Goal: Task Accomplishment & Management: Complete application form

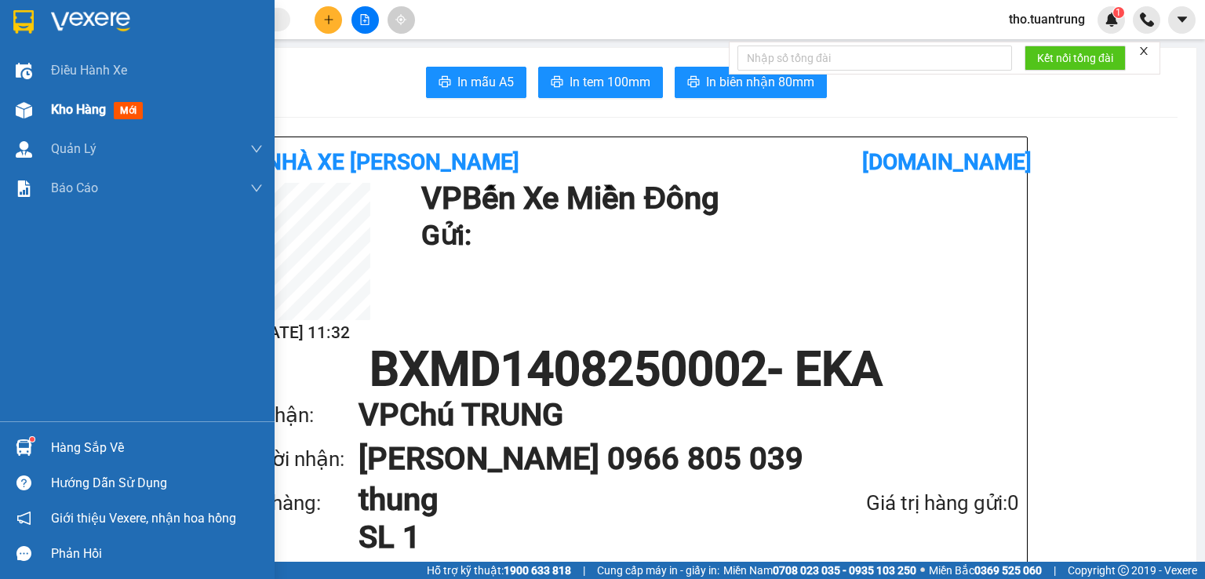
click at [74, 114] on span "Kho hàng" at bounding box center [78, 109] width 55 height 15
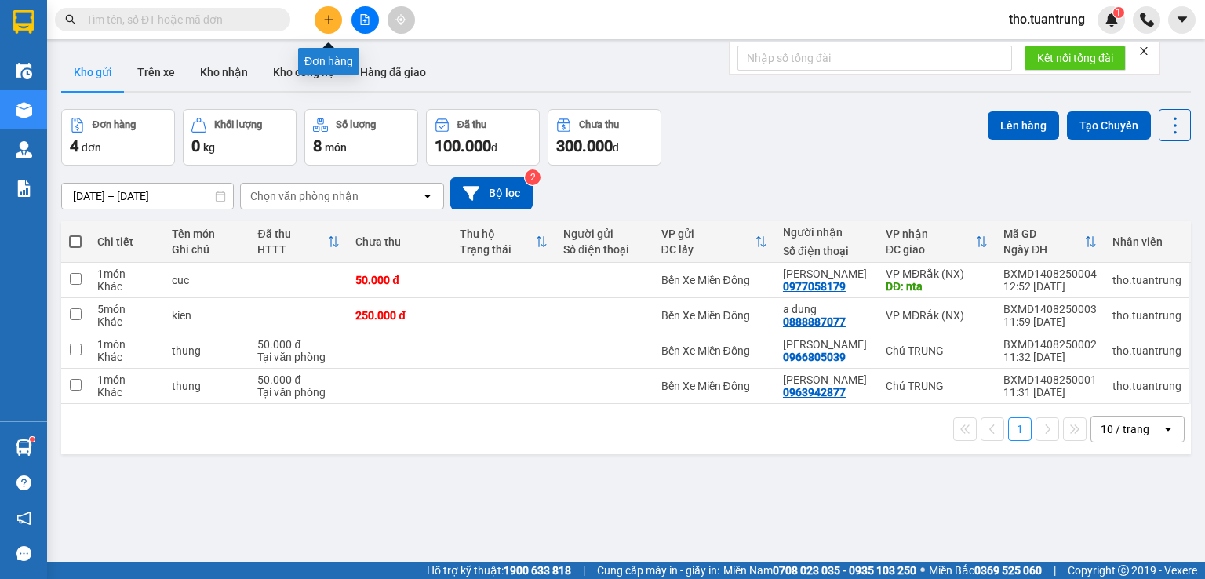
click at [325, 23] on icon "plus" at bounding box center [328, 19] width 11 height 11
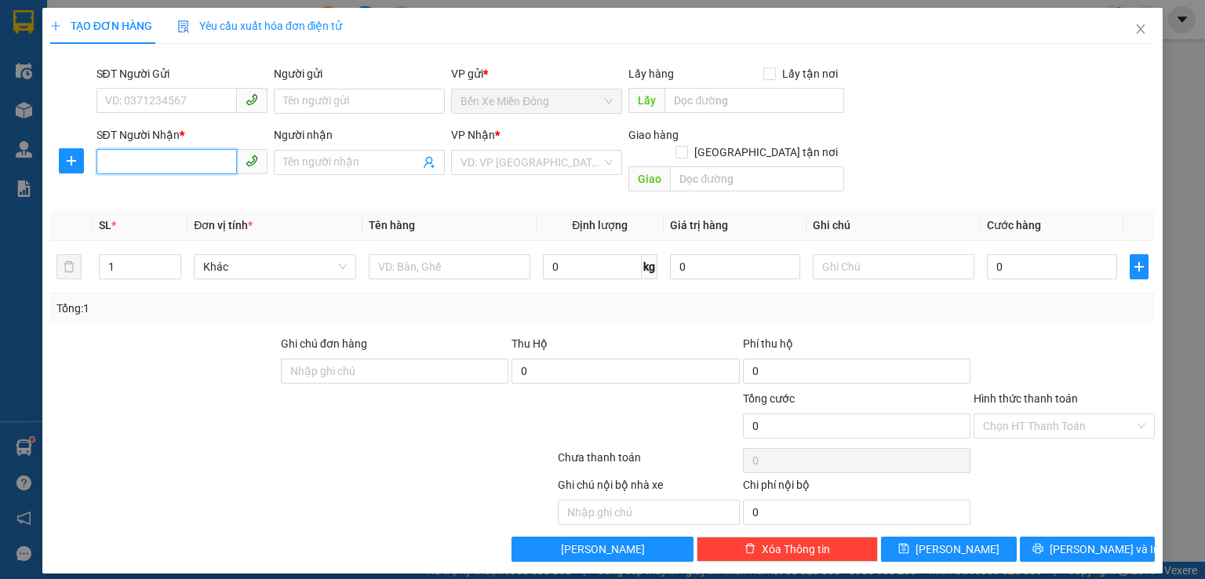
click at [219, 162] on input "SĐT Người Nhận *" at bounding box center [167, 161] width 140 height 25
click at [166, 193] on div "0914110695 - a dan" at bounding box center [182, 193] width 152 height 17
type input "0914110695"
type input "a dan"
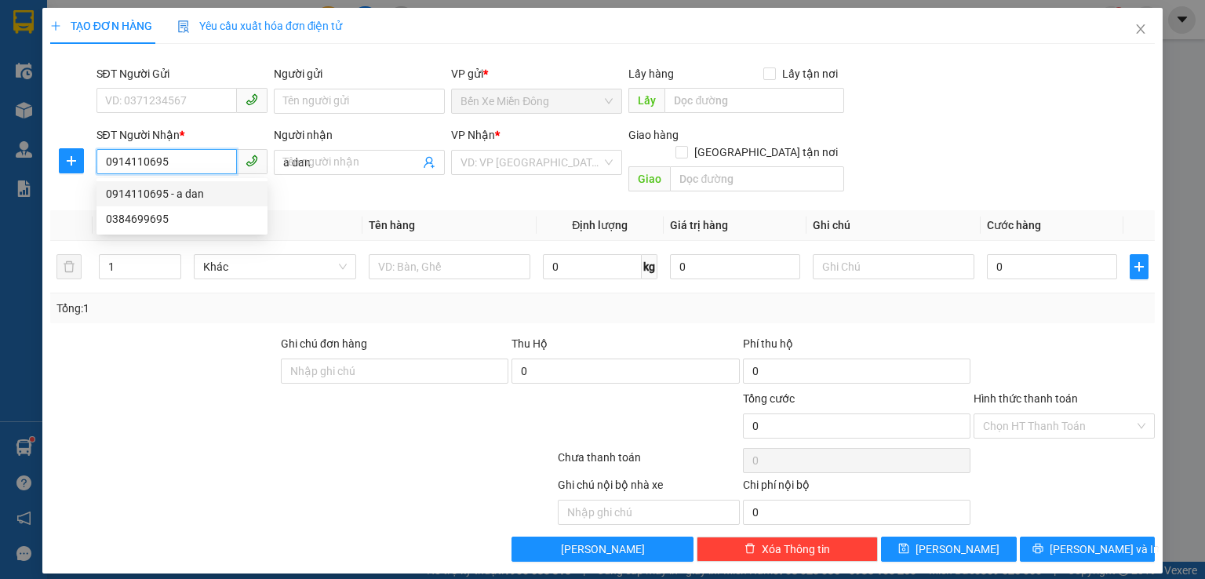
type input "50.000"
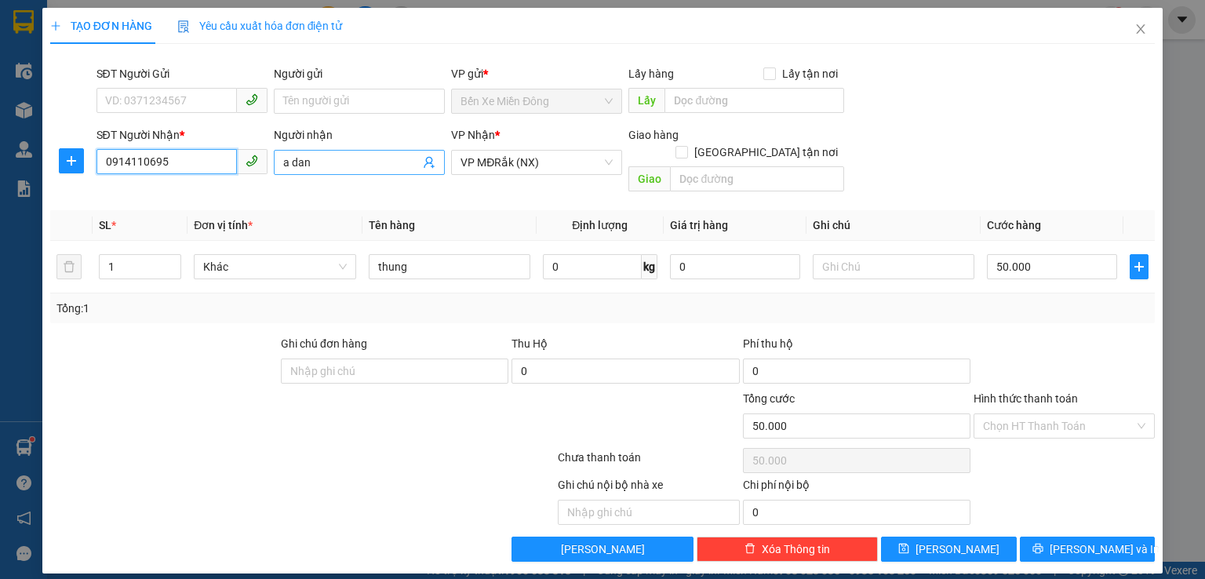
type input "0914110695"
click at [348, 162] on input "a dan" at bounding box center [351, 162] width 137 height 17
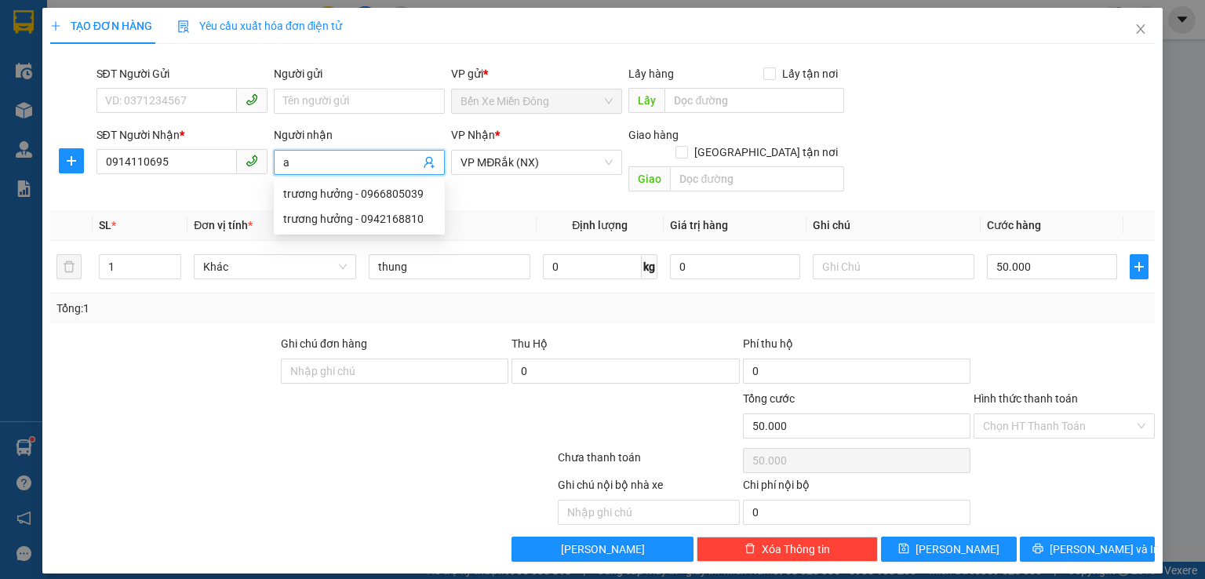
type input "a"
click at [352, 162] on input "honda hai" at bounding box center [351, 162] width 137 height 17
type input "h"
type input "a dan"
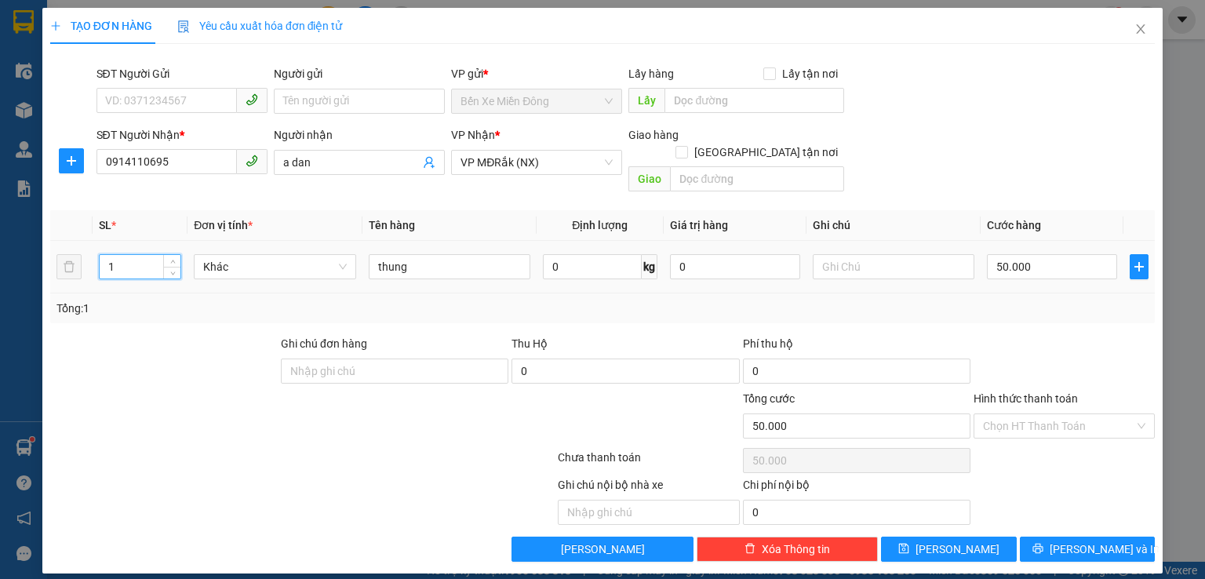
drag, startPoint x: 138, startPoint y: 239, endPoint x: 99, endPoint y: 180, distance: 70.1
click at [138, 255] on input "1" at bounding box center [140, 267] width 81 height 24
type input "6"
click at [1057, 254] on input "50.000" at bounding box center [1052, 266] width 130 height 25
type input "4"
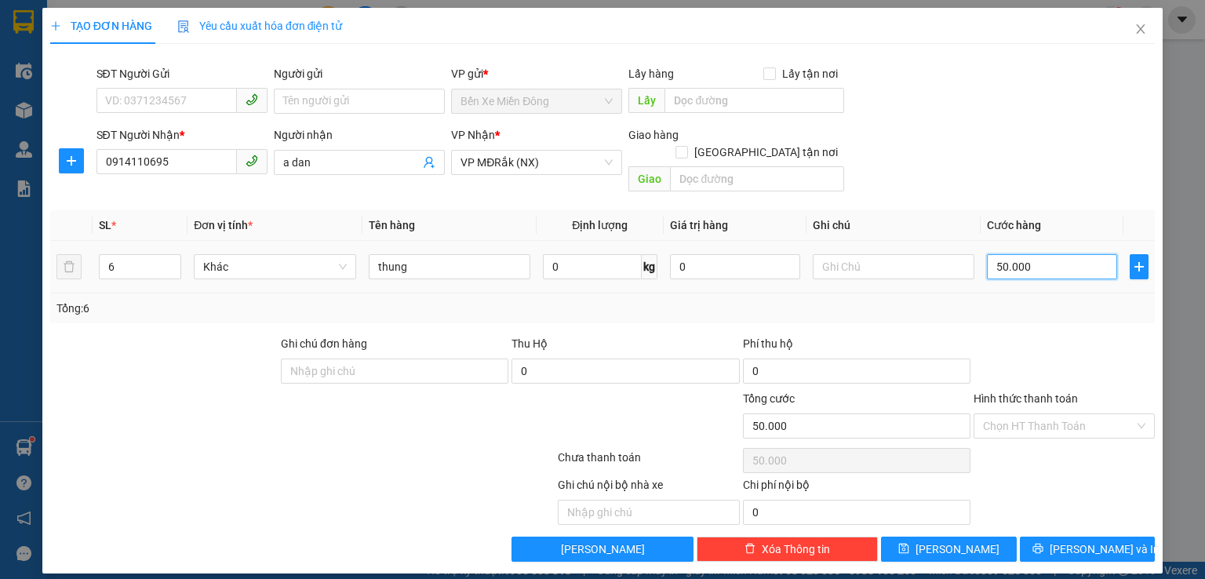
type input "4"
type input "42"
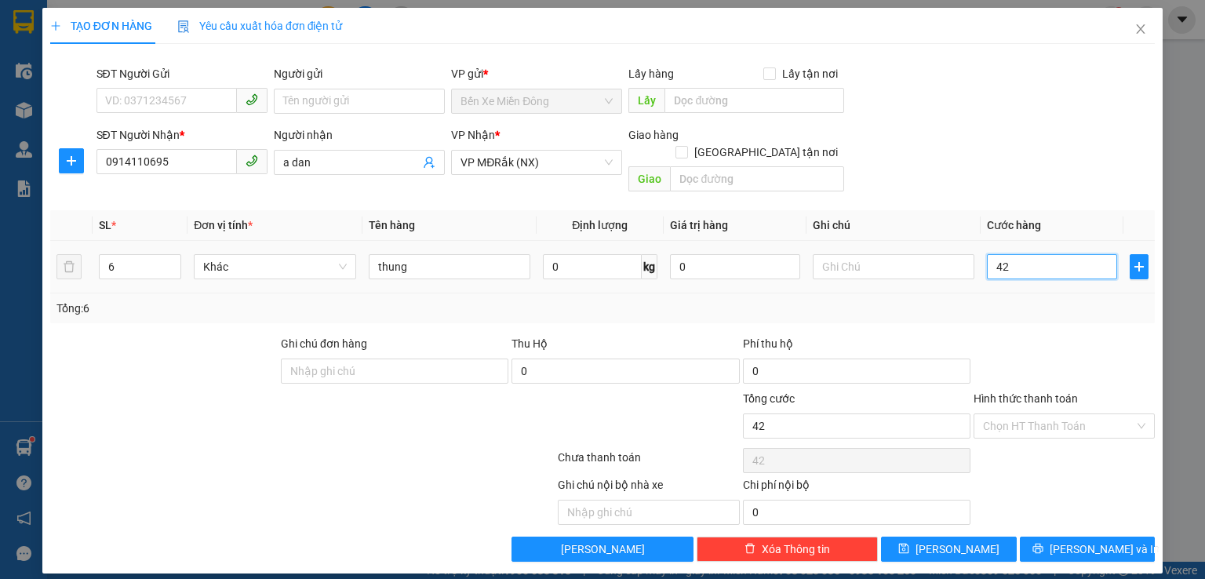
type input "420"
type input "4.200"
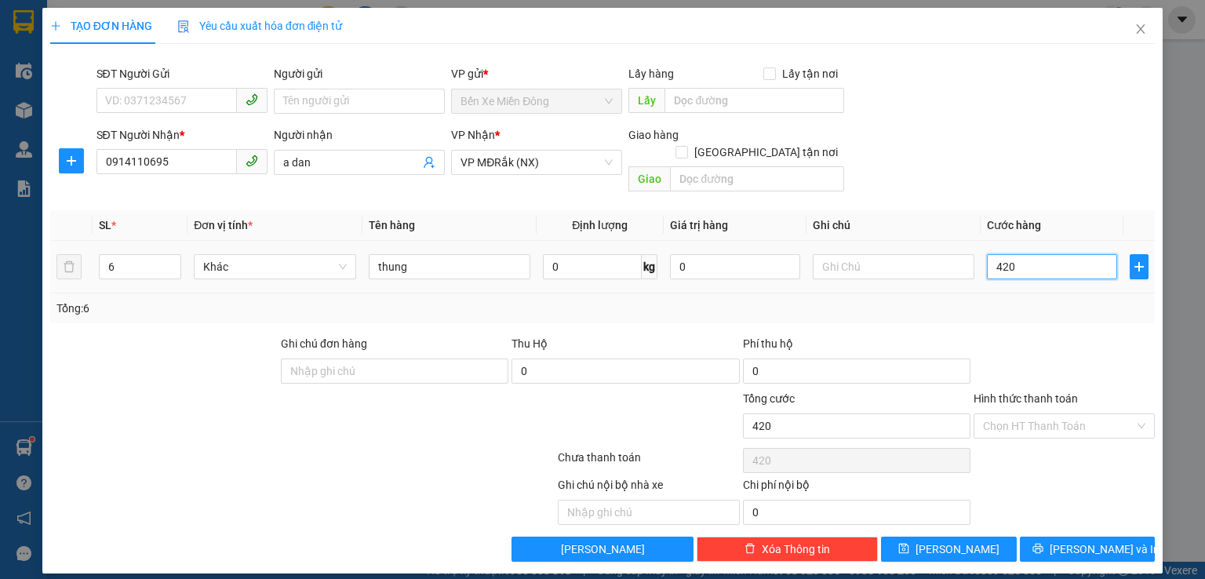
type input "4.200"
type input "42.000"
type input "420.000"
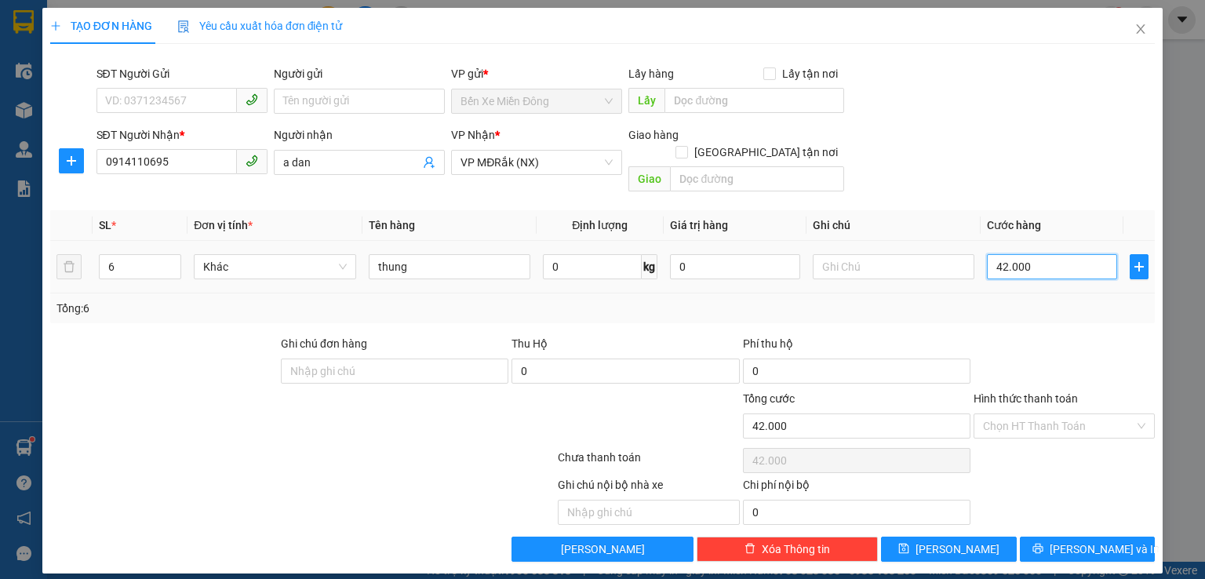
type input "420.000"
click at [1098, 541] on span "[PERSON_NAME] và In" at bounding box center [1105, 549] width 110 height 17
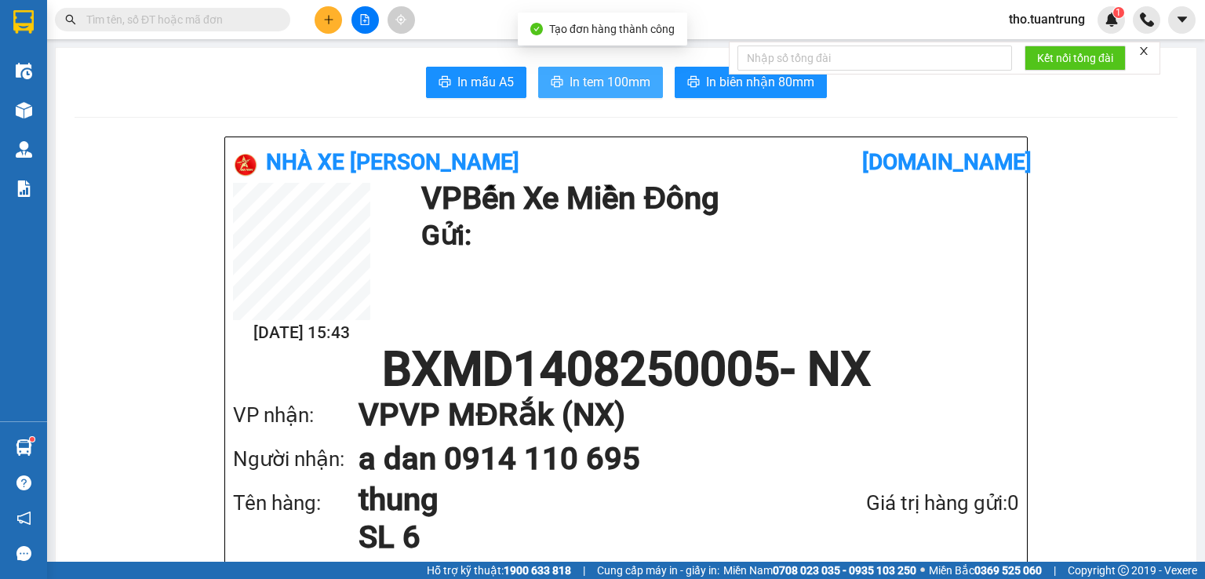
click at [606, 90] on span "In tem 100mm" at bounding box center [610, 82] width 81 height 20
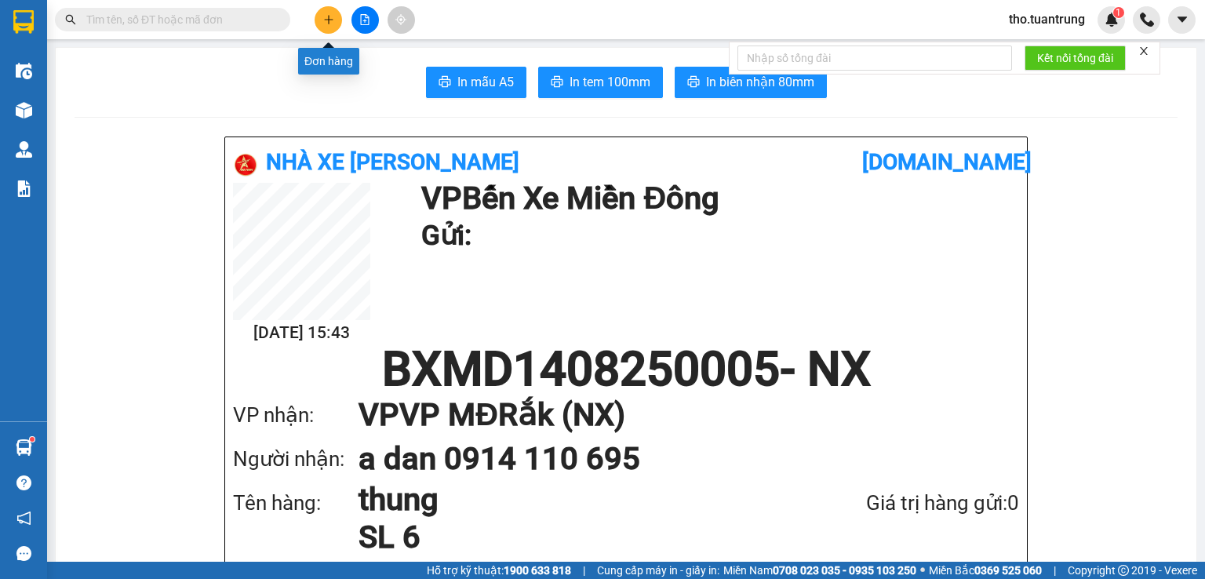
click at [332, 16] on icon "plus" at bounding box center [328, 19] width 11 height 11
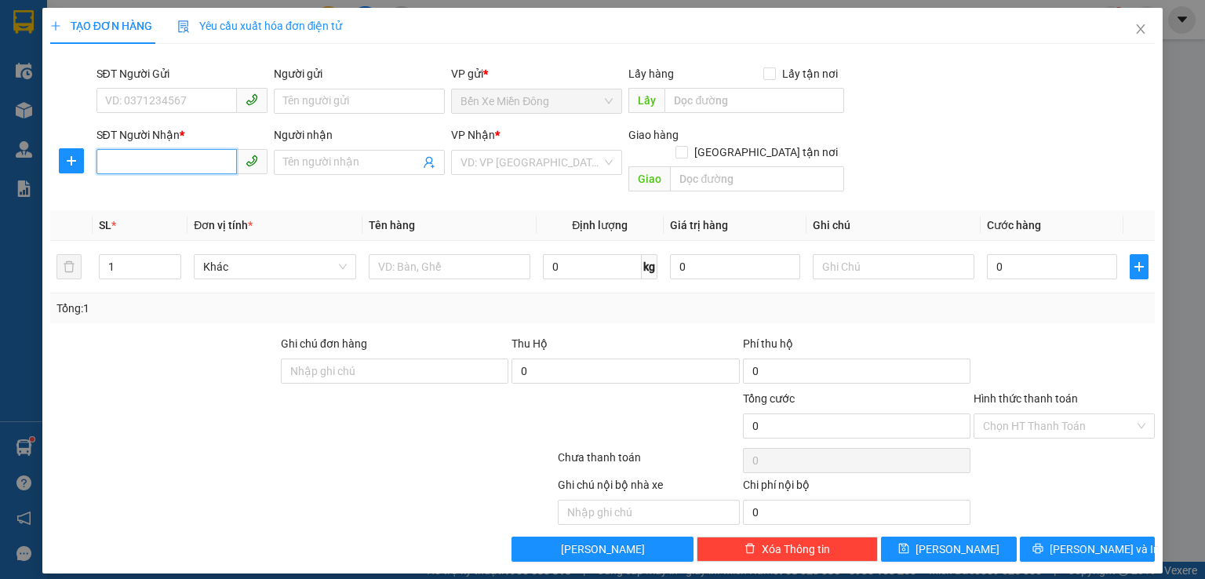
click at [168, 154] on input "SĐT Người Nhận *" at bounding box center [167, 161] width 140 height 25
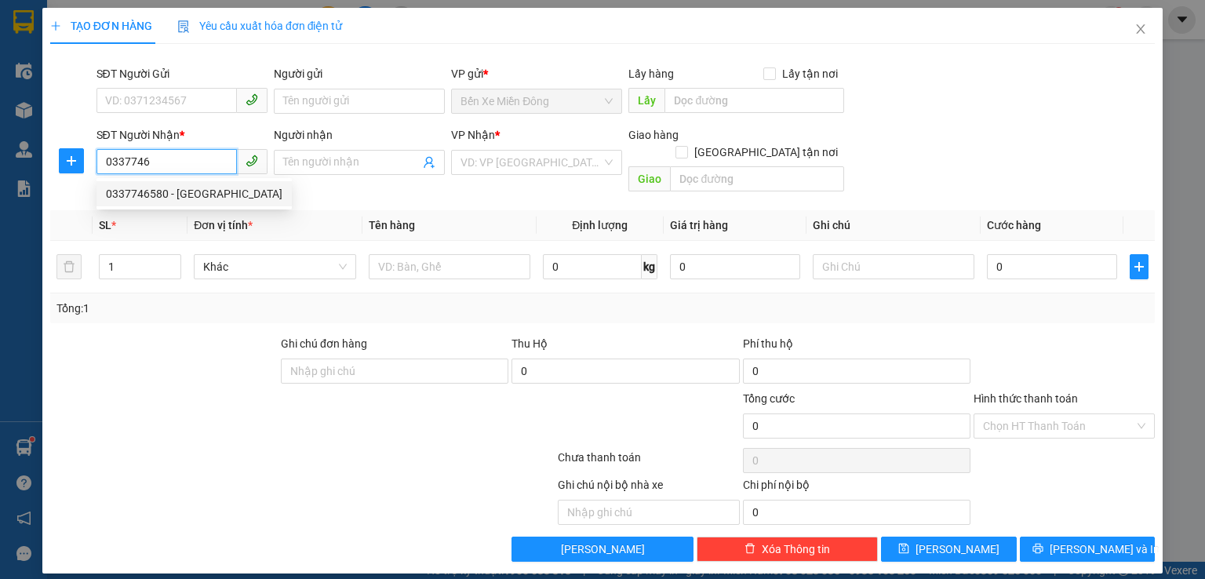
click at [176, 199] on div "0337746580 - Trung Anh" at bounding box center [194, 193] width 177 height 17
type input "0337746580"
type input "Trung Anh"
type input "50.000"
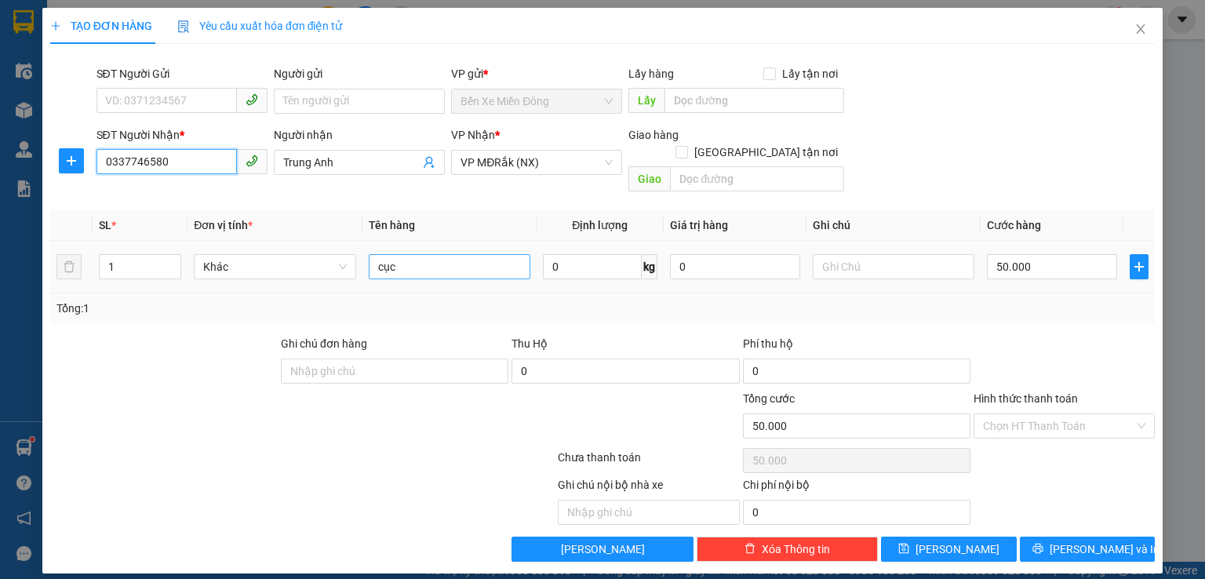
type input "0337746580"
click at [449, 258] on input "cục" at bounding box center [450, 266] width 162 height 25
type input "c"
type input "thung"
click at [1043, 255] on input "50.000" at bounding box center [1052, 266] width 130 height 25
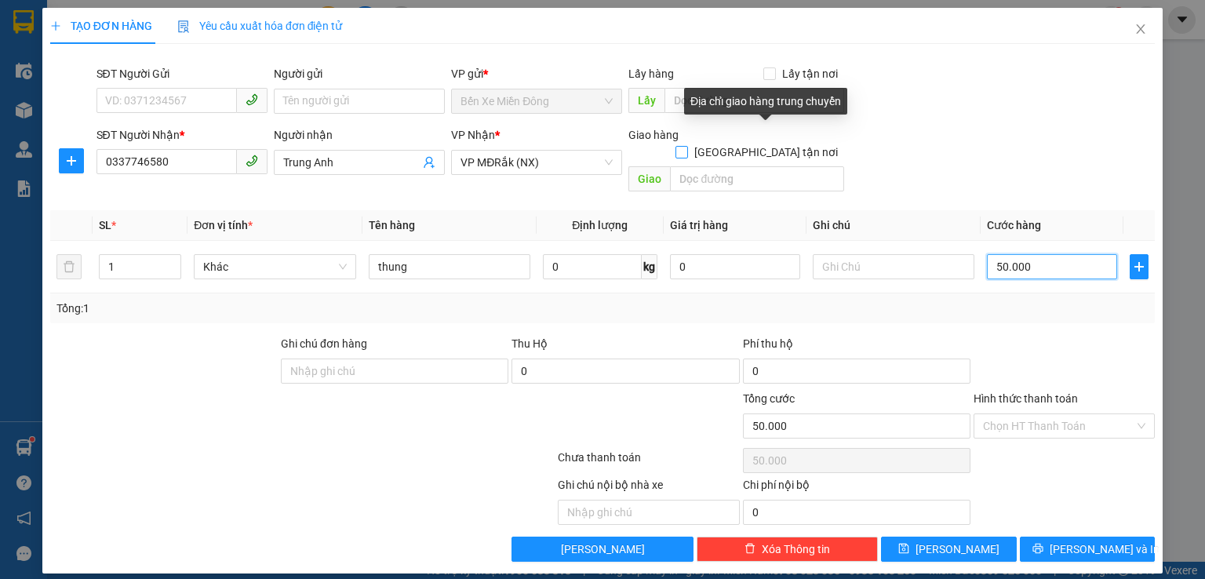
type input "1"
type input "12"
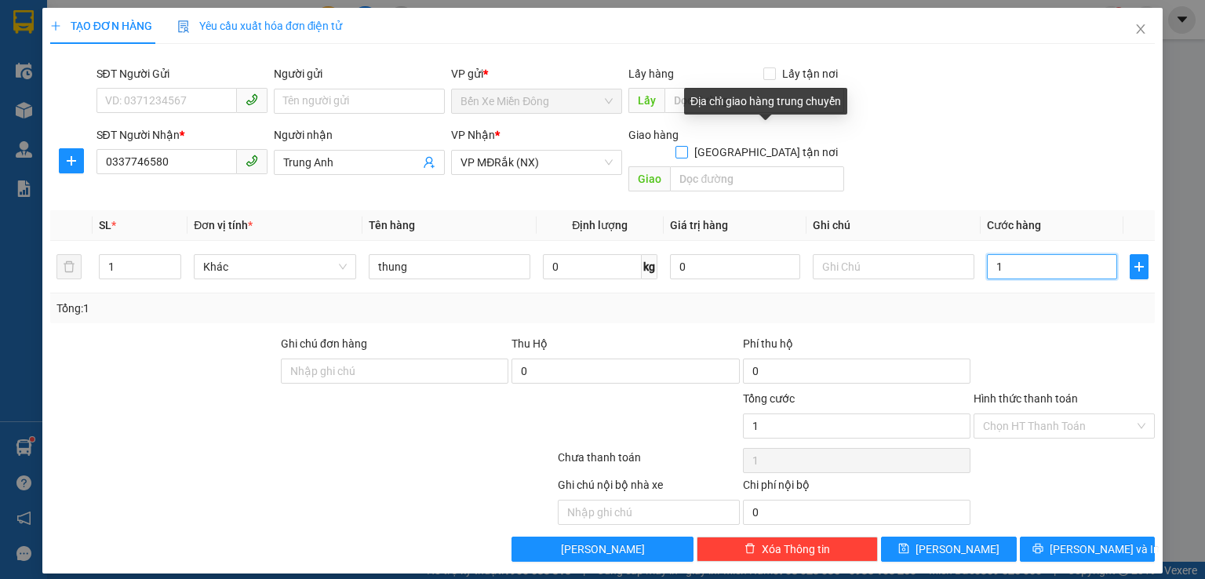
type input "12"
type input "120"
type input "1.200"
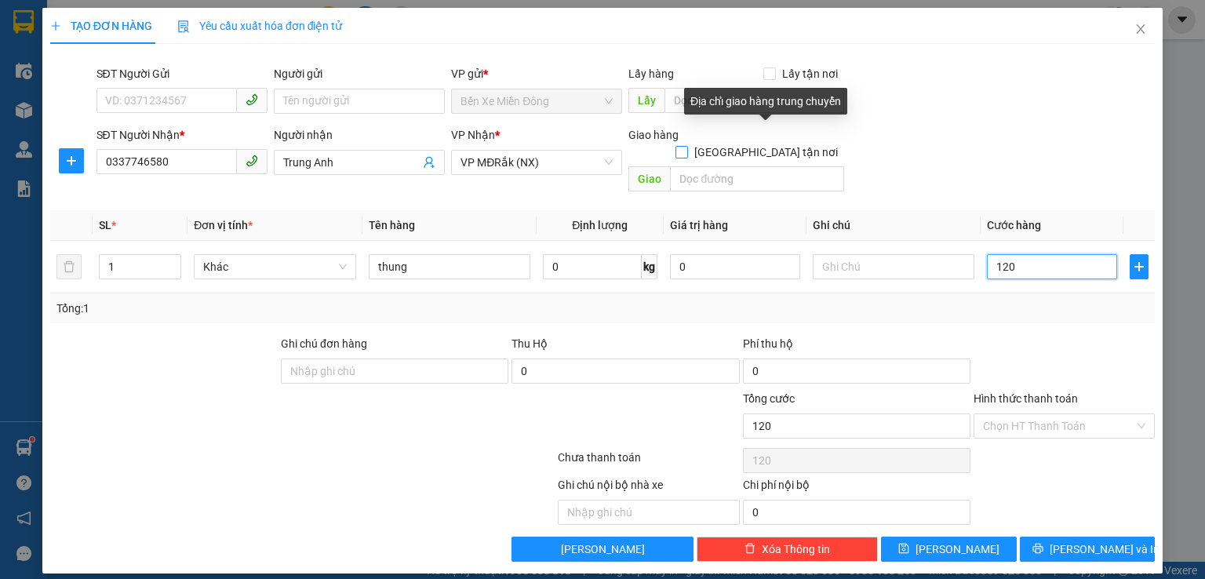
type input "1.200"
type input "12.000"
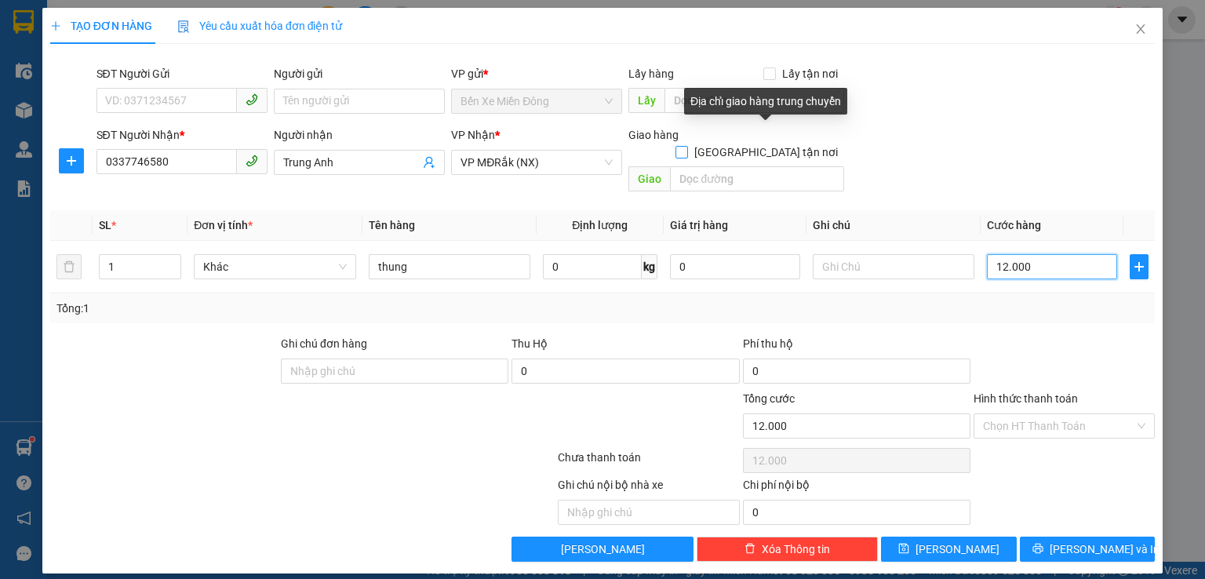
type input "120.000"
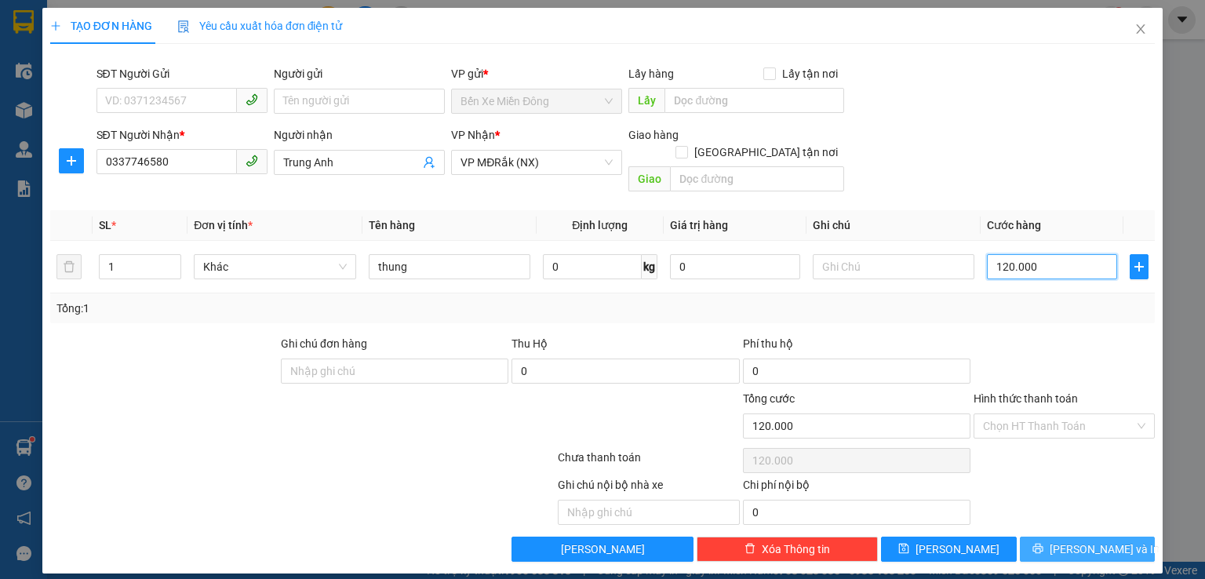
type input "120.000"
click at [1093, 541] on span "[PERSON_NAME] và In" at bounding box center [1105, 549] width 110 height 17
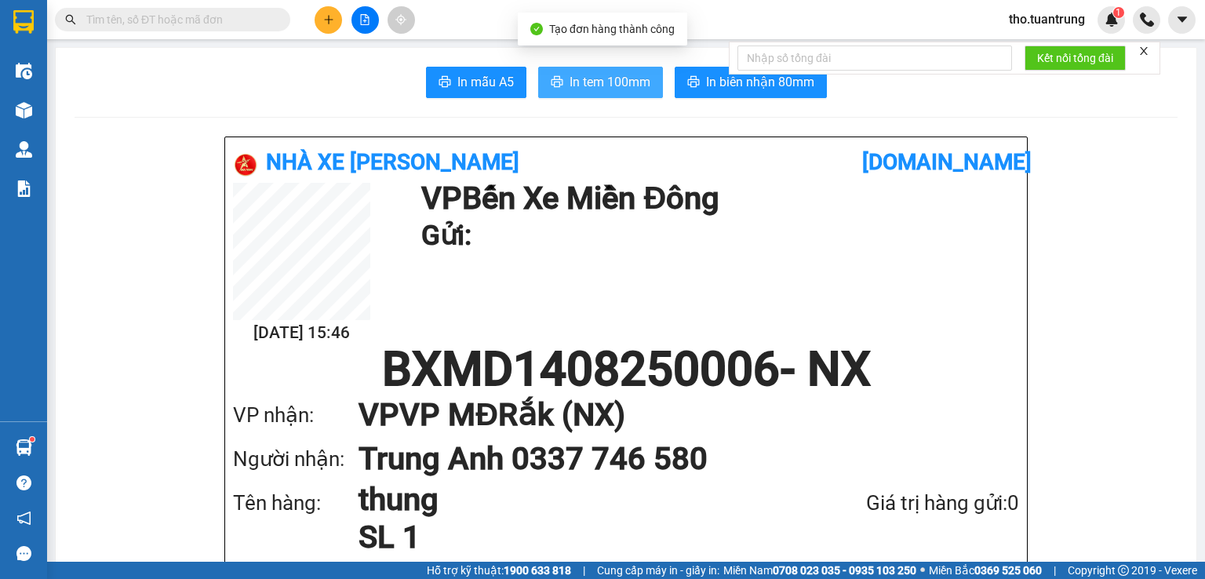
click at [603, 91] on span "In tem 100mm" at bounding box center [610, 82] width 81 height 20
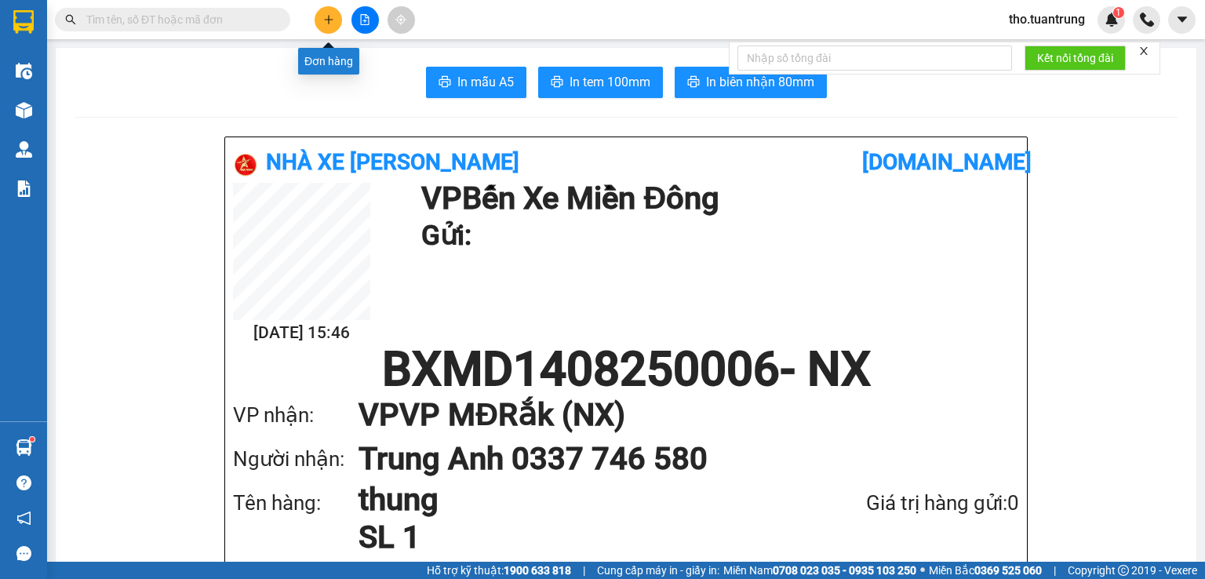
click at [323, 22] on icon "plus" at bounding box center [328, 19] width 11 height 11
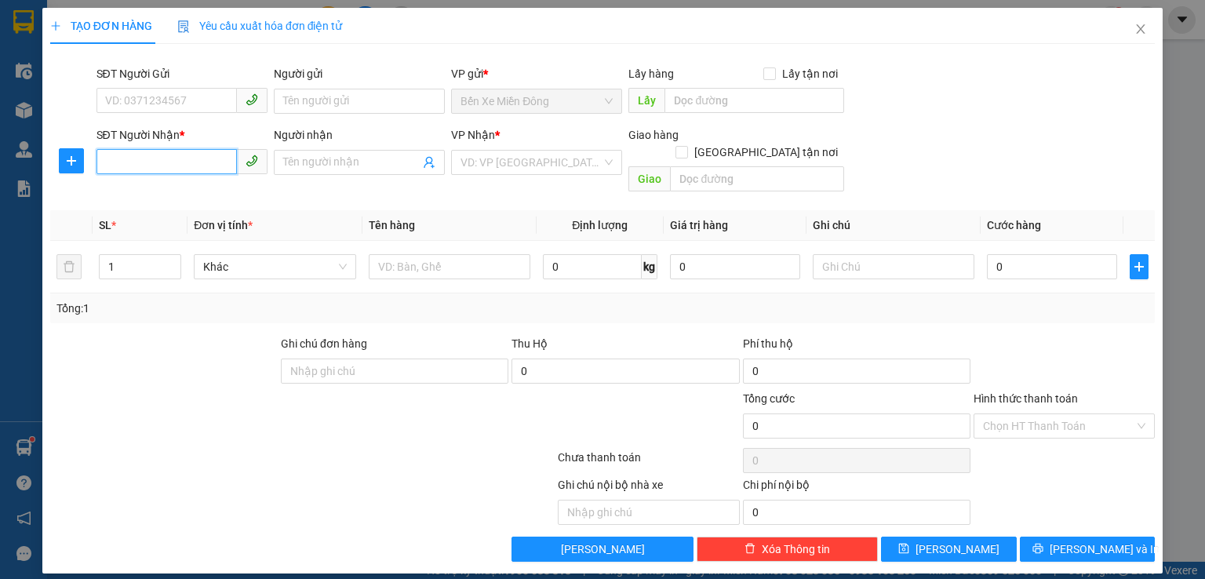
click at [170, 171] on input "SĐT Người Nhận *" at bounding box center [167, 161] width 140 height 25
click at [1189, 51] on div "TẠO ĐƠN HÀNG Yêu cầu xuất hóa đơn điện tử Transit Pickup Surcharge Ids Transit …" at bounding box center [602, 289] width 1205 height 579
click at [1179, 81] on div "TẠO ĐƠN HÀNG Yêu cầu xuất hóa đơn điện tử Transit Pickup Surcharge Ids Transit …" at bounding box center [602, 289] width 1205 height 579
click at [1183, 498] on div "TẠO ĐƠN HÀNG Yêu cầu xuất hóa đơn điện tử Transit Pickup Surcharge Ids Transit …" at bounding box center [602, 289] width 1205 height 579
click at [199, 164] on input "SĐT Người Nhận *" at bounding box center [167, 161] width 140 height 25
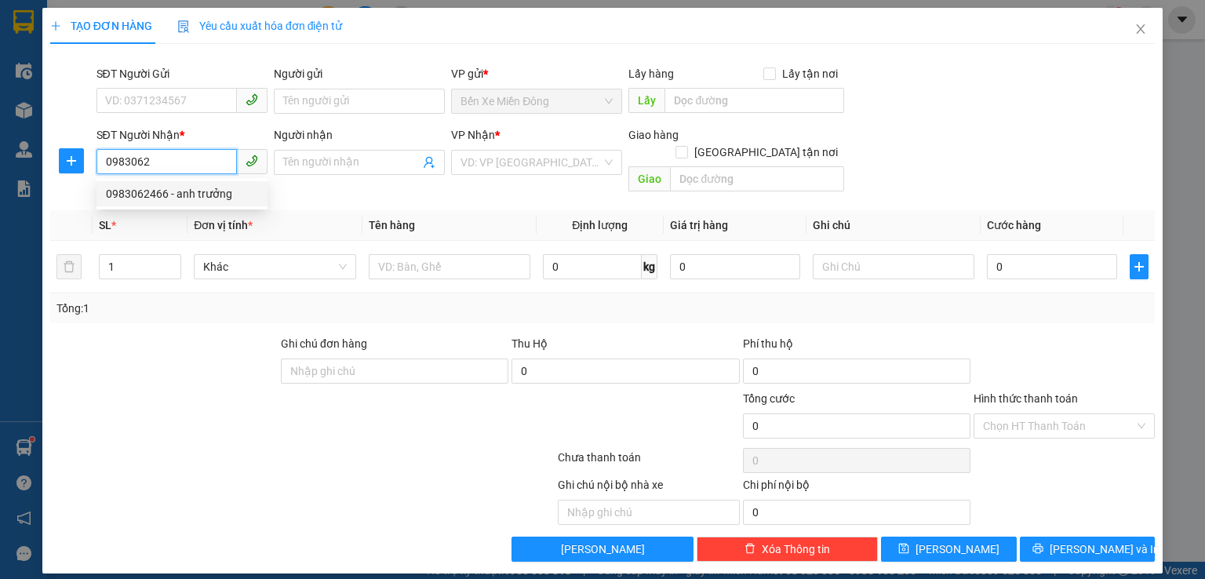
click at [178, 192] on div "0983062466 - anh trưởng" at bounding box center [182, 193] width 152 height 17
type input "0983062466"
type input "anh trưởng"
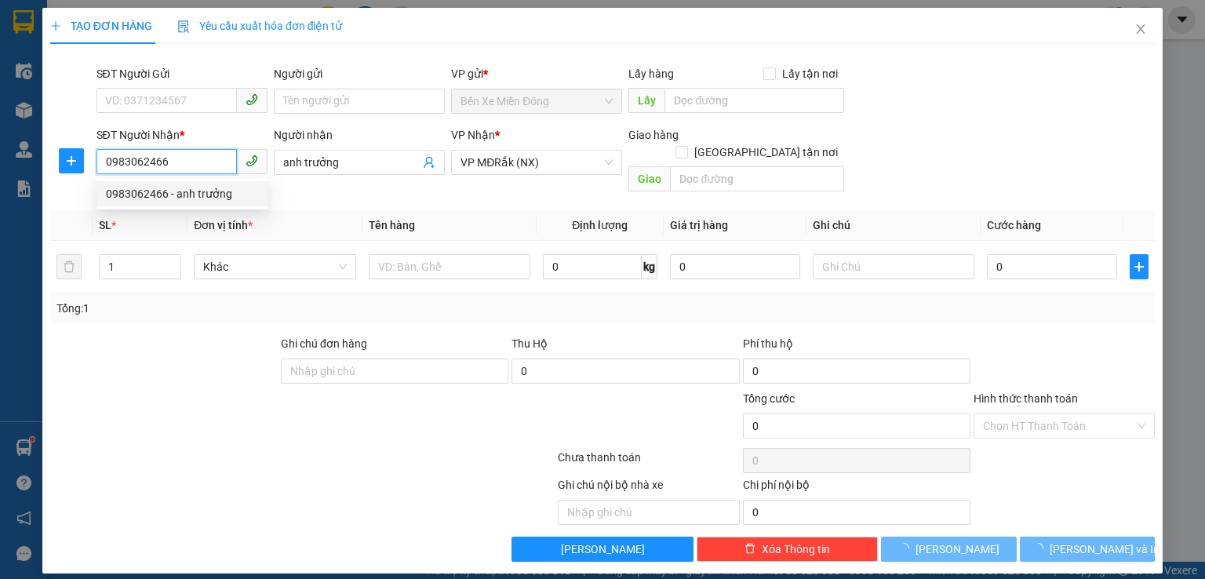
type input "150.000"
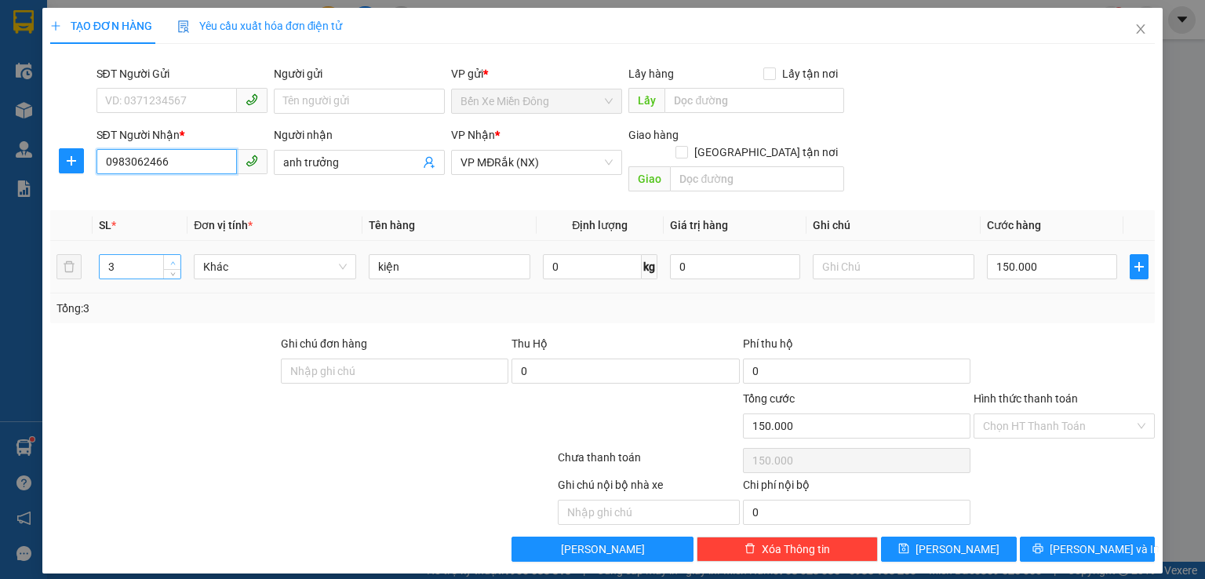
type input "0983062466"
click at [171, 258] on span "up" at bounding box center [172, 262] width 9 height 9
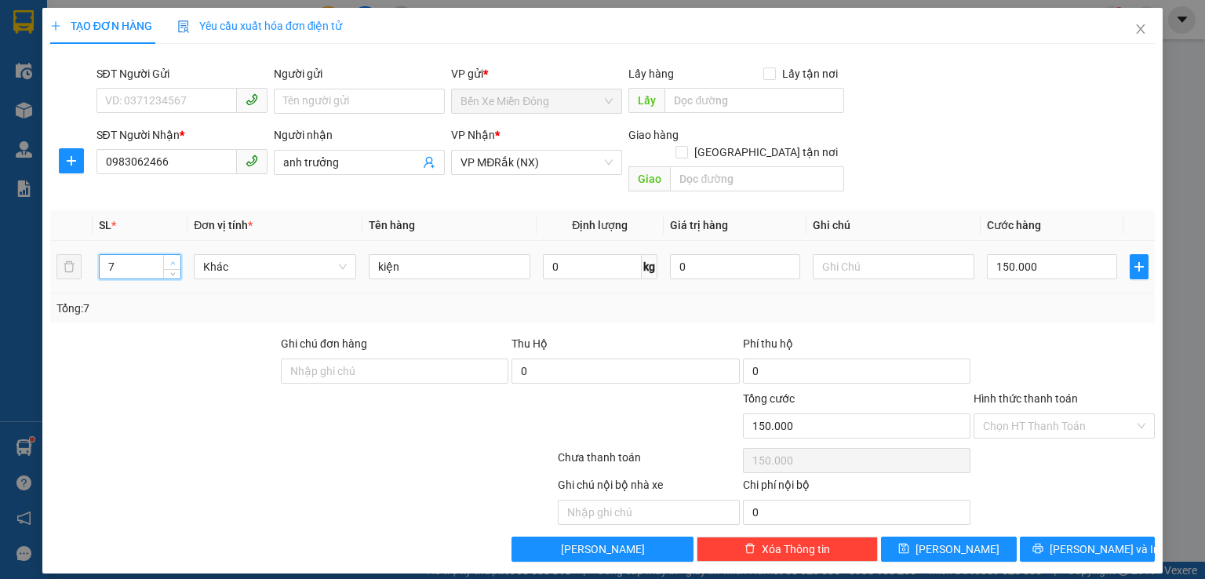
type input "8"
click at [171, 258] on span "up" at bounding box center [172, 262] width 9 height 9
click at [1056, 257] on input "150.000" at bounding box center [1052, 266] width 130 height 25
type input "8"
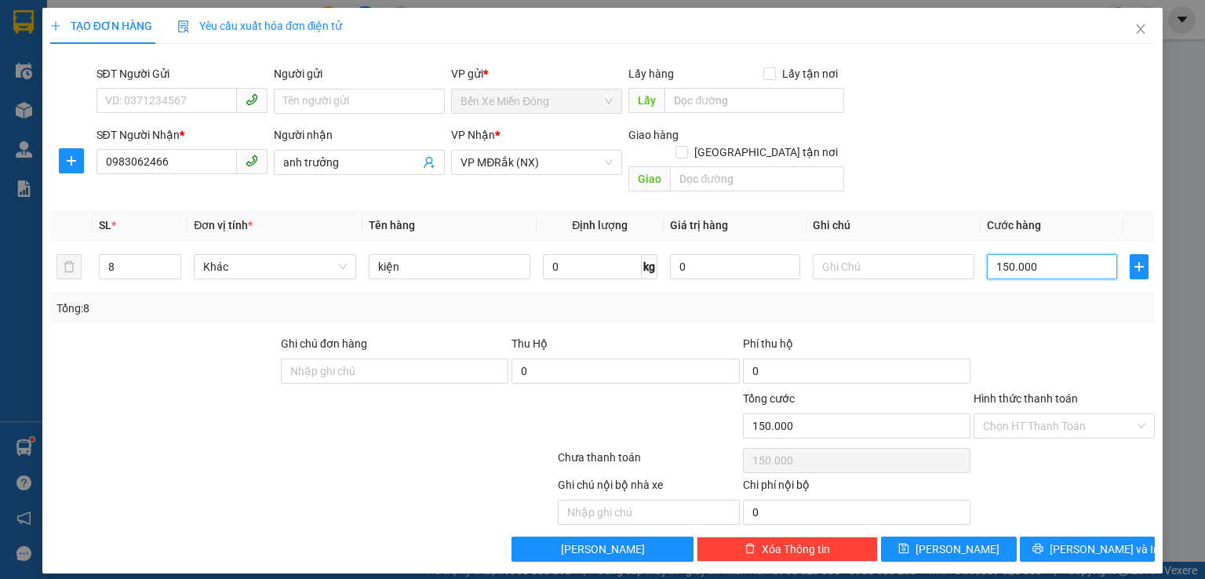
type input "8"
type input "80"
type input "800"
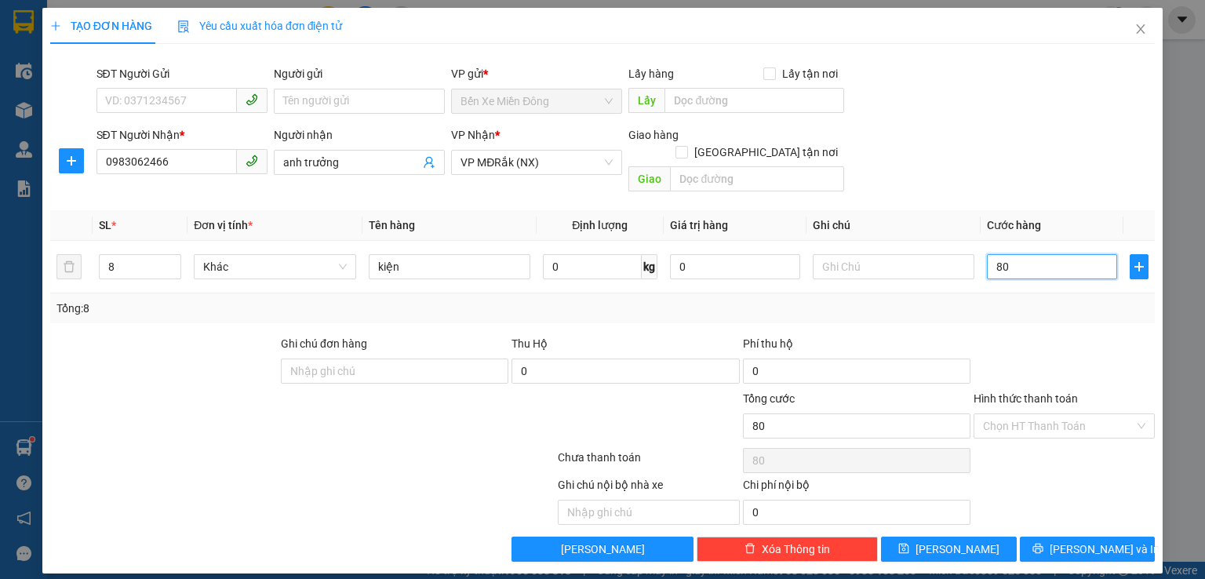
type input "800"
type input "8.000"
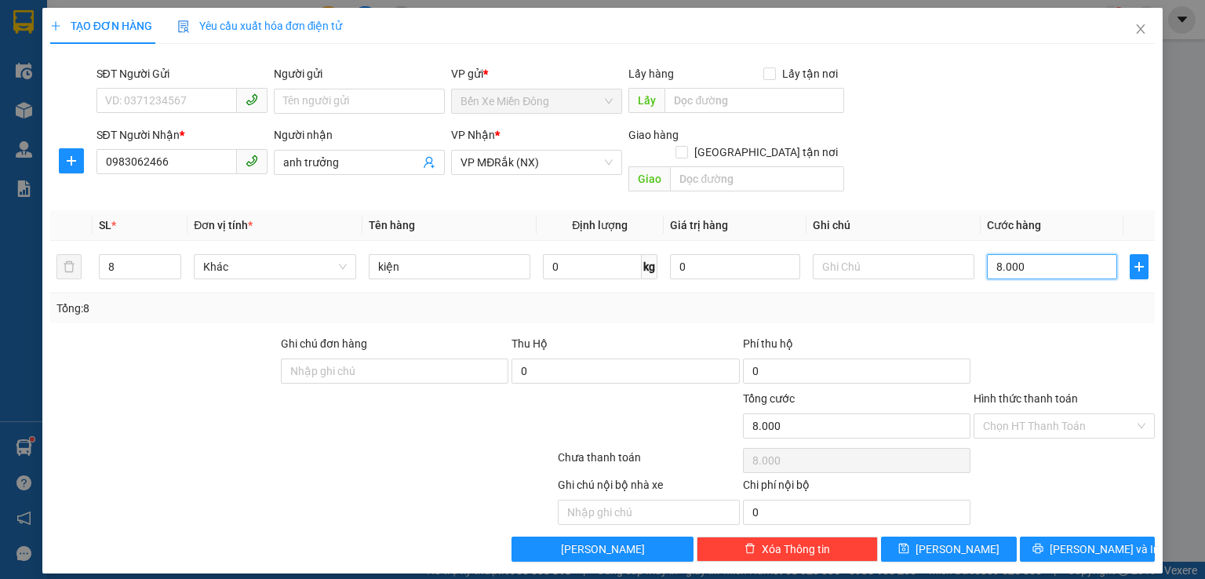
type input "80.000"
type input "800.000"
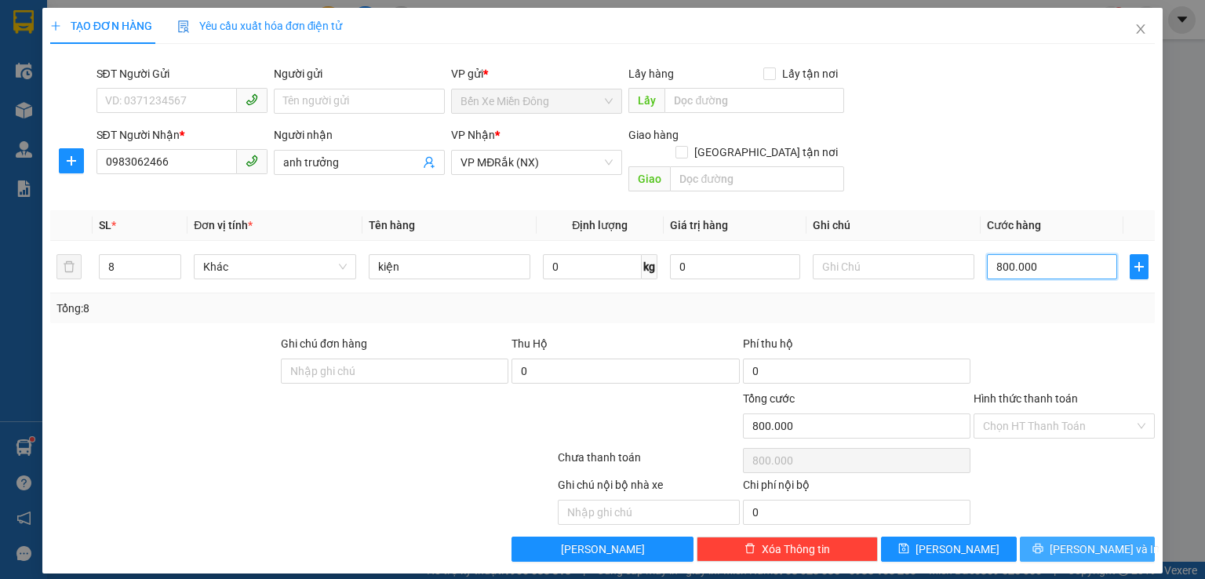
type input "800.000"
click at [1121, 537] on button "[PERSON_NAME] và In" at bounding box center [1088, 549] width 136 height 25
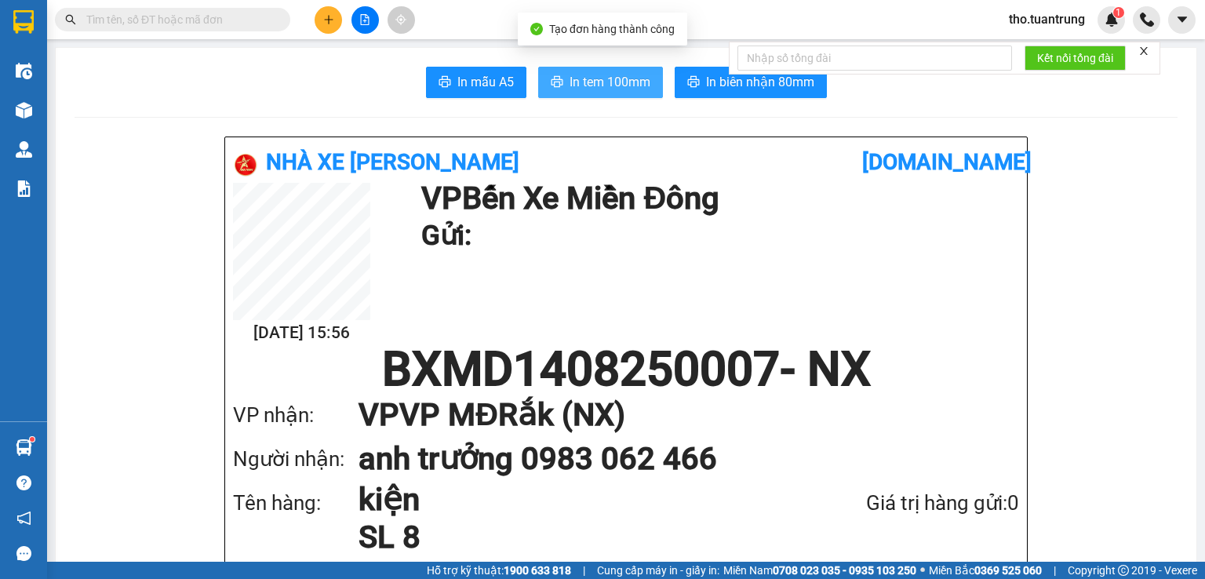
click at [596, 89] on span "In tem 100mm" at bounding box center [610, 82] width 81 height 20
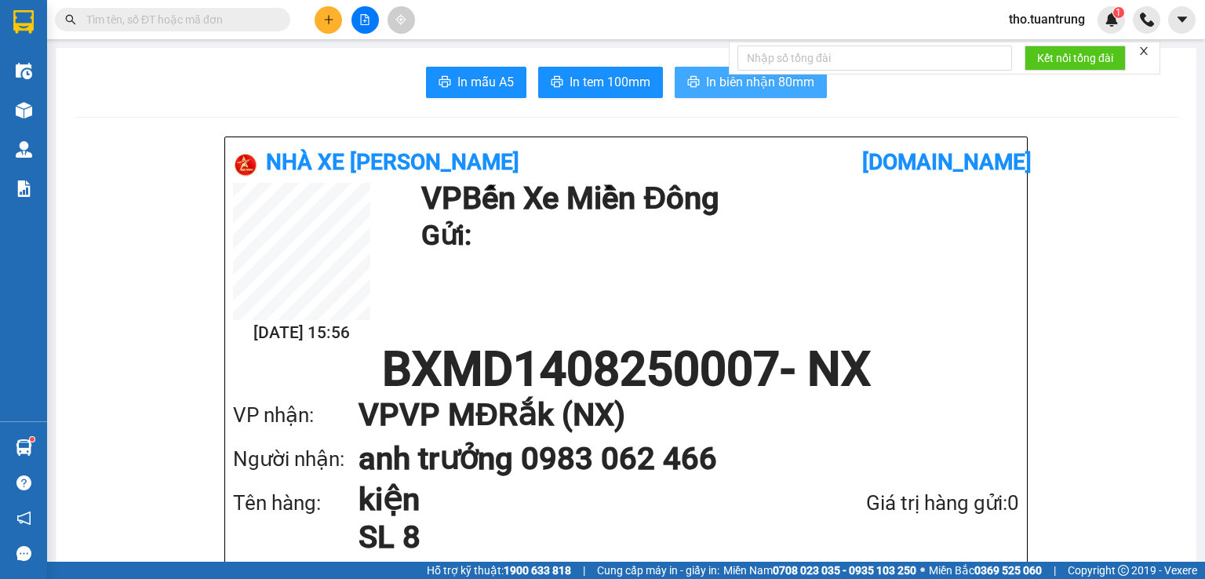
click at [711, 82] on span "In biên nhận 80mm" at bounding box center [760, 82] width 108 height 20
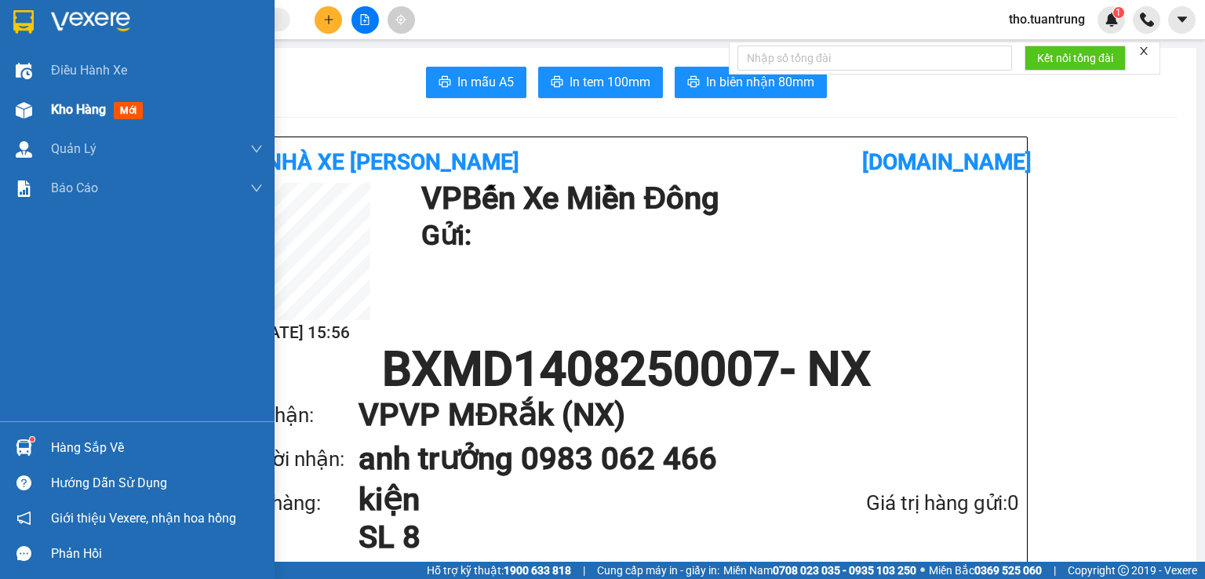
click at [60, 111] on span "Kho hàng" at bounding box center [78, 109] width 55 height 15
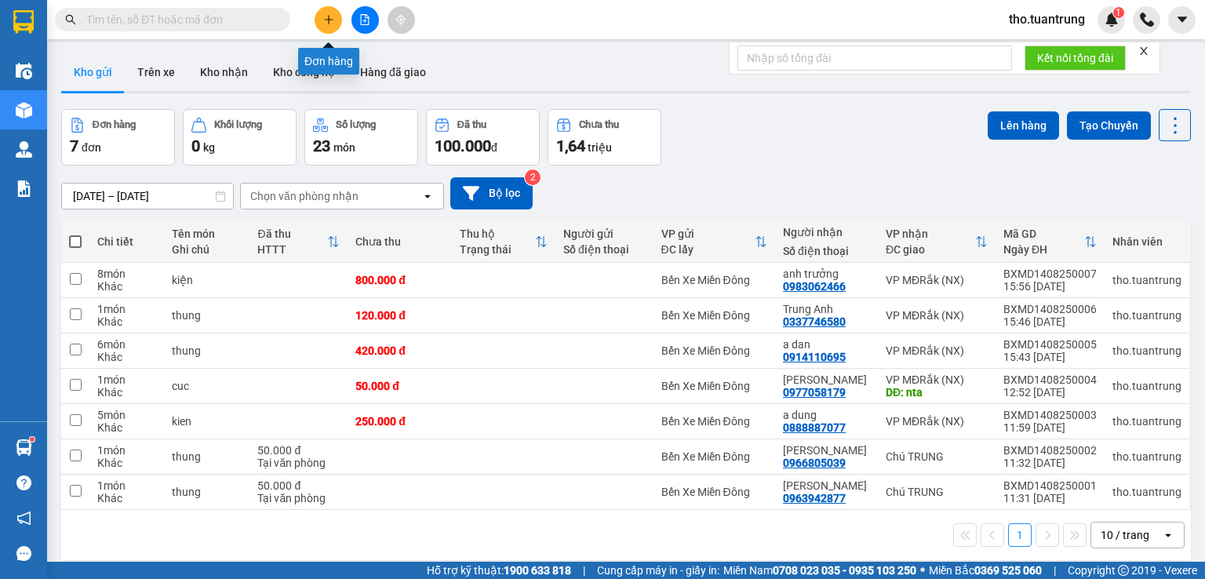
click at [333, 26] on button at bounding box center [328, 19] width 27 height 27
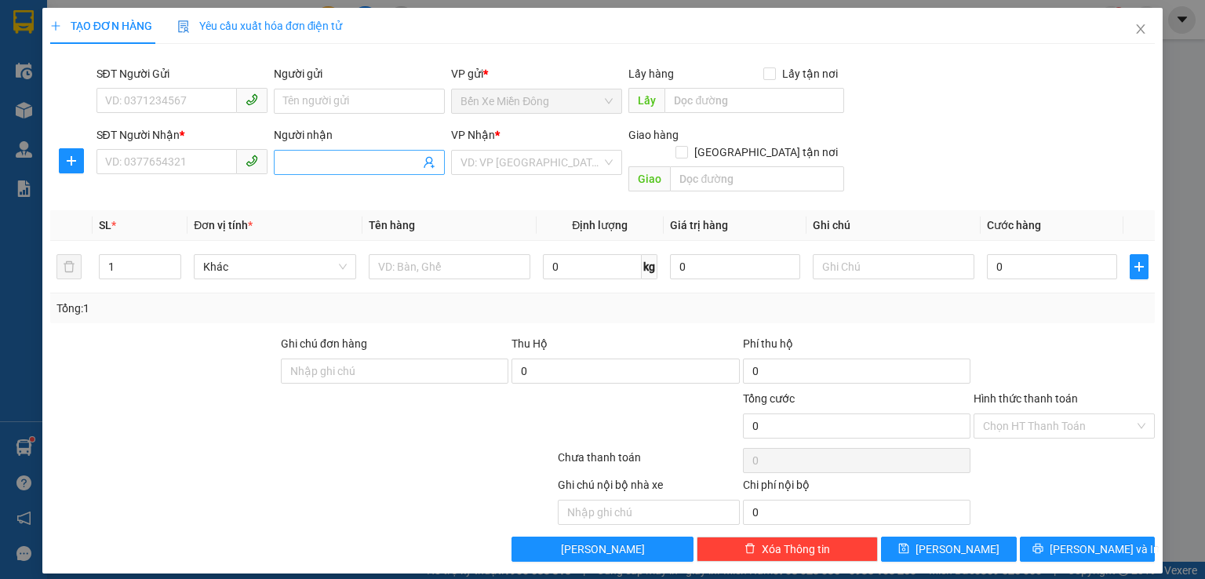
click at [337, 157] on input "Người nhận" at bounding box center [351, 162] width 137 height 17
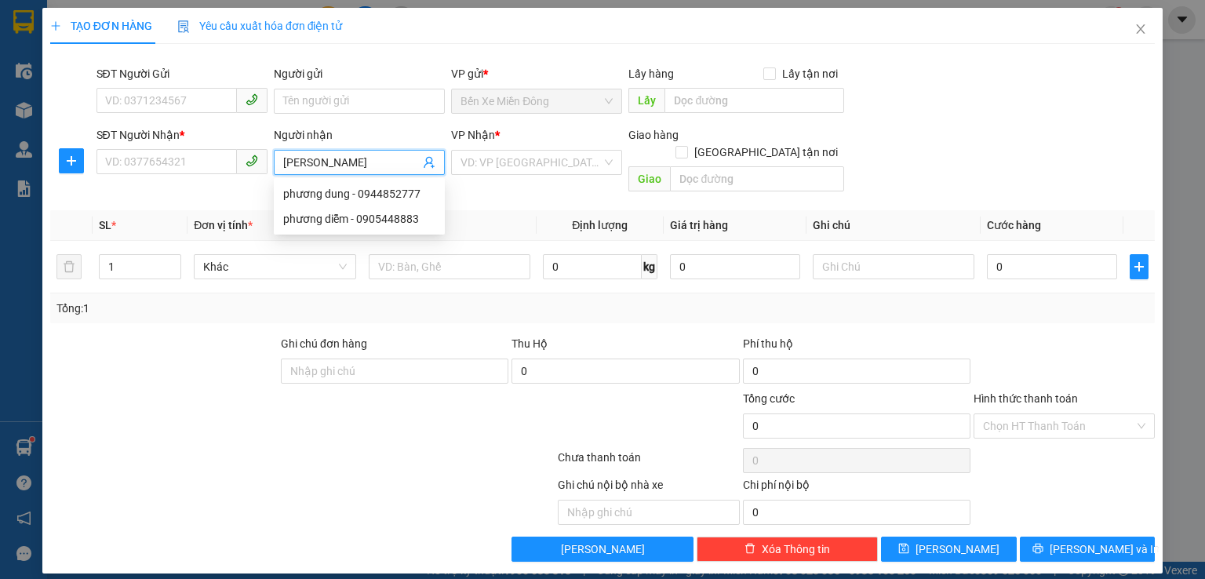
type input "phuong dung"
click at [407, 199] on div "phương dung - 0944852777" at bounding box center [359, 193] width 152 height 17
type input "0944852777"
type input "[PERSON_NAME]"
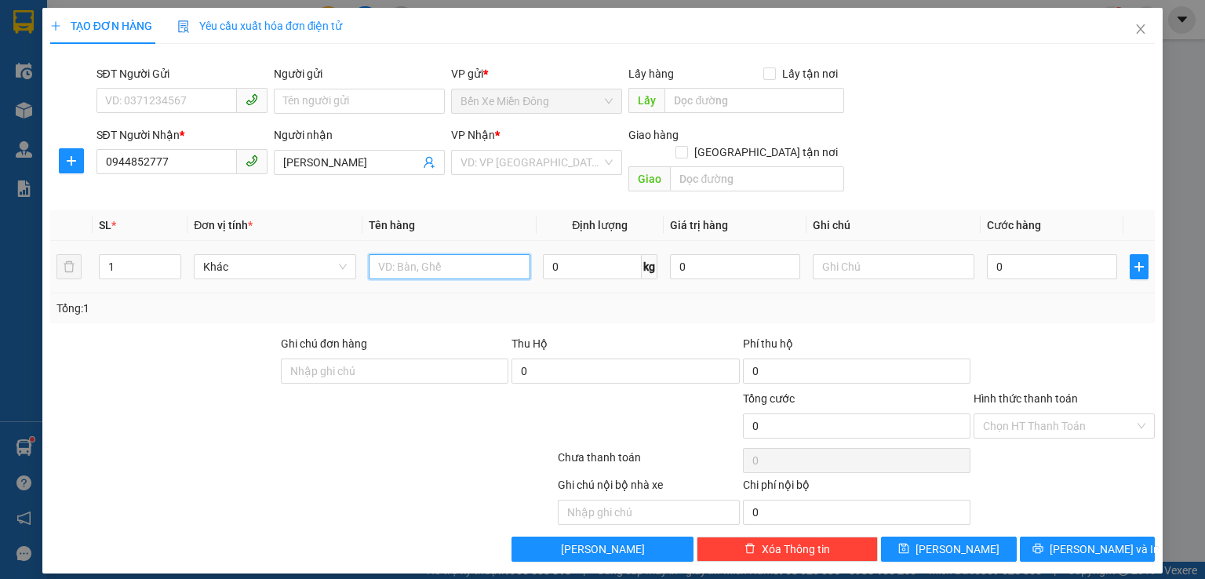
click at [408, 254] on input "text" at bounding box center [450, 266] width 162 height 25
type input "cuc"
click at [1067, 255] on input "0" at bounding box center [1052, 266] width 130 height 25
type input "5"
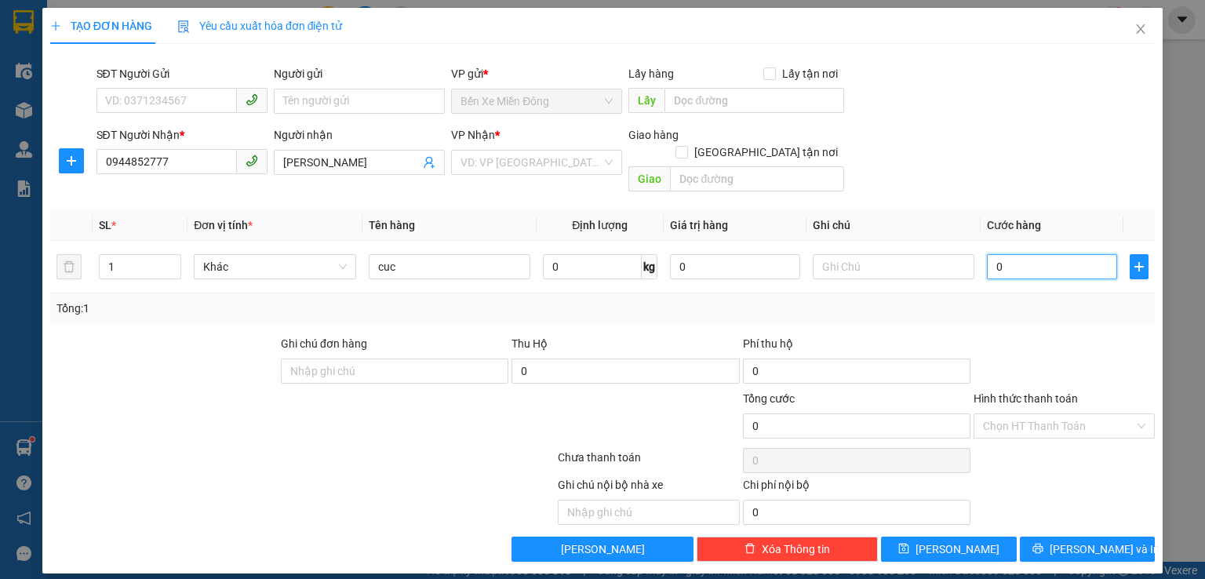
type input "5"
type input "50"
type input "500"
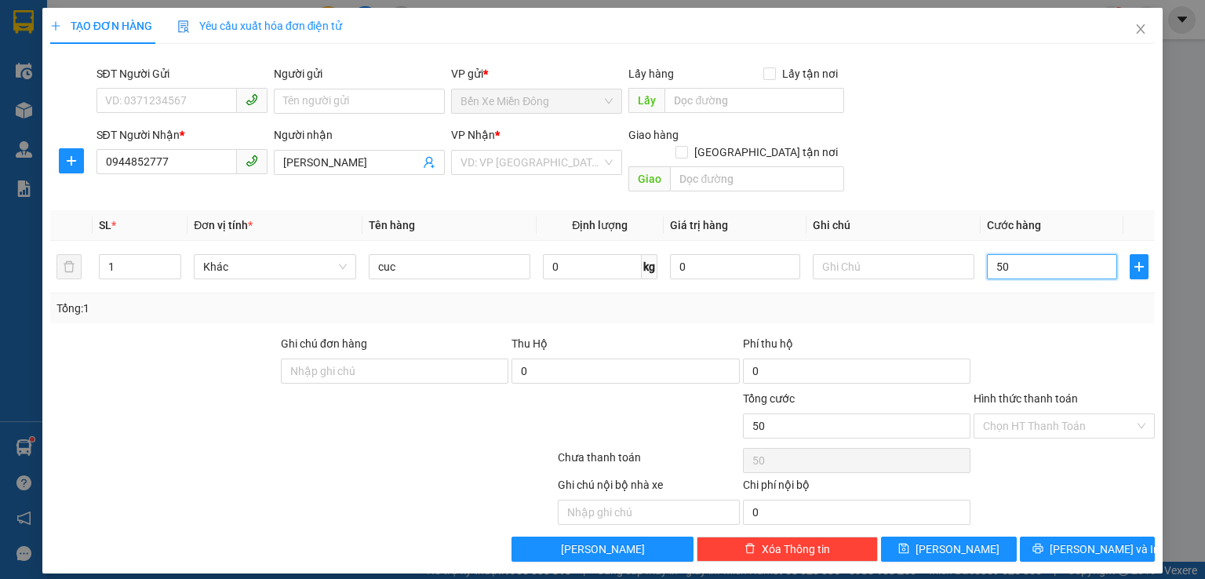
type input "500"
type input "5.000"
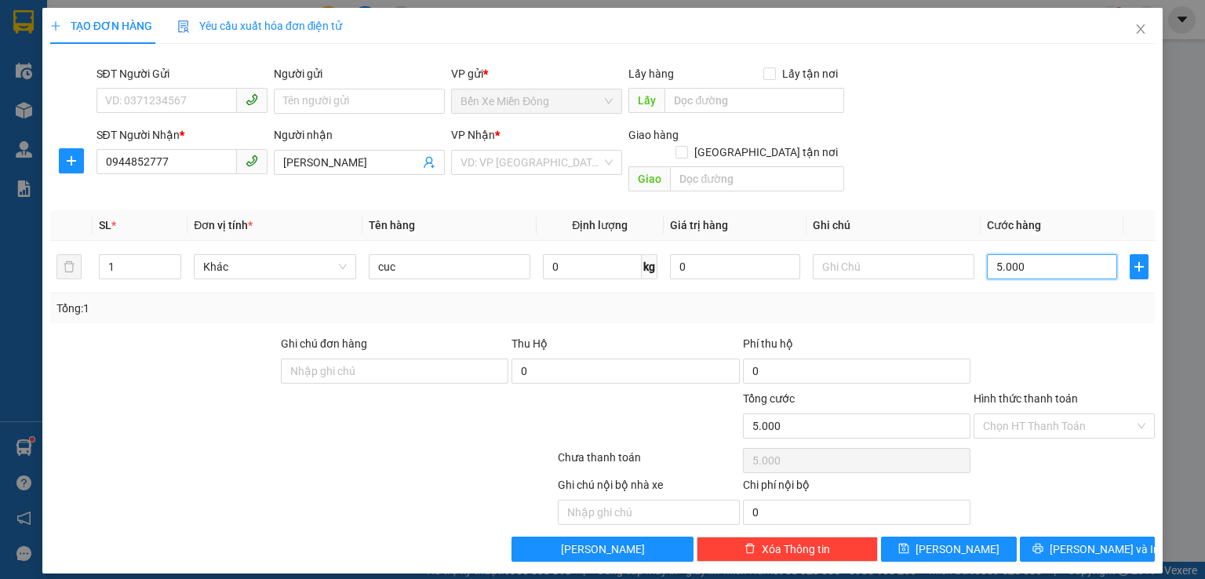
type input "50.000"
click at [1110, 541] on span "[PERSON_NAME] và In" at bounding box center [1105, 549] width 110 height 17
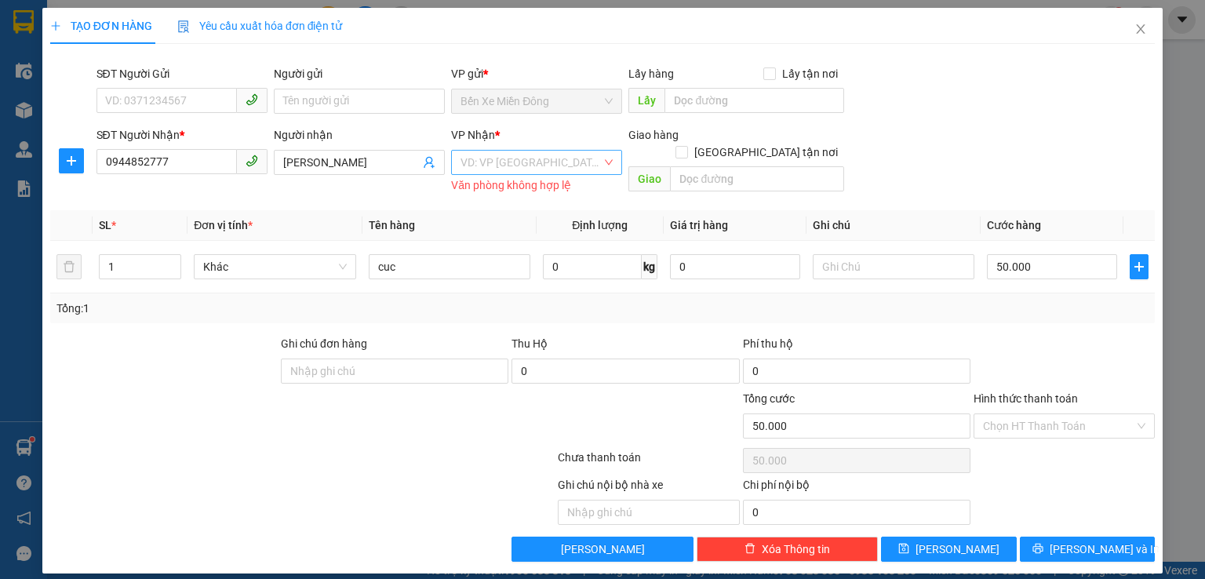
click at [520, 164] on input "search" at bounding box center [531, 163] width 141 height 24
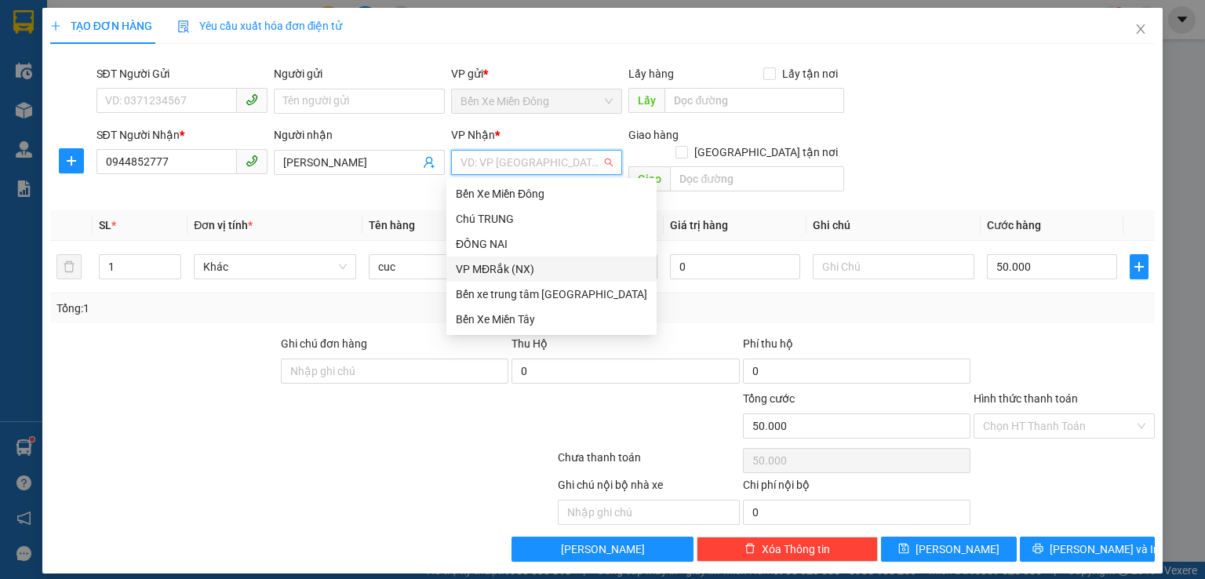
click at [527, 271] on div "VP MĐRắk (NX)" at bounding box center [551, 269] width 191 height 17
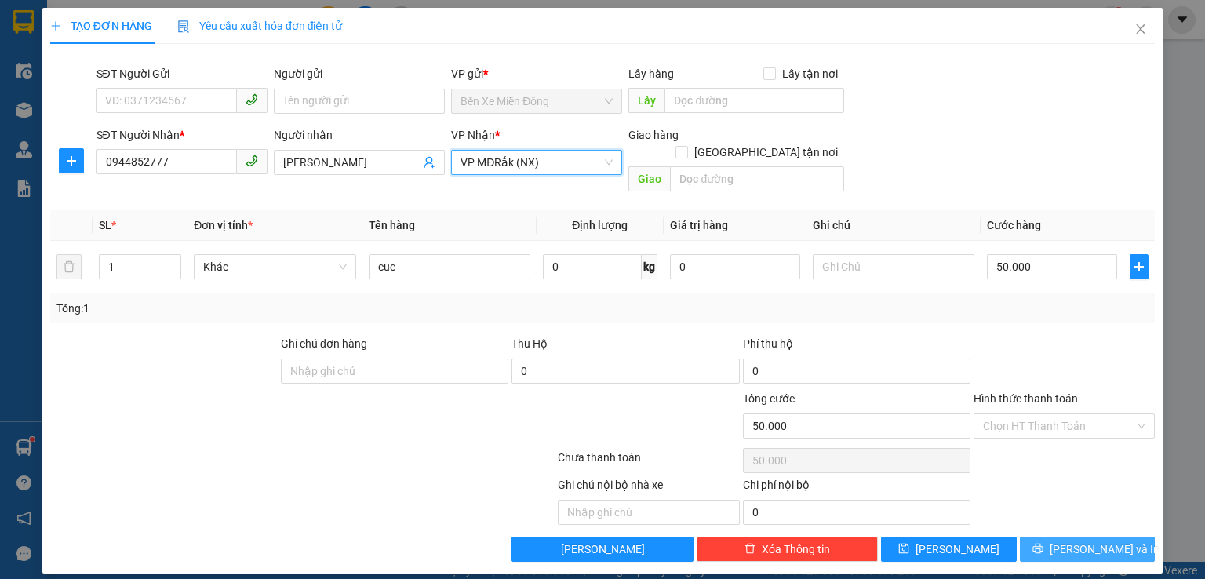
click at [1090, 541] on span "[PERSON_NAME] và In" at bounding box center [1105, 549] width 110 height 17
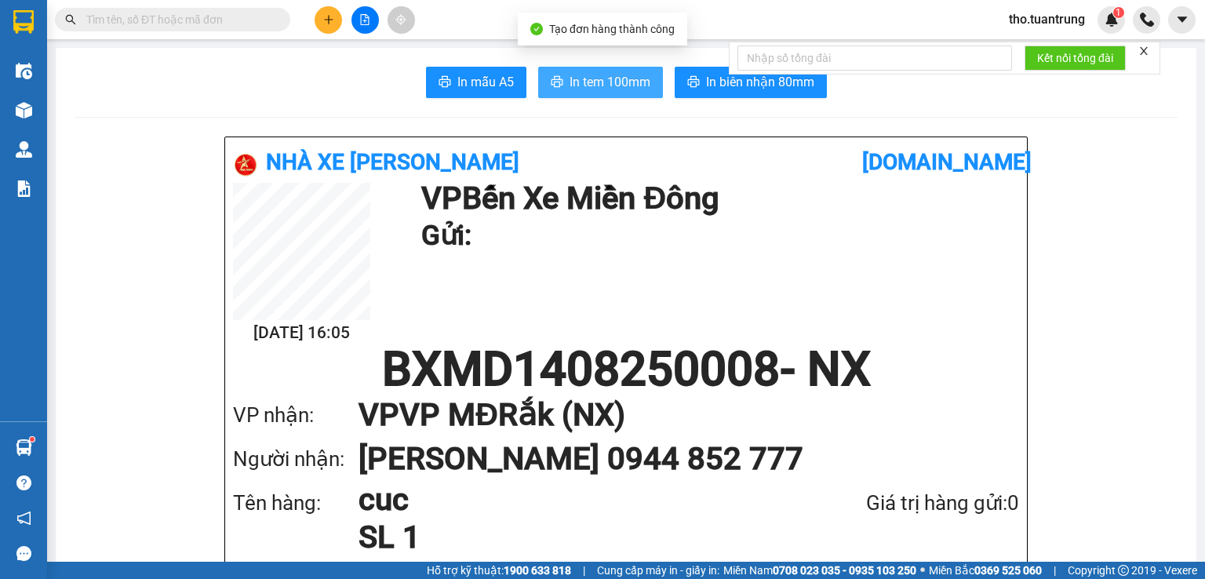
click at [629, 75] on span "In tem 100mm" at bounding box center [610, 82] width 81 height 20
click at [644, 82] on button "In tem 100mm" at bounding box center [600, 82] width 125 height 31
click at [308, 93] on div "In mẫu A5 In tem 100mm In biên nhận 80mm" at bounding box center [626, 82] width 1103 height 31
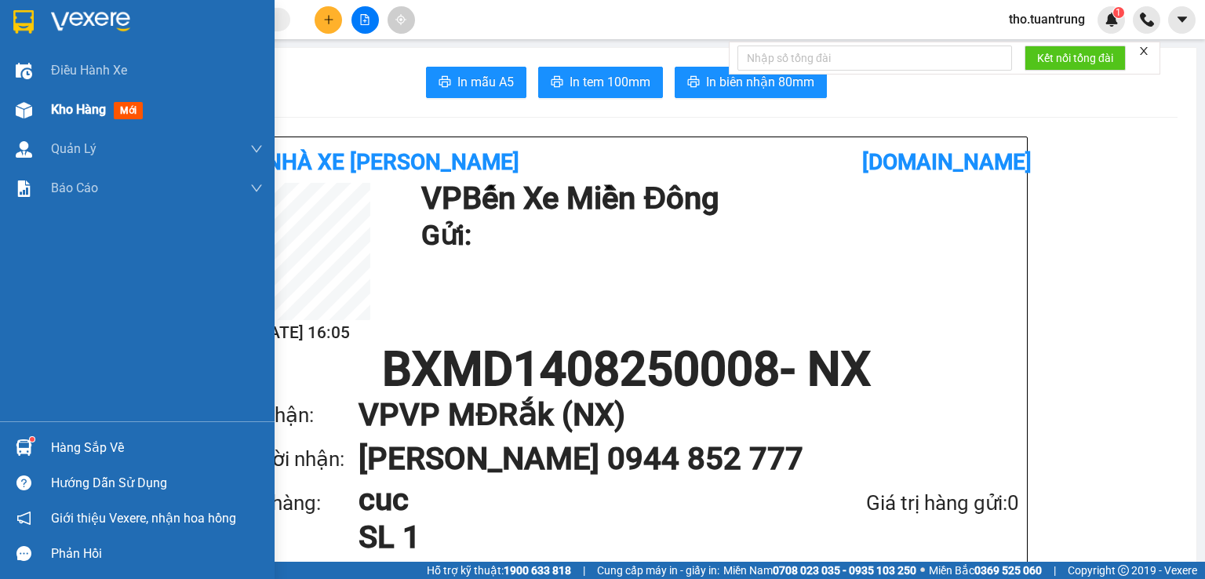
click at [39, 104] on div "Kho hàng mới" at bounding box center [137, 109] width 275 height 39
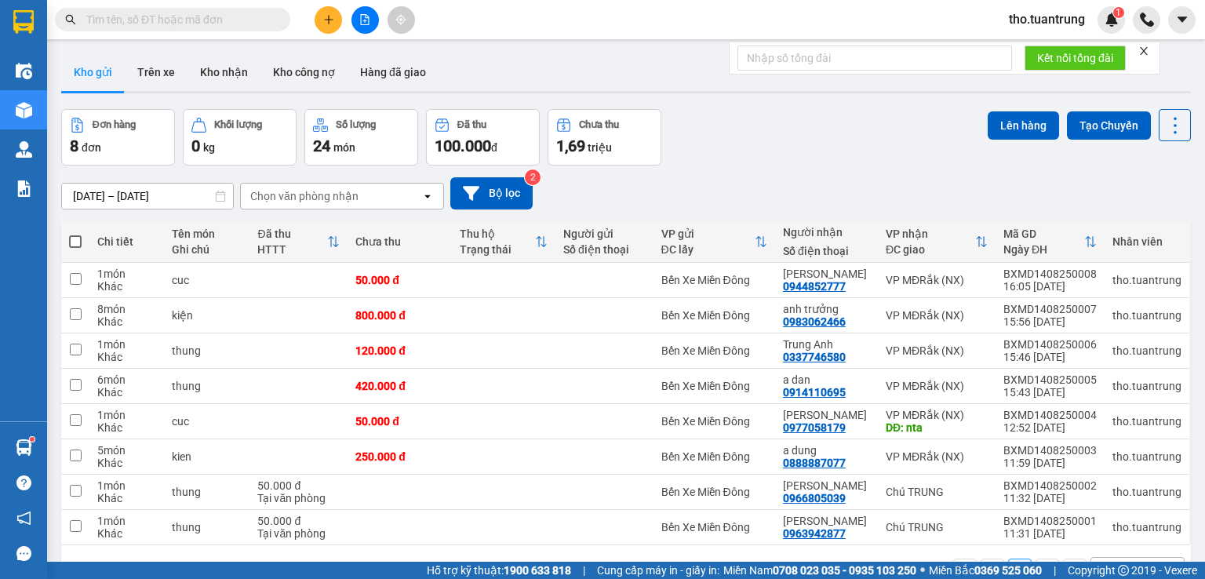
click at [738, 180] on div "12/08/2025 – 14/08/2025 Press the down arrow key to interact with the calendar …" at bounding box center [626, 193] width 1130 height 32
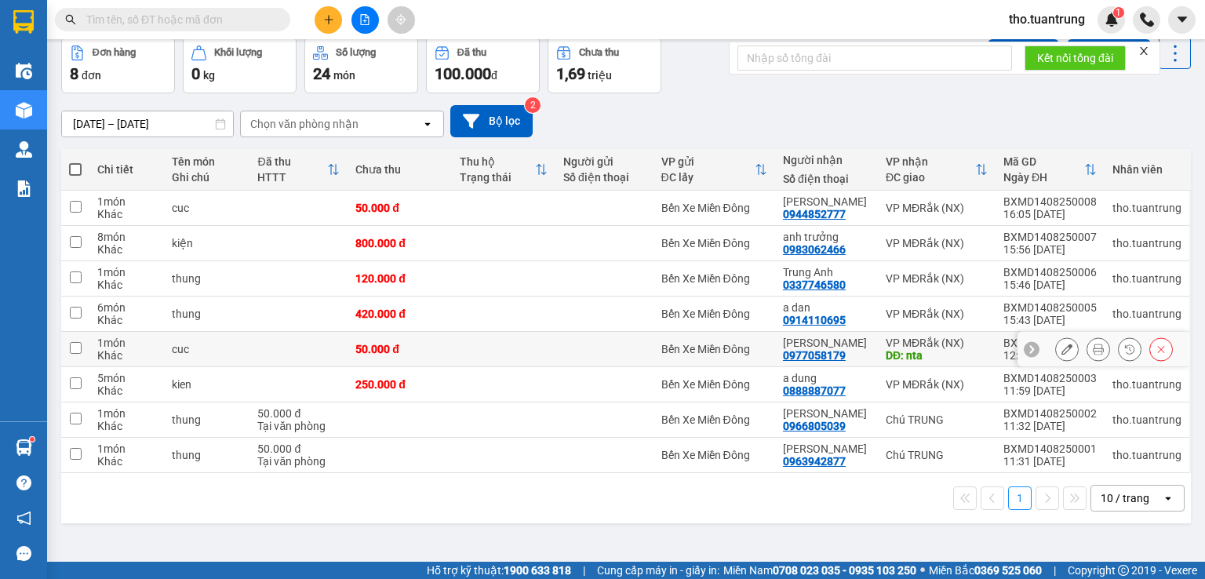
click at [967, 358] on div "DĐ: nta" at bounding box center [937, 355] width 102 height 13
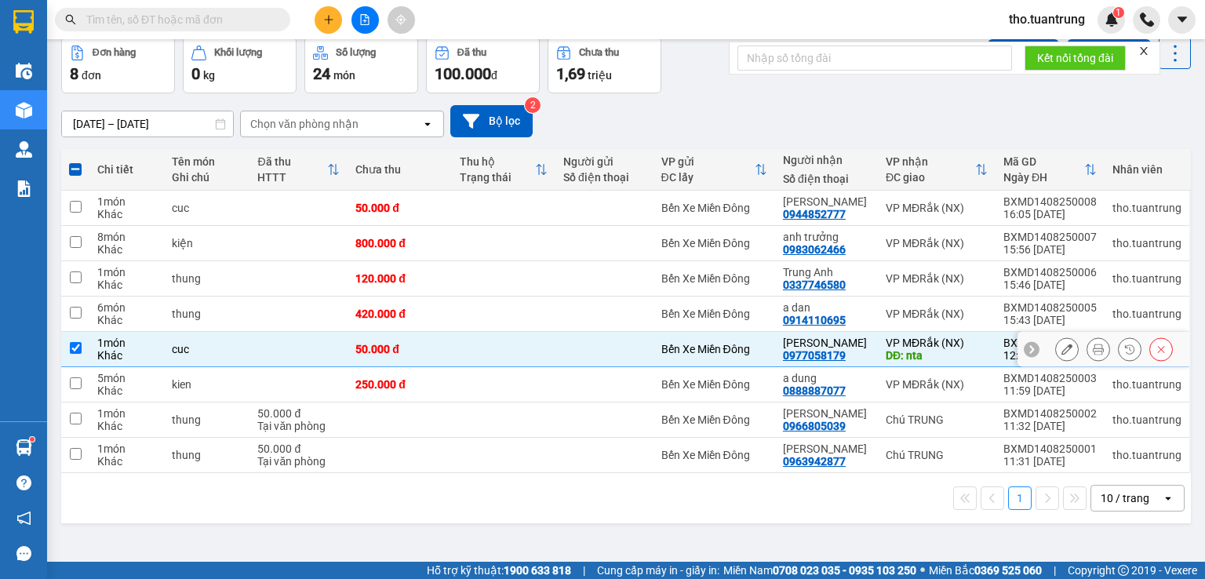
click at [967, 358] on div "DĐ: nta" at bounding box center [937, 355] width 102 height 13
checkbox input "false"
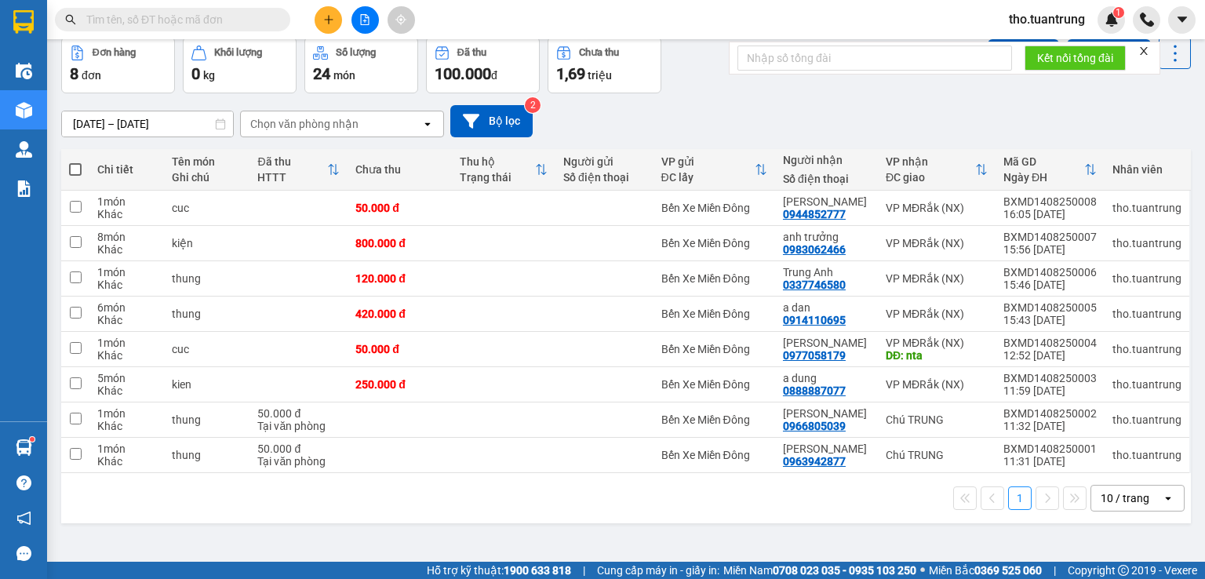
click at [758, 107] on div "12/08/2025 – 14/08/2025 Press the down arrow key to interact with the calendar …" at bounding box center [626, 121] width 1130 height 32
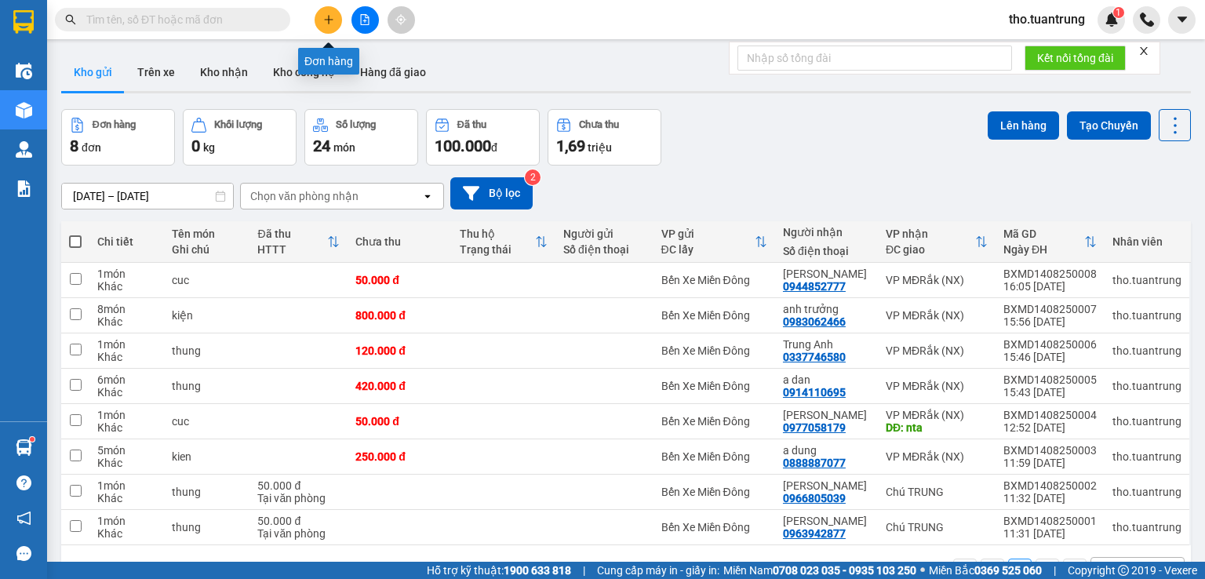
click at [323, 10] on button at bounding box center [328, 19] width 27 height 27
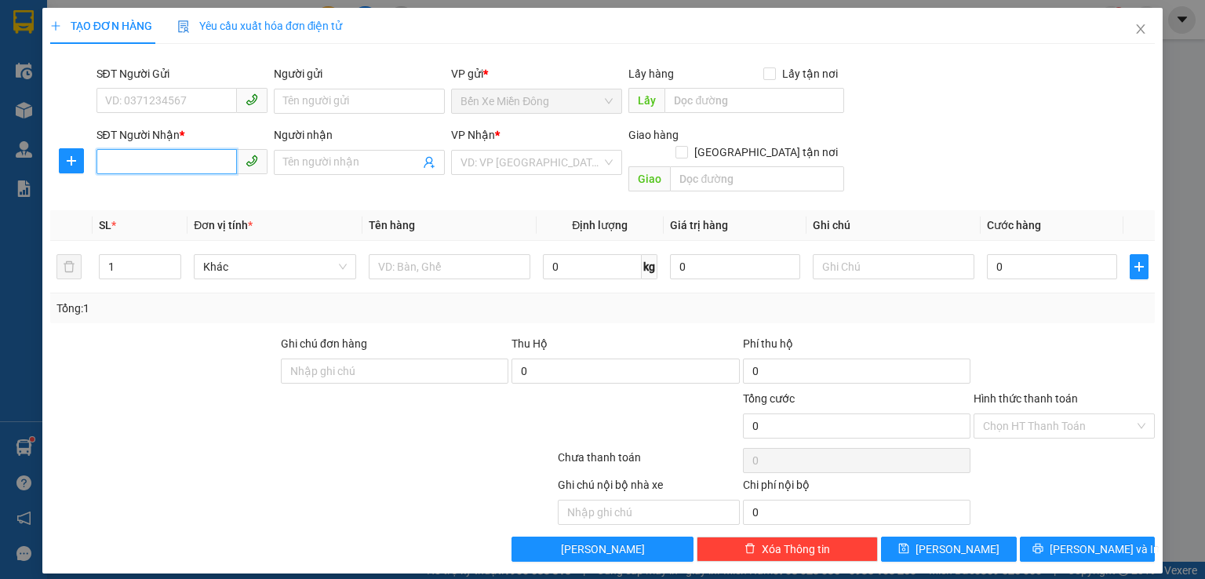
click at [178, 163] on input "SĐT Người Nhận *" at bounding box center [167, 161] width 140 height 25
click at [1005, 150] on div "SĐT Người Nhận * VD: 0377654321 Người nhận Tên người nhận VP Nhận * VD: VP Sài …" at bounding box center [626, 162] width 1066 height 72
click at [1177, 102] on div "TẠO ĐƠN HÀNG Yêu cầu xuất hóa đơn điện tử Transit Pickup Surcharge Ids Transit …" at bounding box center [602, 289] width 1205 height 579
click at [1136, 28] on icon "close" at bounding box center [1141, 29] width 13 height 13
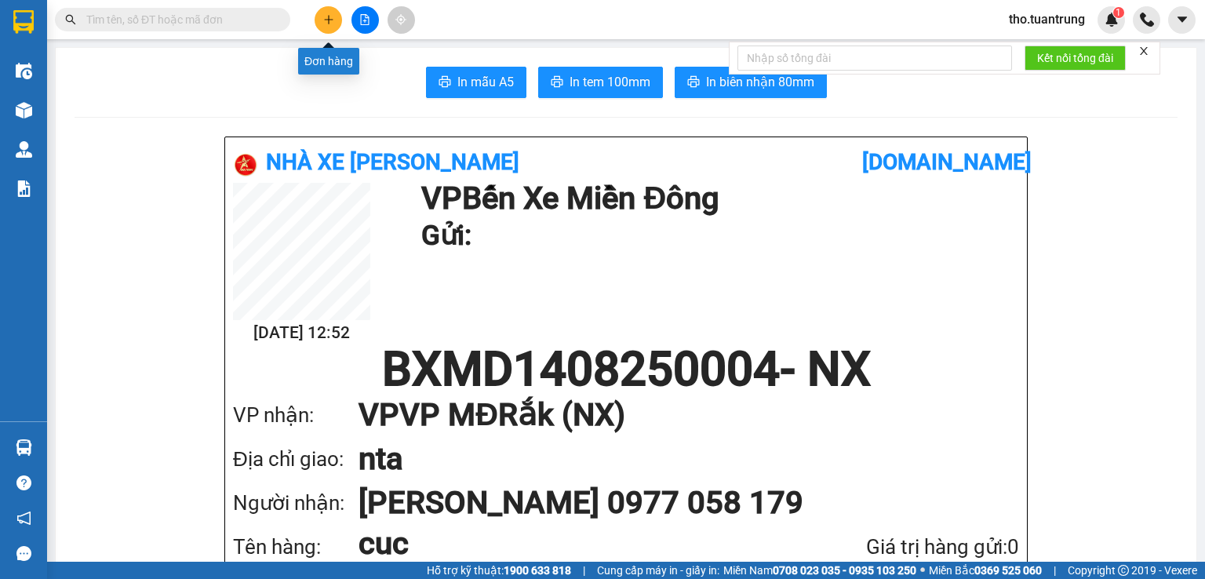
click at [333, 20] on icon "plus" at bounding box center [328, 19] width 11 height 11
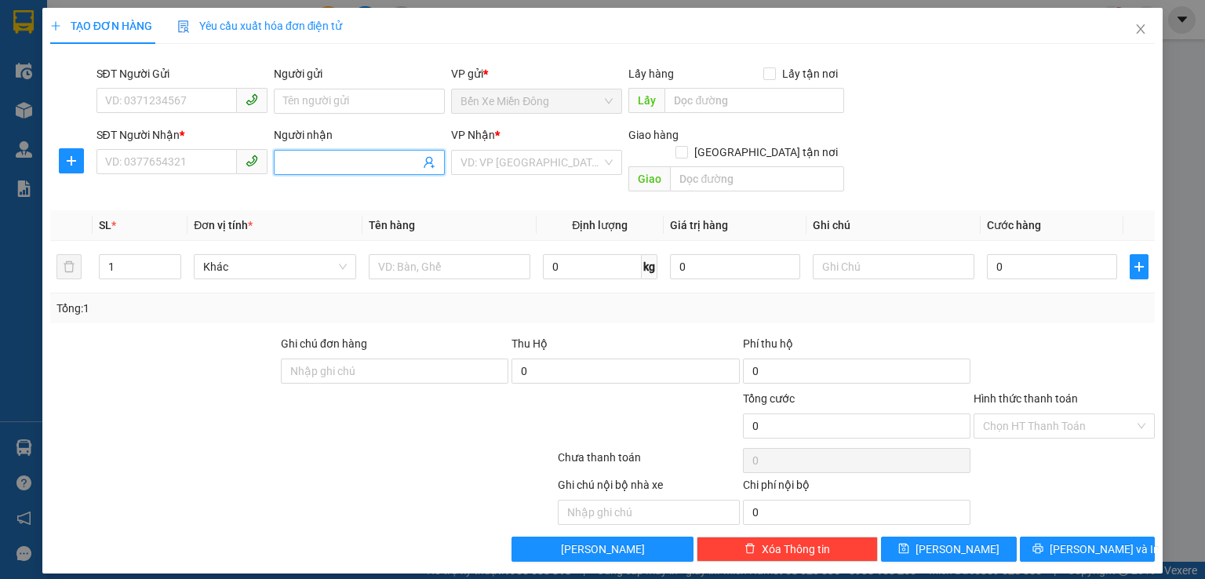
click at [354, 160] on input "Người nhận" at bounding box center [351, 162] width 137 height 17
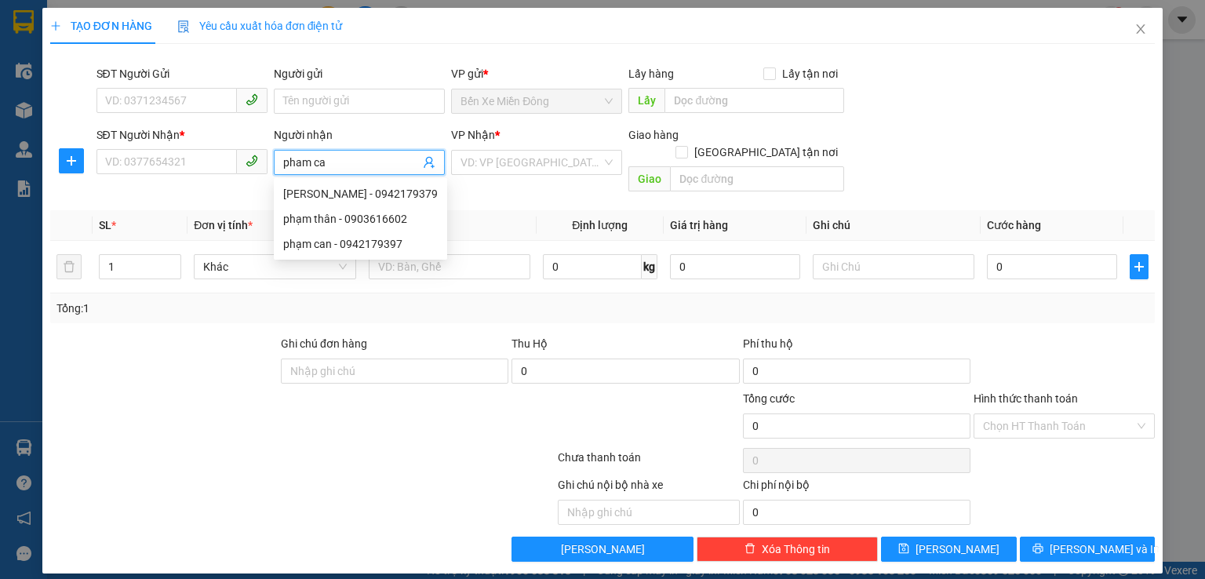
type input "pham can"
click at [436, 197] on div "phạm can - 0942179397" at bounding box center [359, 193] width 171 height 25
type input "0942179397"
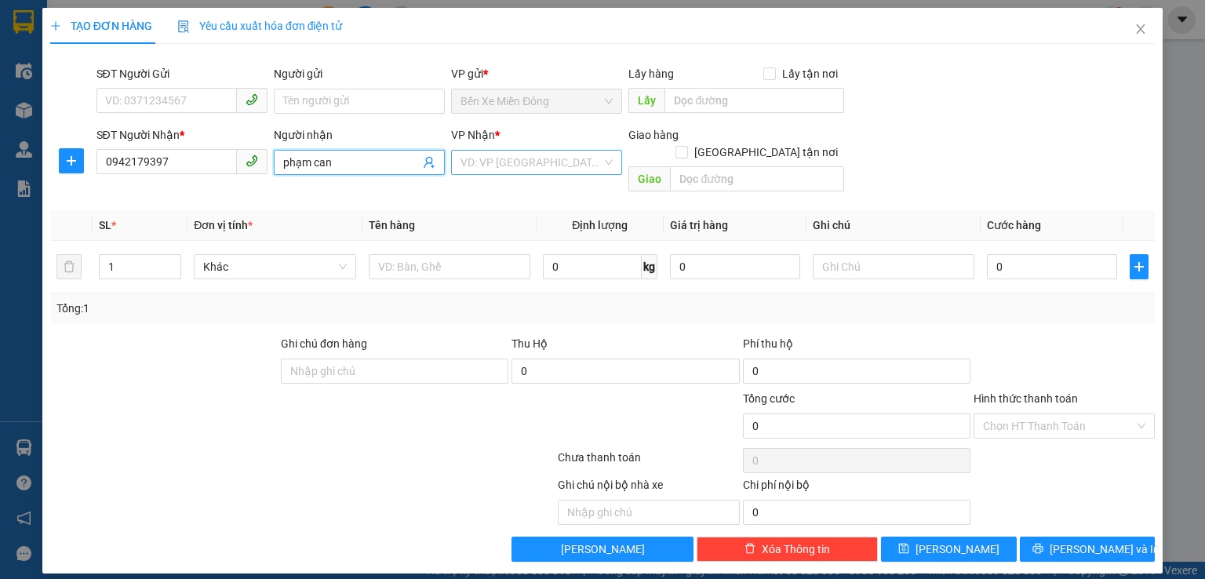
type input "phạm can"
click at [488, 156] on input "search" at bounding box center [531, 163] width 141 height 24
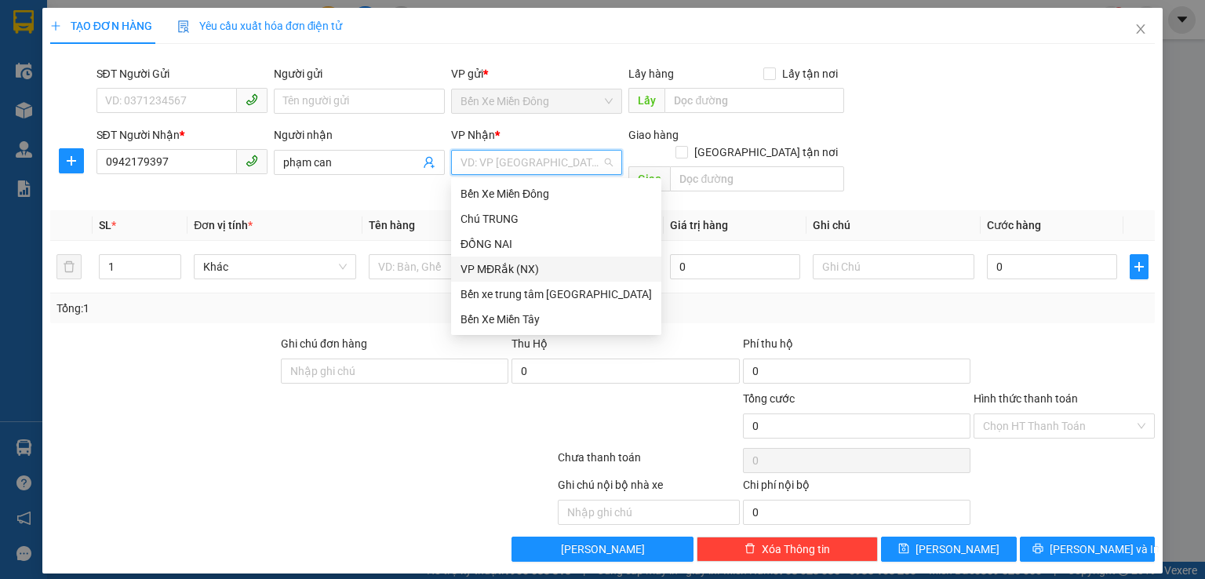
click at [531, 267] on div "VP MĐRắk (NX)" at bounding box center [556, 269] width 191 height 17
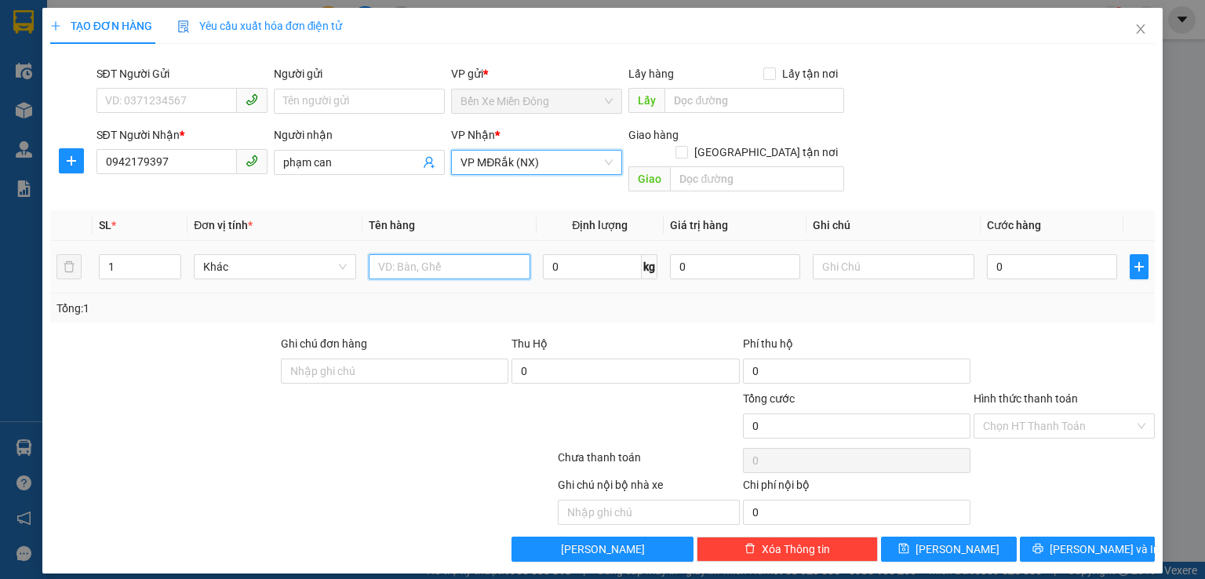
click at [443, 254] on input "text" at bounding box center [450, 266] width 162 height 25
type input "kien"
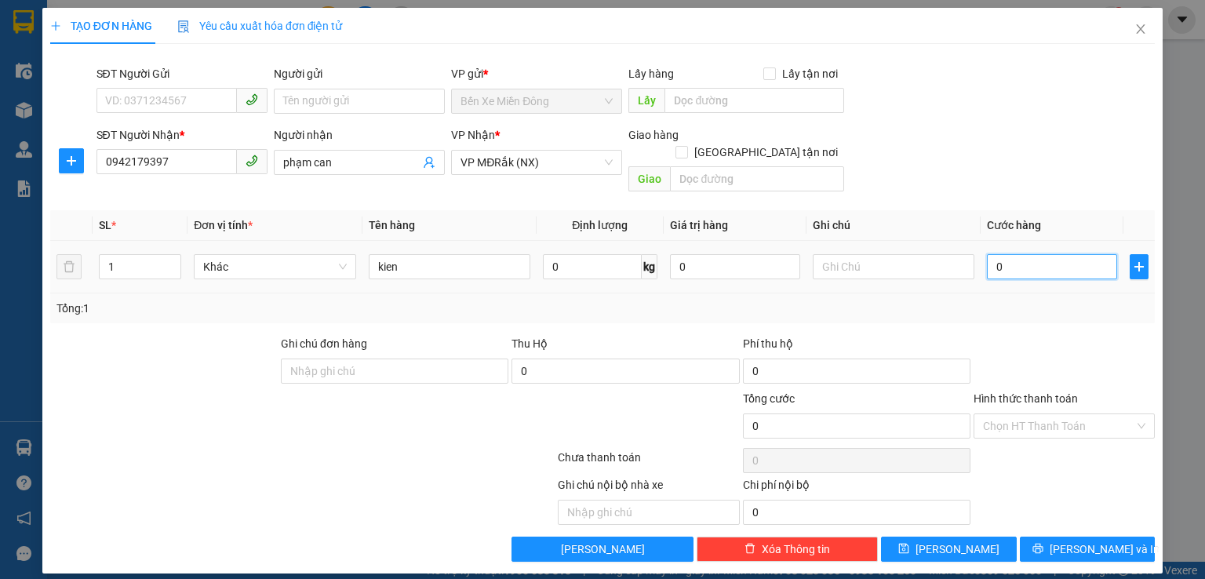
type input "5"
type input "50"
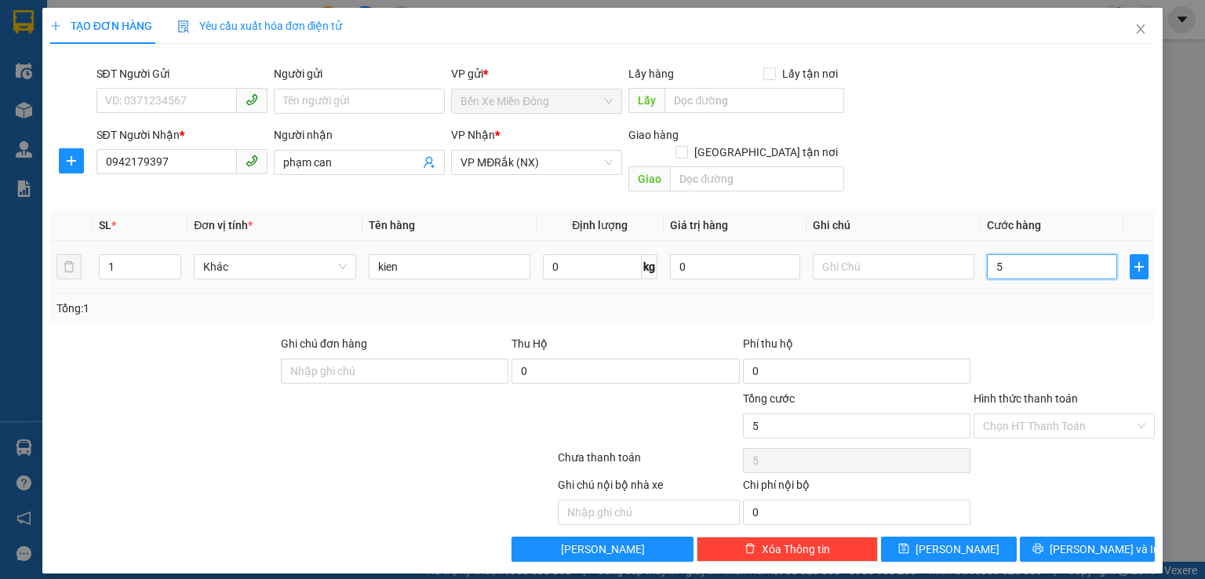
type input "50"
type input "500"
type input "5.000"
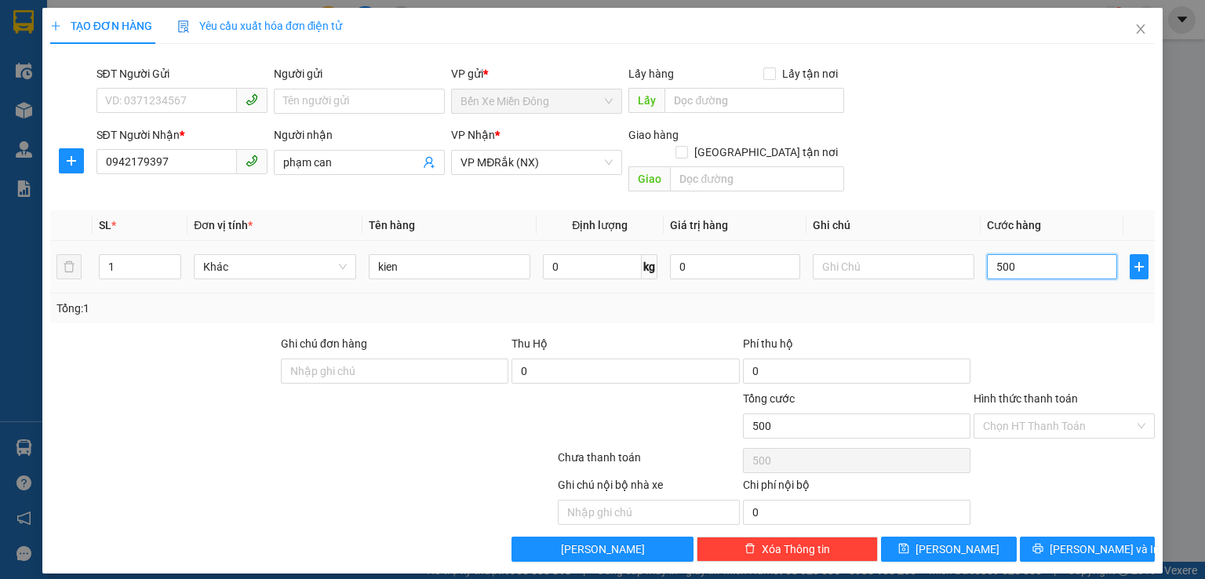
type input "5.000"
type input "50.000"
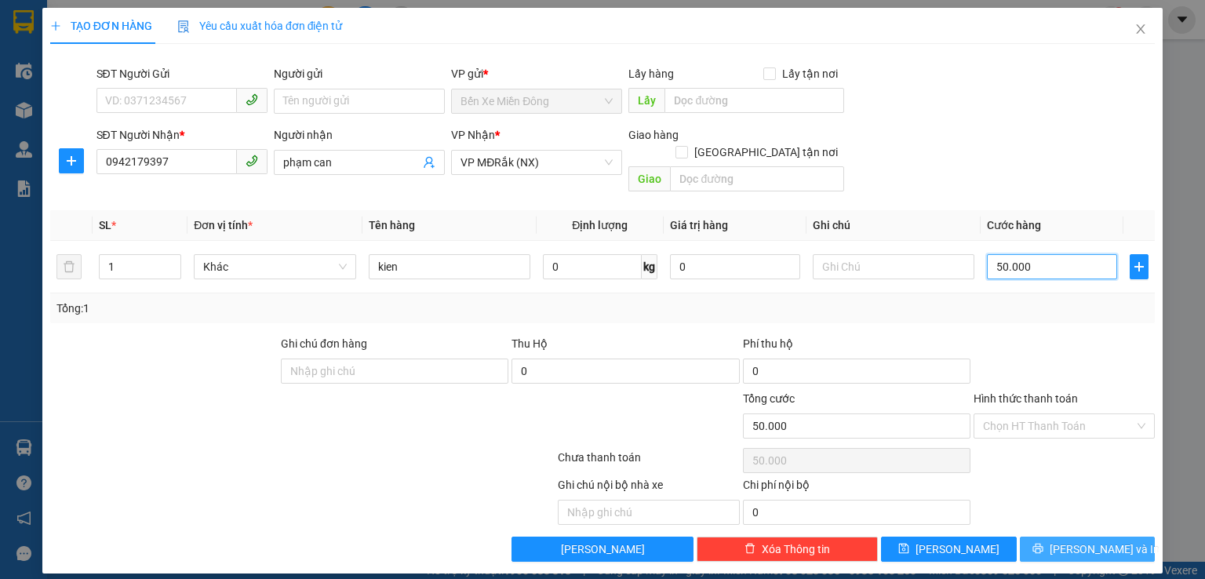
type input "50.000"
click at [1094, 541] on span "[PERSON_NAME] và In" at bounding box center [1105, 549] width 110 height 17
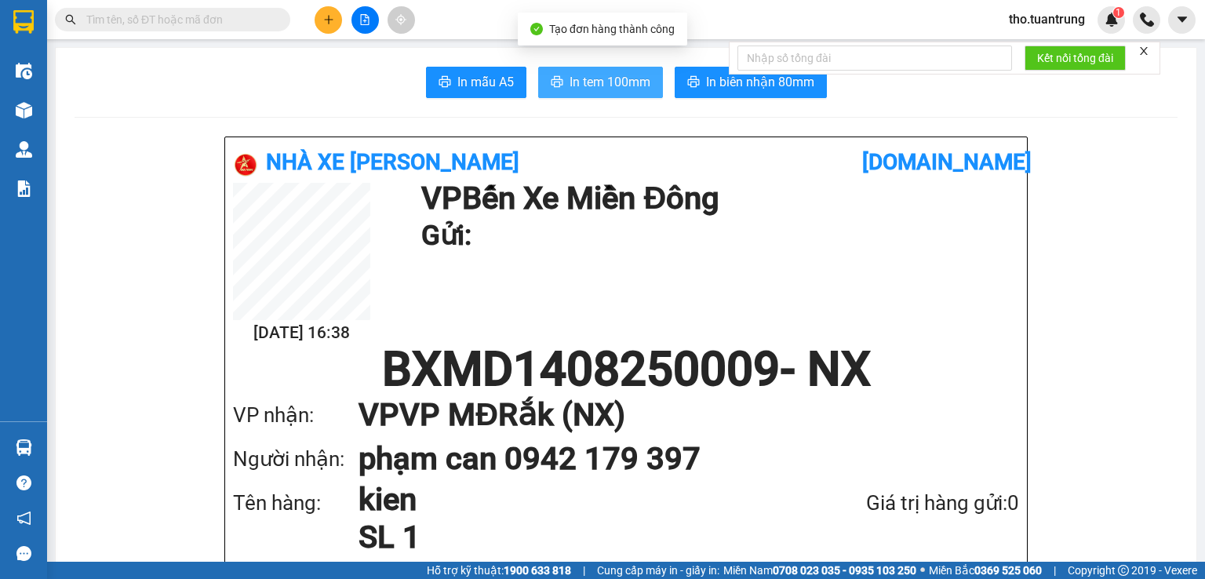
click at [609, 83] on span "In tem 100mm" at bounding box center [610, 82] width 81 height 20
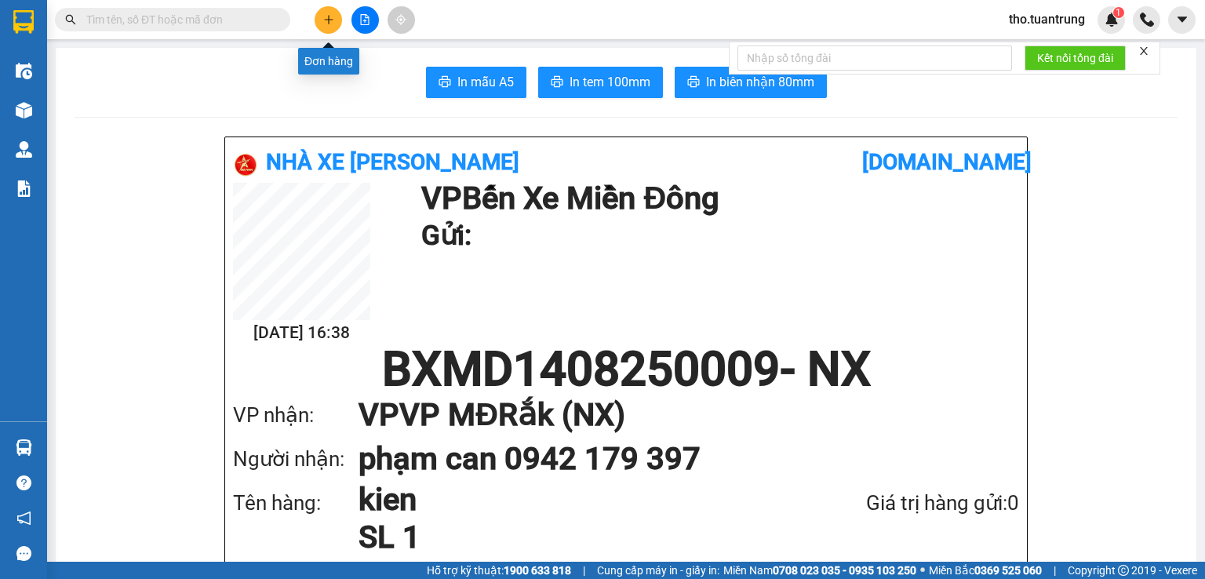
click at [333, 20] on icon "plus" at bounding box center [328, 19] width 11 height 11
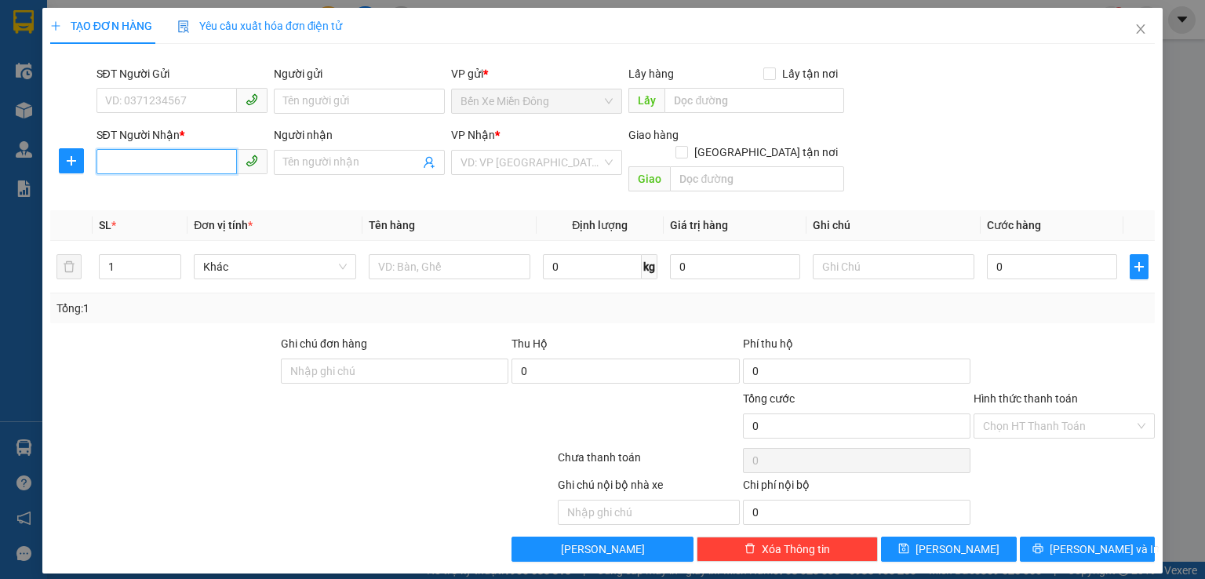
click at [154, 155] on input "SĐT Người Nhận *" at bounding box center [167, 161] width 140 height 25
click at [250, 187] on div "0987753778 - [PERSON_NAME]" at bounding box center [183, 193] width 155 height 17
type input "0987753778"
type input "[PERSON_NAME]"
type input "phước an"
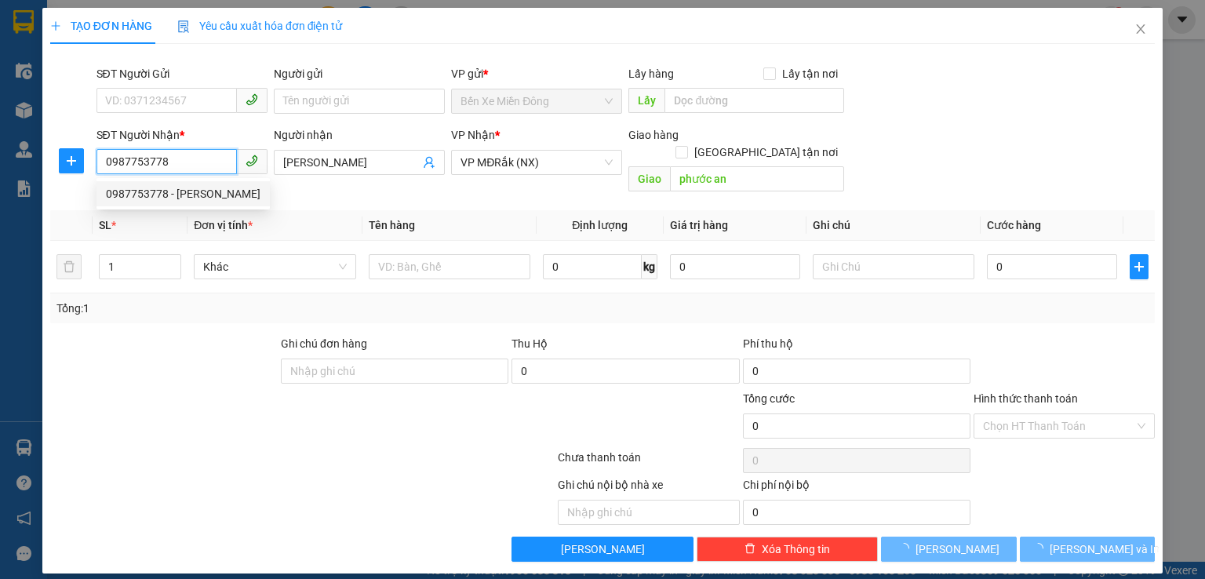
type input "70.000"
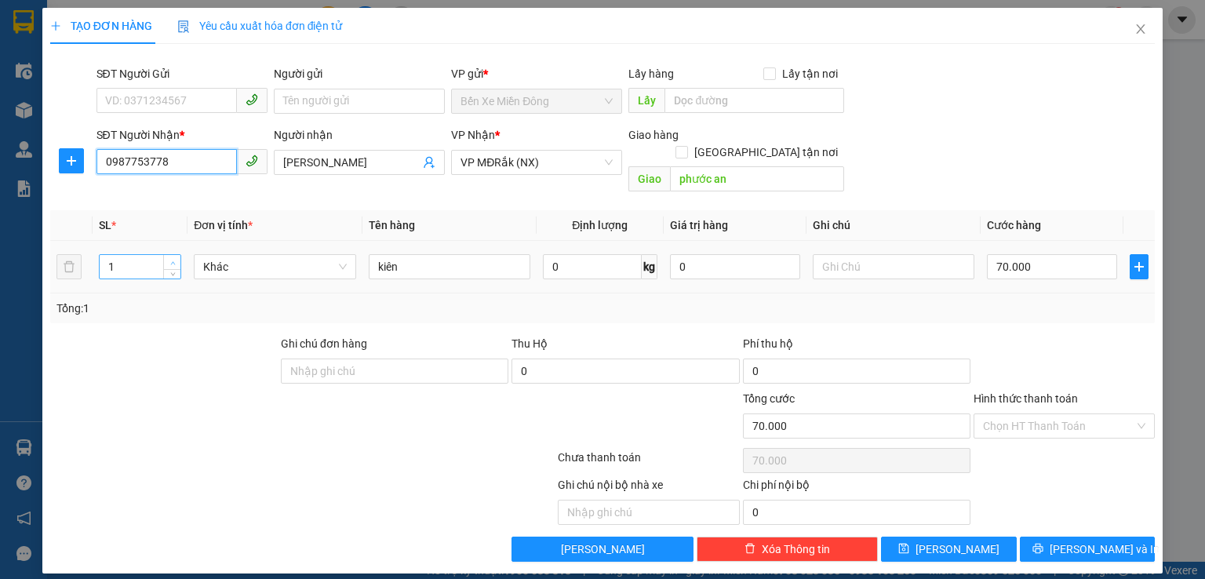
type input "0987753778"
type input "2"
click at [175, 258] on span "up" at bounding box center [172, 262] width 9 height 9
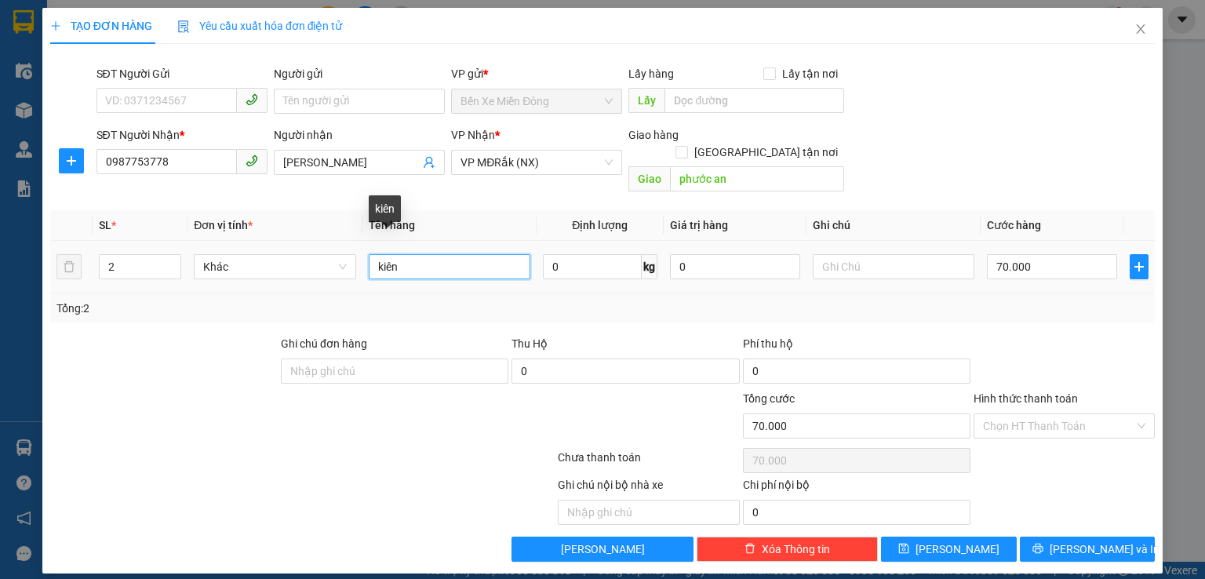
click at [431, 255] on input "kiên" at bounding box center [450, 266] width 162 height 25
type input "k"
type input "t"
type input "k"
type input "thung"
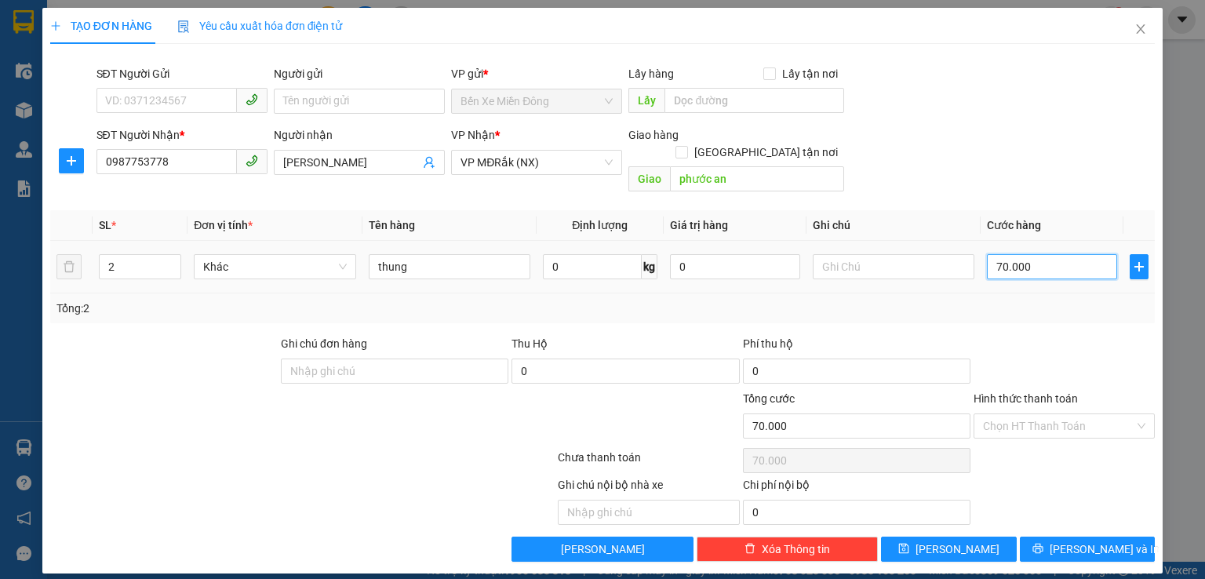
click at [1066, 254] on input "70.000" at bounding box center [1052, 266] width 130 height 25
type input "1"
type input "15"
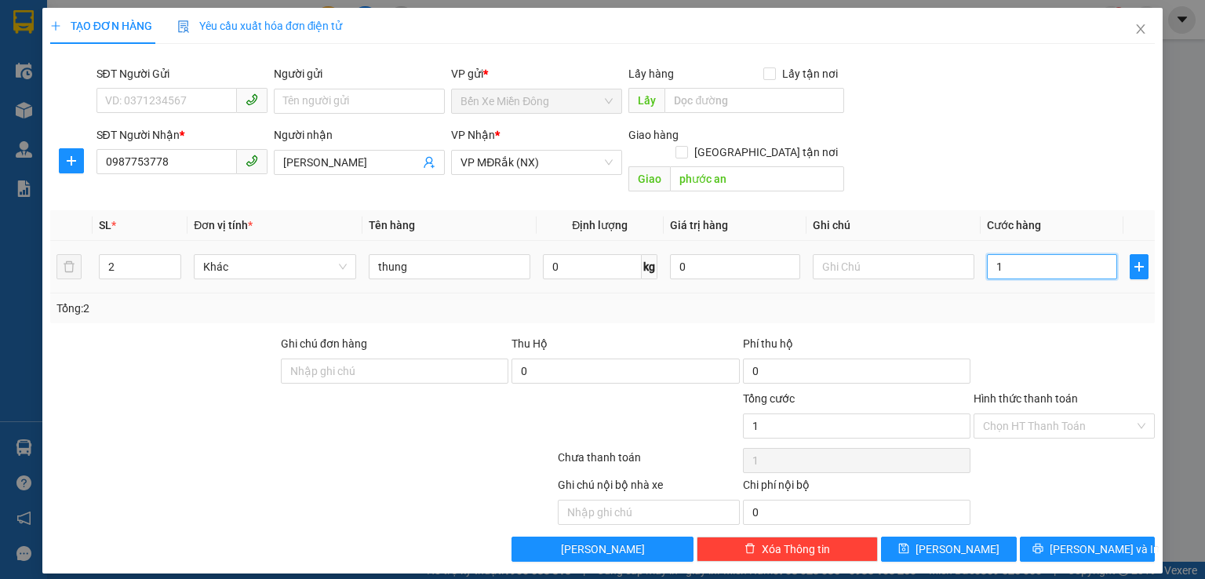
type input "15"
type input "150"
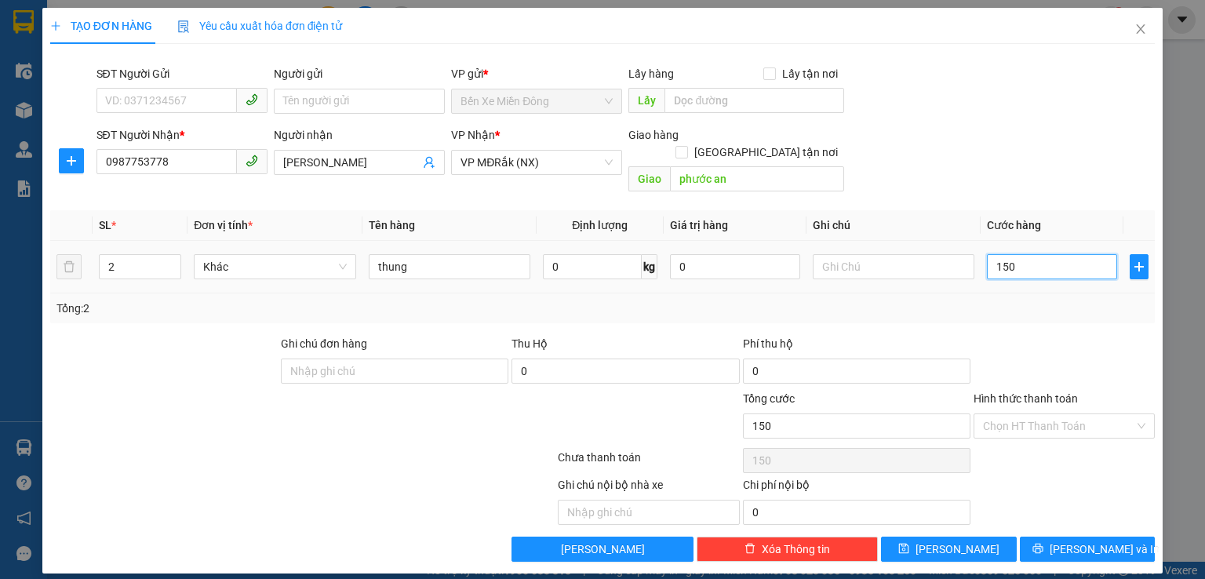
type input "15"
type input "1"
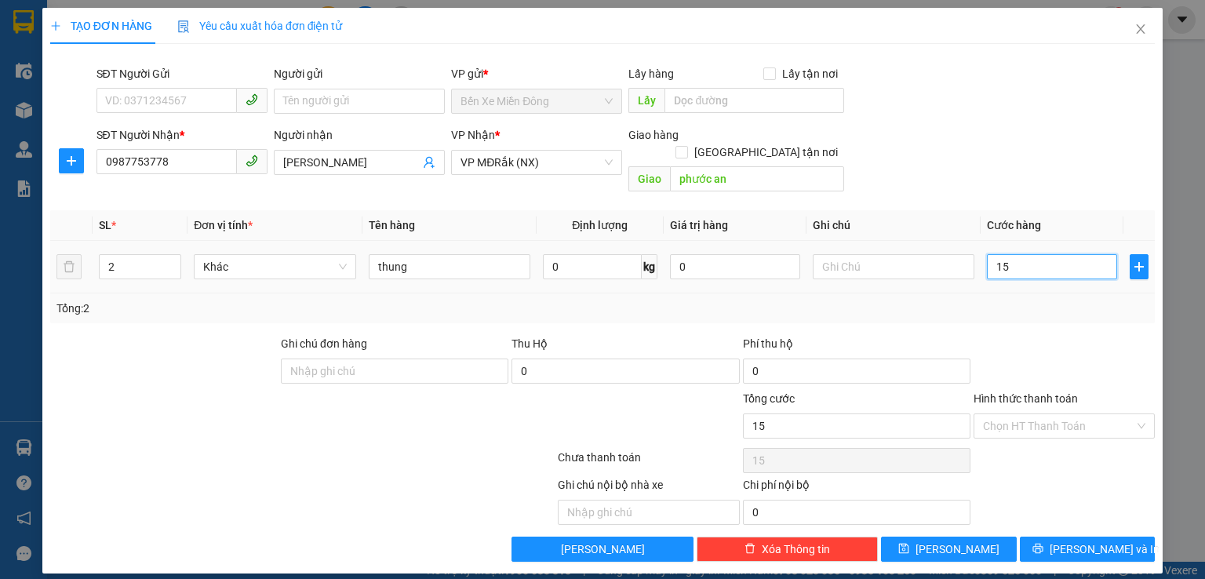
type input "1"
type input "0"
type input "3"
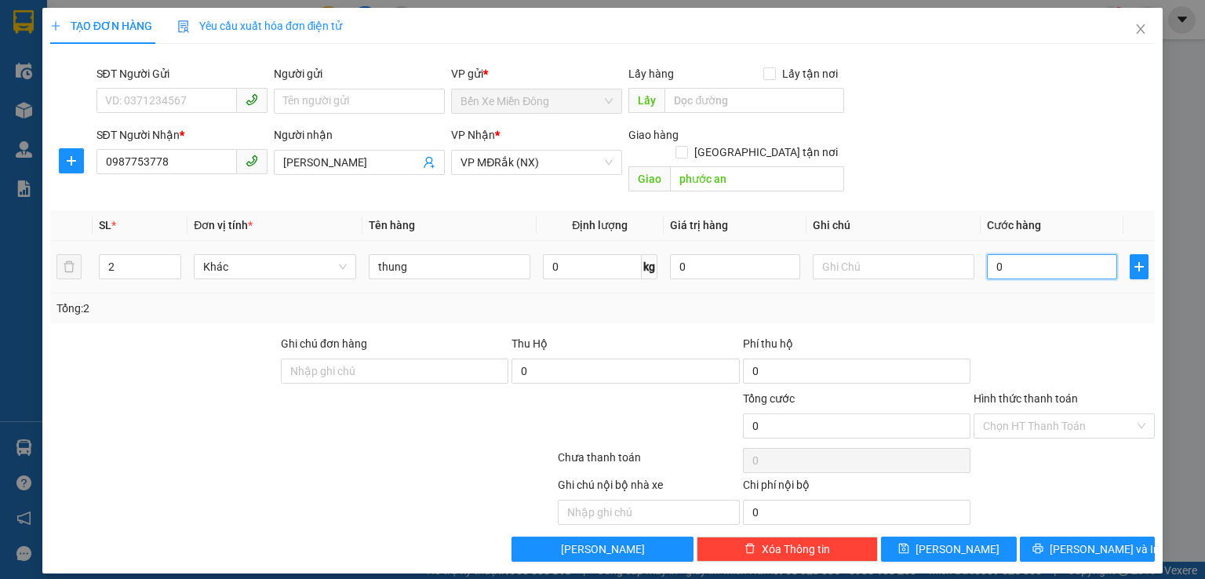
type input "3"
type input "03"
type input "30"
type input "030"
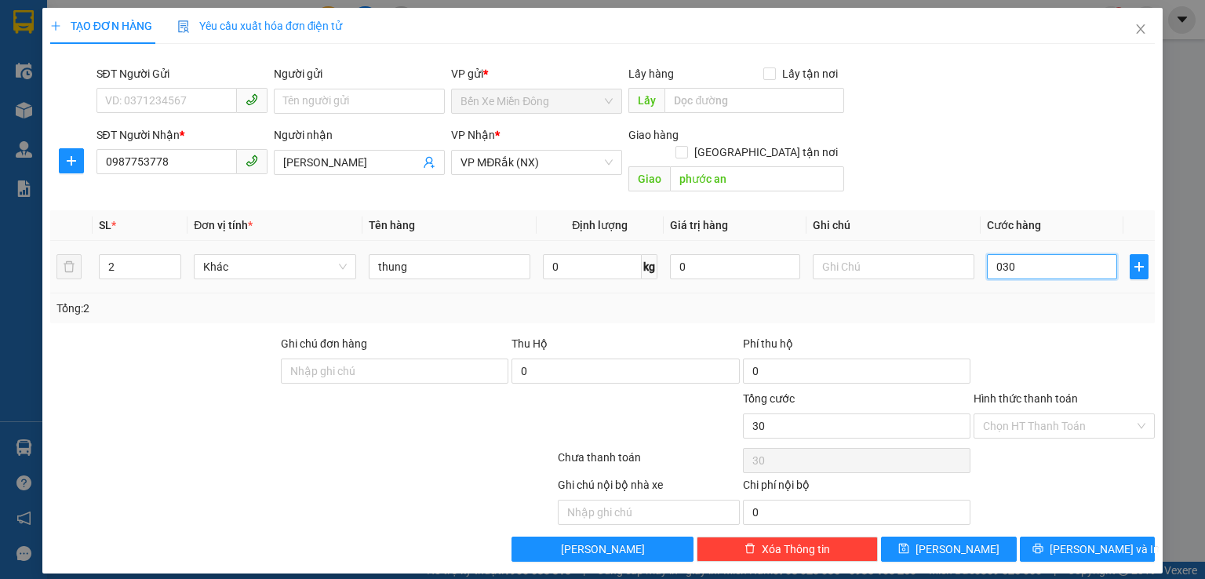
type input "300"
type input "0.300"
type input "3.000"
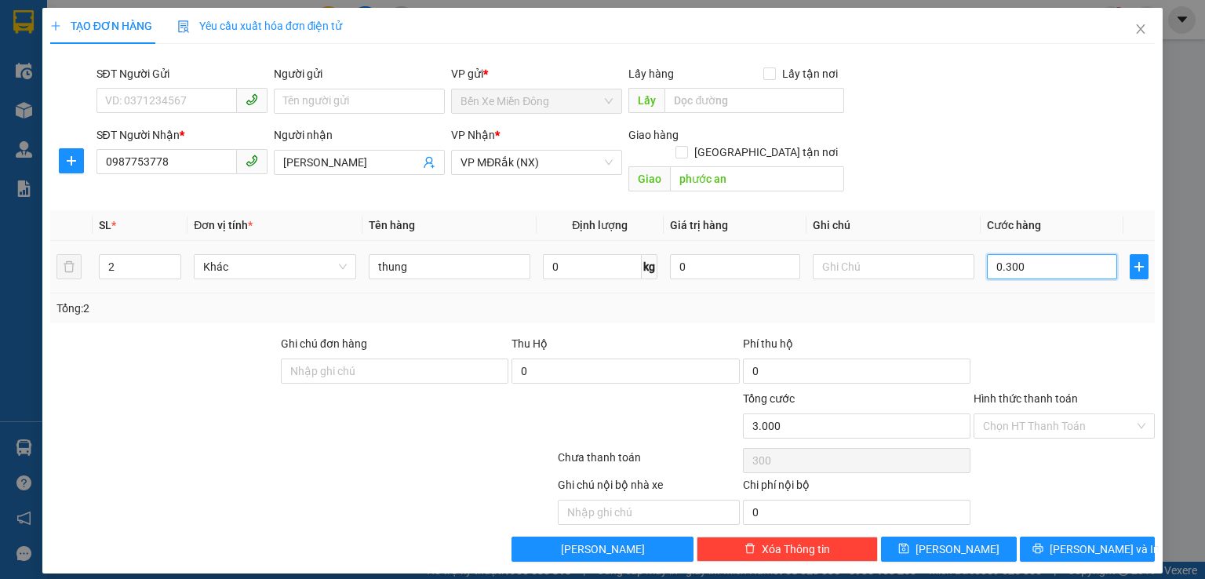
type input "03.000"
type input "30.000"
type input "030.000"
type input "300.000"
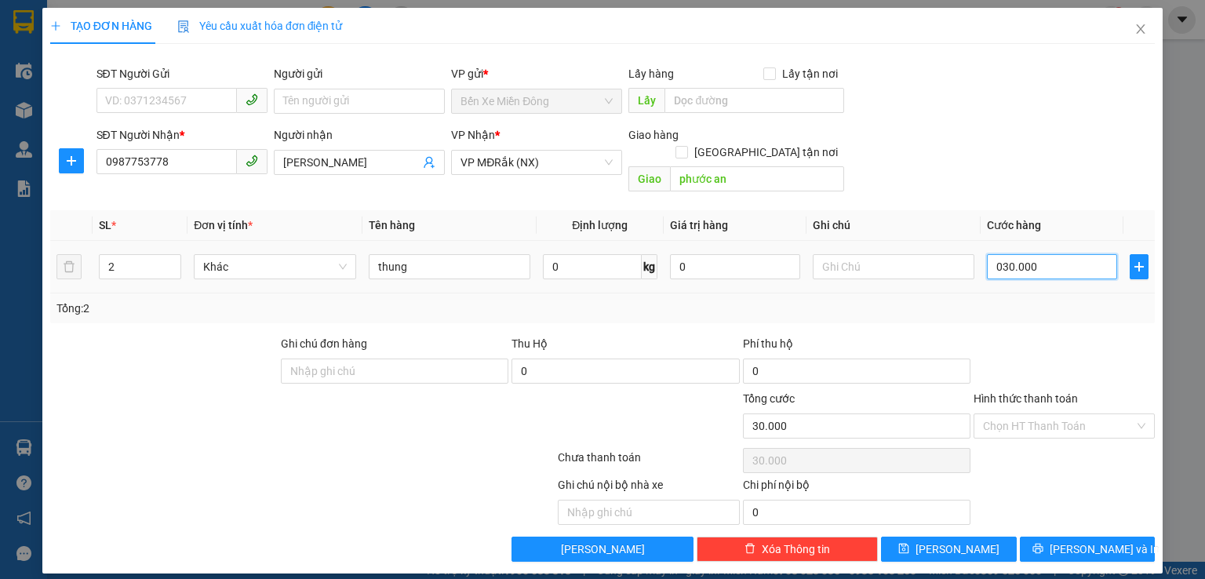
type input "300.000"
click at [1077, 541] on span "[PERSON_NAME] và In" at bounding box center [1105, 549] width 110 height 17
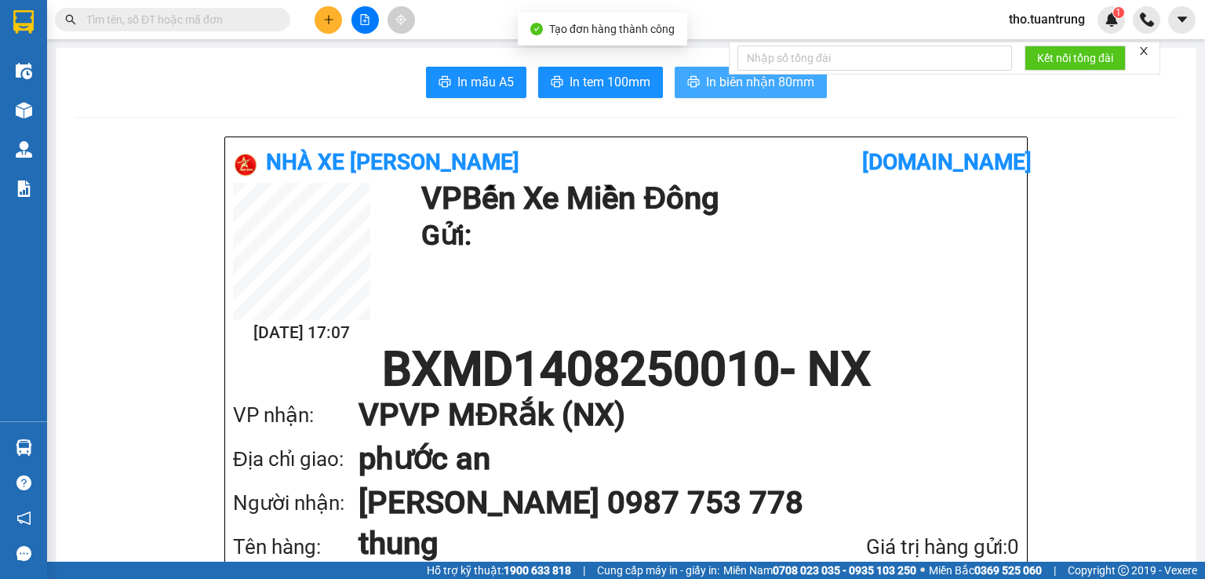
click at [752, 89] on span "In biên nhận 80mm" at bounding box center [760, 82] width 108 height 20
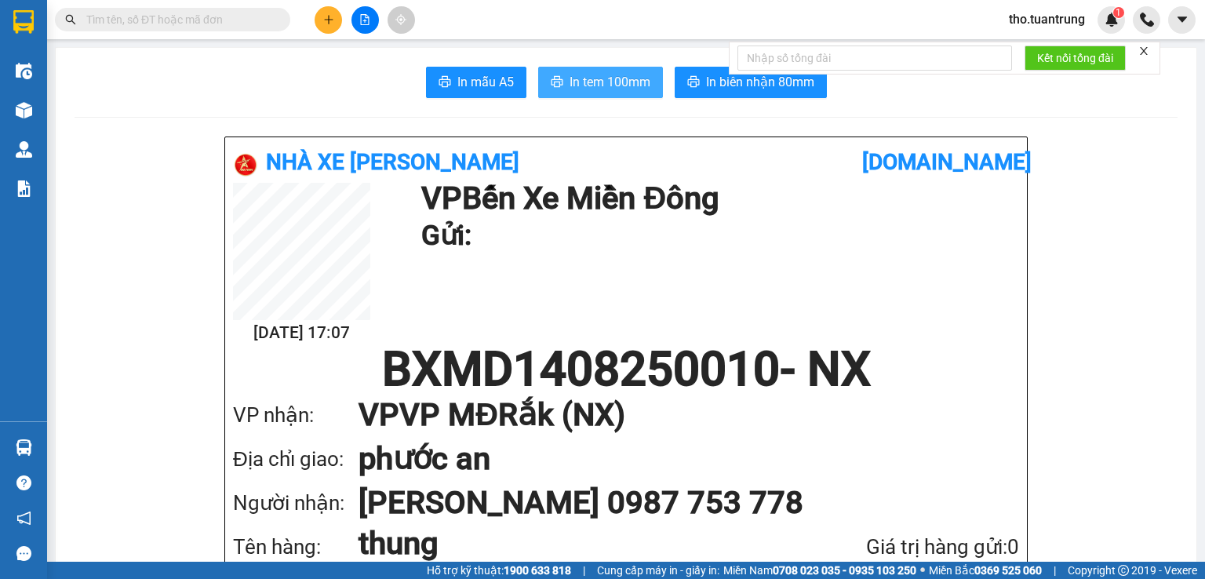
click at [578, 81] on span "In tem 100mm" at bounding box center [610, 82] width 81 height 20
click at [332, 9] on button at bounding box center [328, 19] width 27 height 27
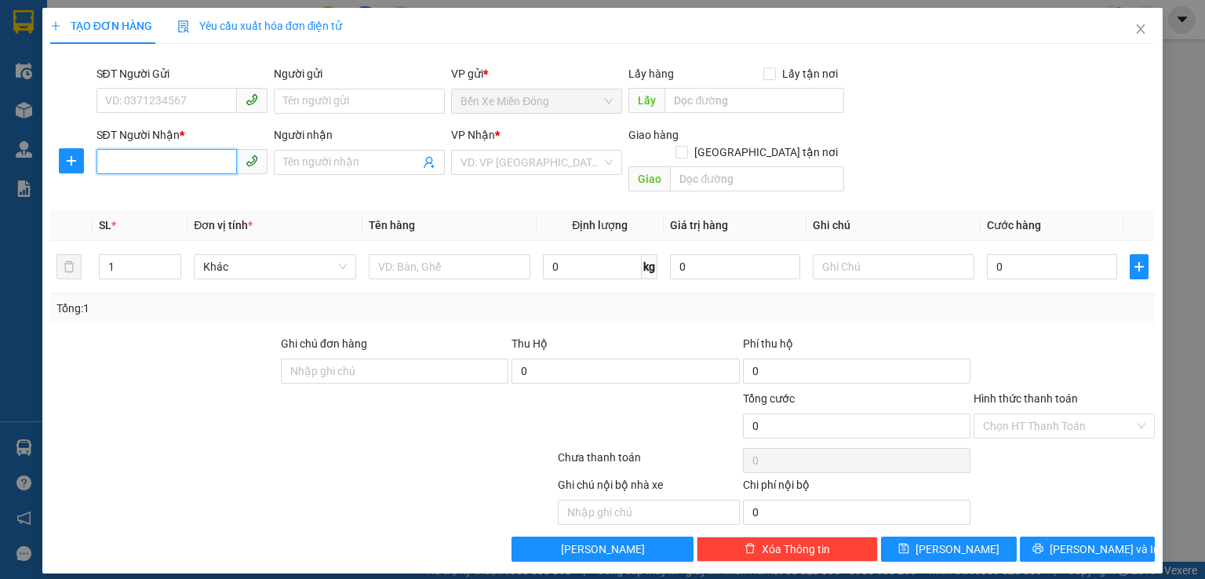
click at [221, 164] on input "SĐT Người Nhận *" at bounding box center [167, 161] width 140 height 25
type input "0966237222"
click at [496, 159] on input "search" at bounding box center [531, 163] width 141 height 24
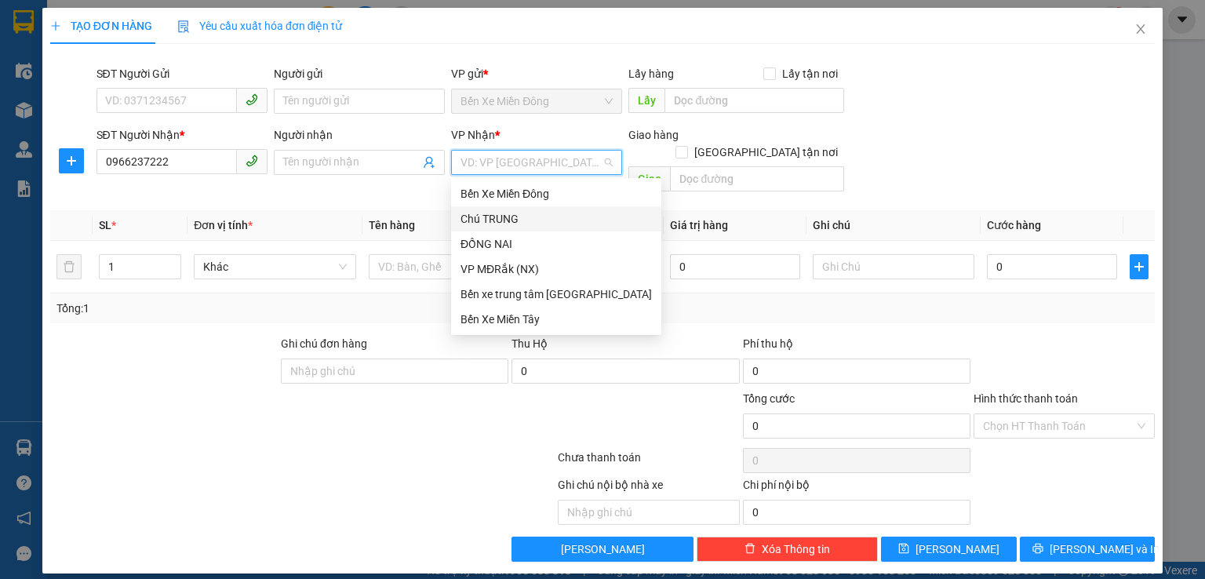
click at [510, 224] on div "Chú TRUNG" at bounding box center [556, 218] width 191 height 17
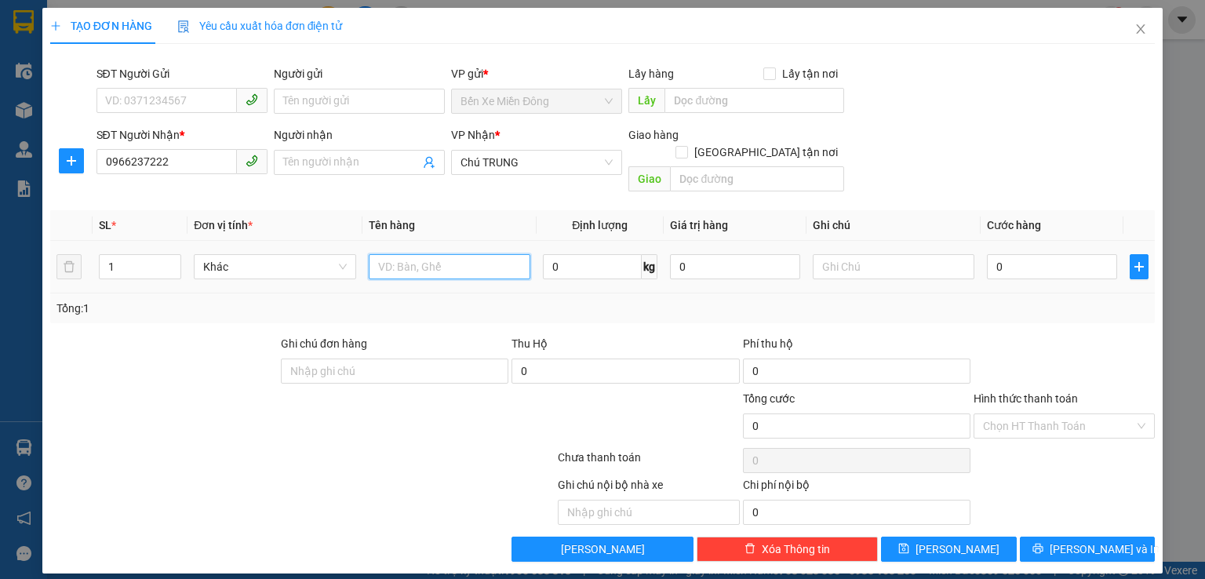
click at [421, 254] on input "text" at bounding box center [450, 266] width 162 height 25
type input "thung"
click at [1045, 254] on input "0" at bounding box center [1052, 266] width 130 height 25
type input "5"
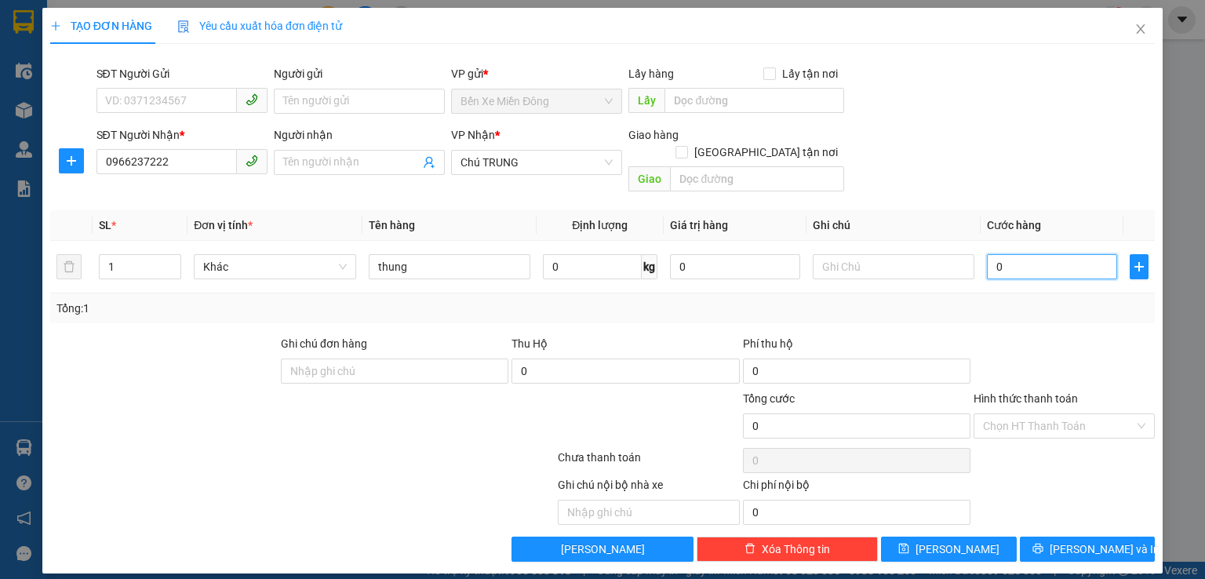
type input "5"
type input "0"
type input "06"
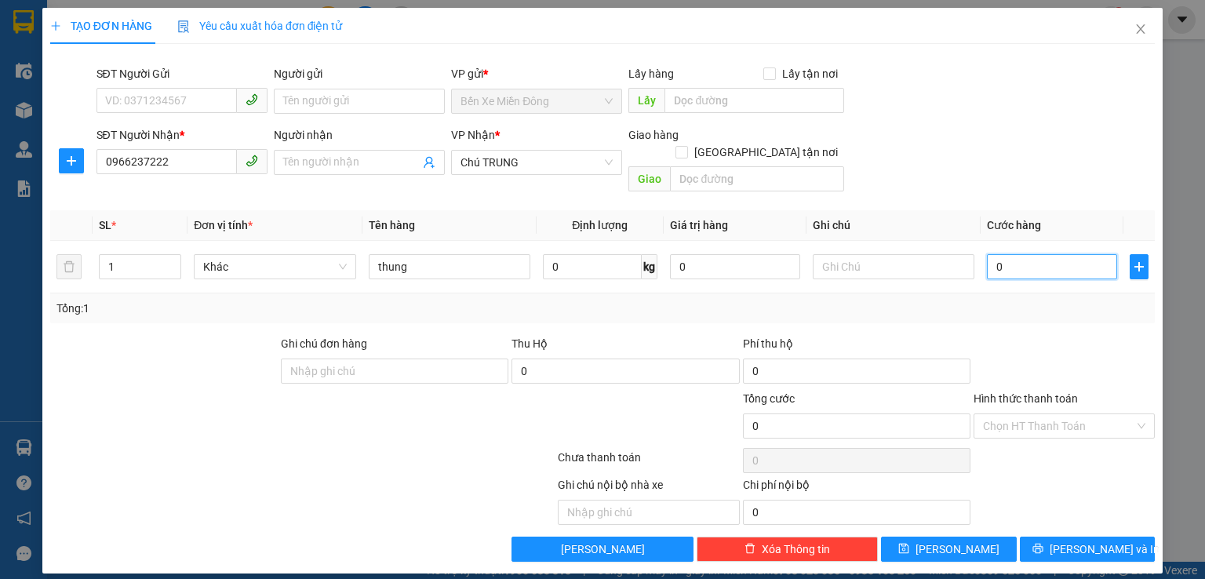
type input "6"
type input "060"
type input "60"
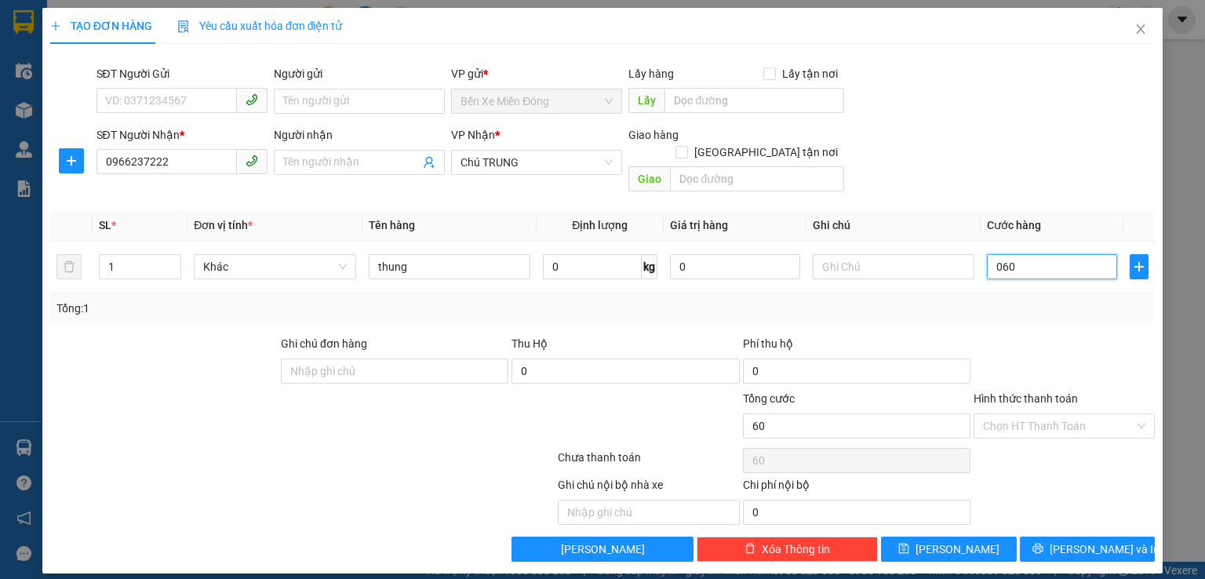
type input "0.600"
type input "600"
type input "06.000"
type input "6.000"
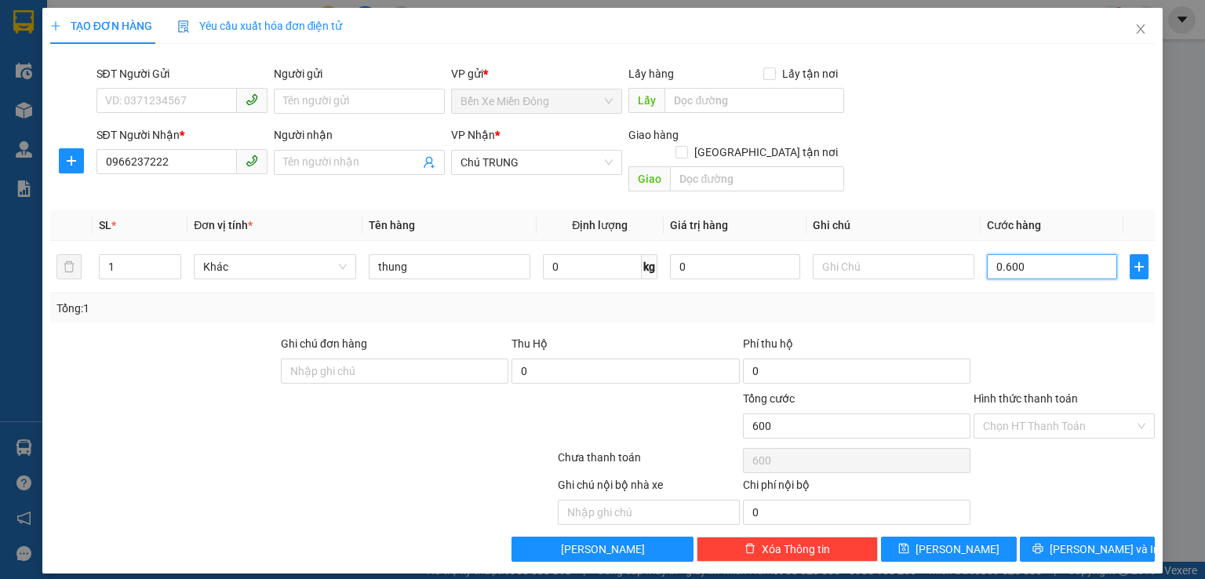
type input "6.000"
type input "060.000"
type input "60.000"
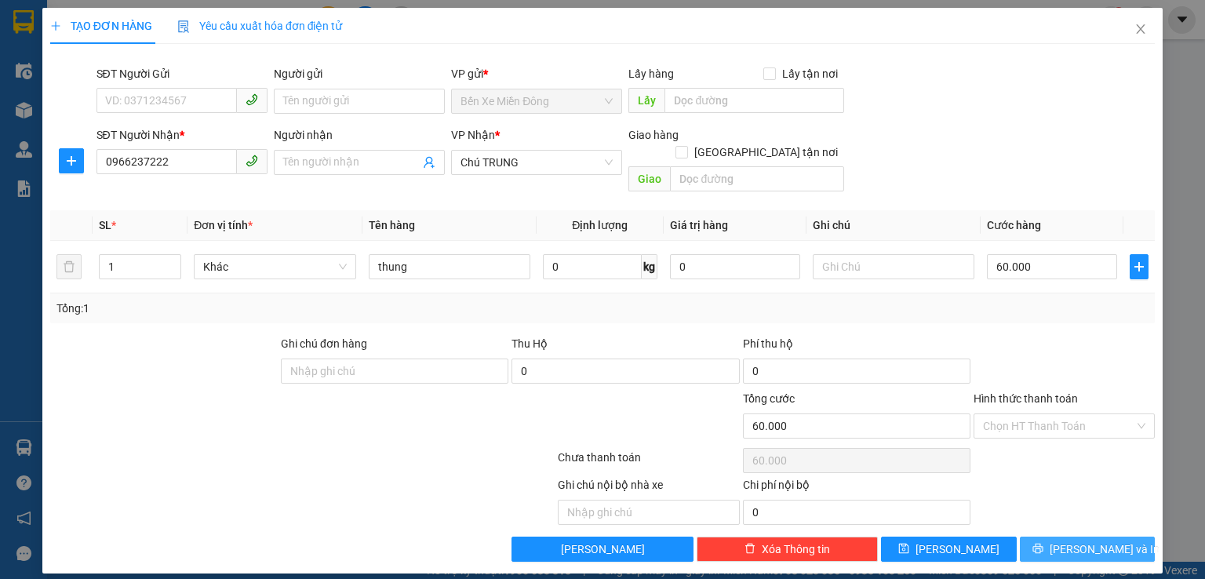
click at [1102, 541] on span "[PERSON_NAME] và In" at bounding box center [1105, 549] width 110 height 17
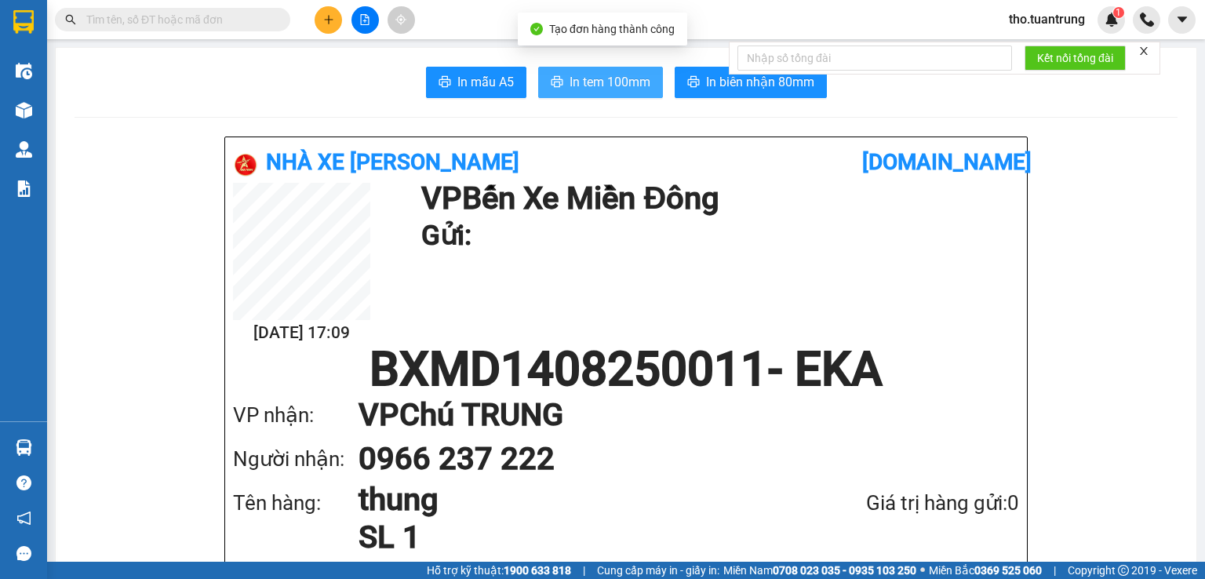
click at [614, 78] on span "In tem 100mm" at bounding box center [610, 82] width 81 height 20
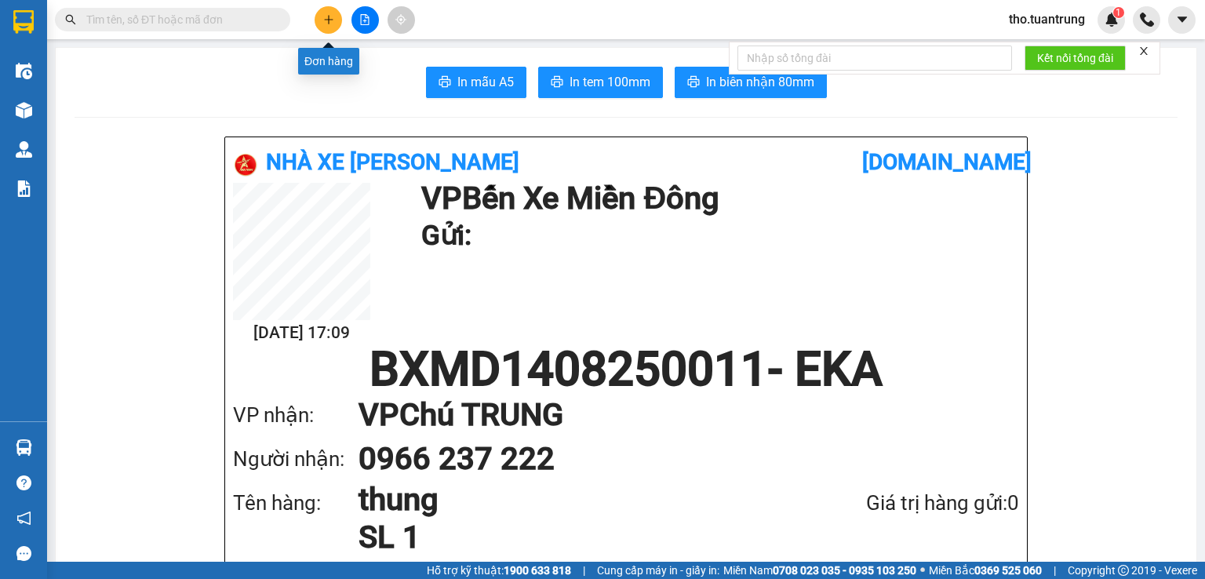
click at [332, 20] on icon "plus" at bounding box center [328, 19] width 11 height 11
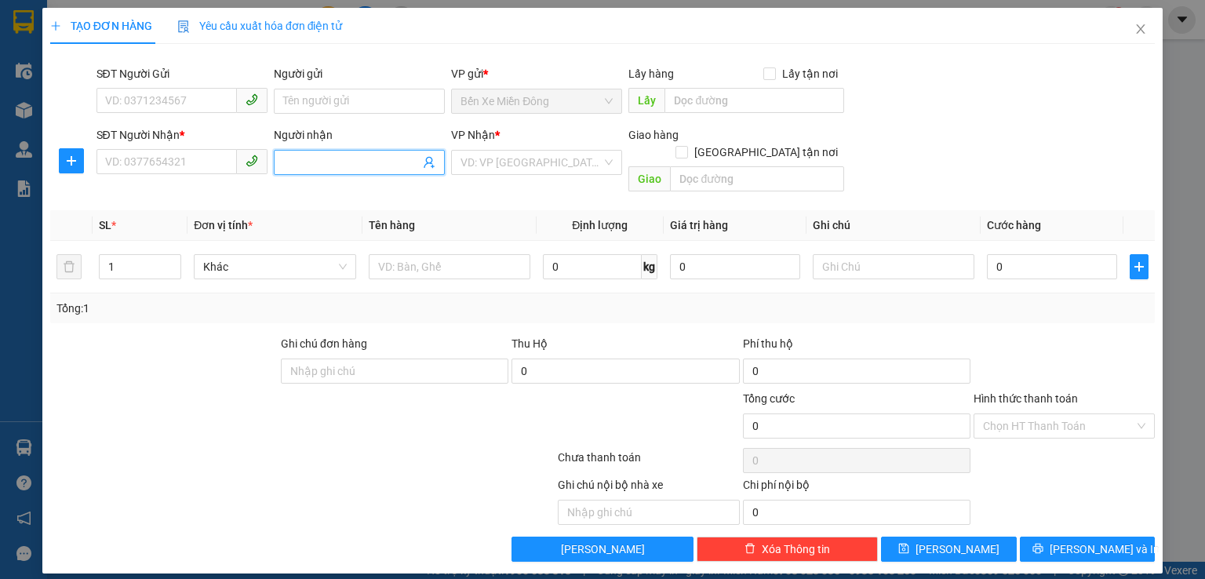
drag, startPoint x: 293, startPoint y: 157, endPoint x: 319, endPoint y: 164, distance: 26.8
click at [296, 157] on input "Người nhận" at bounding box center [351, 162] width 137 height 17
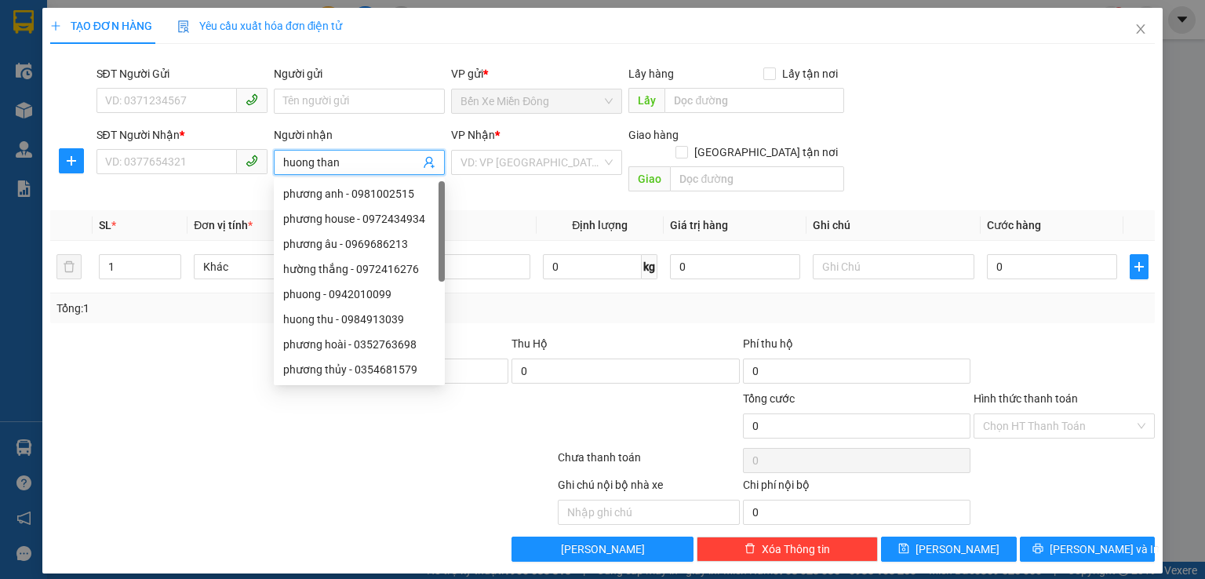
type input "huong thang"
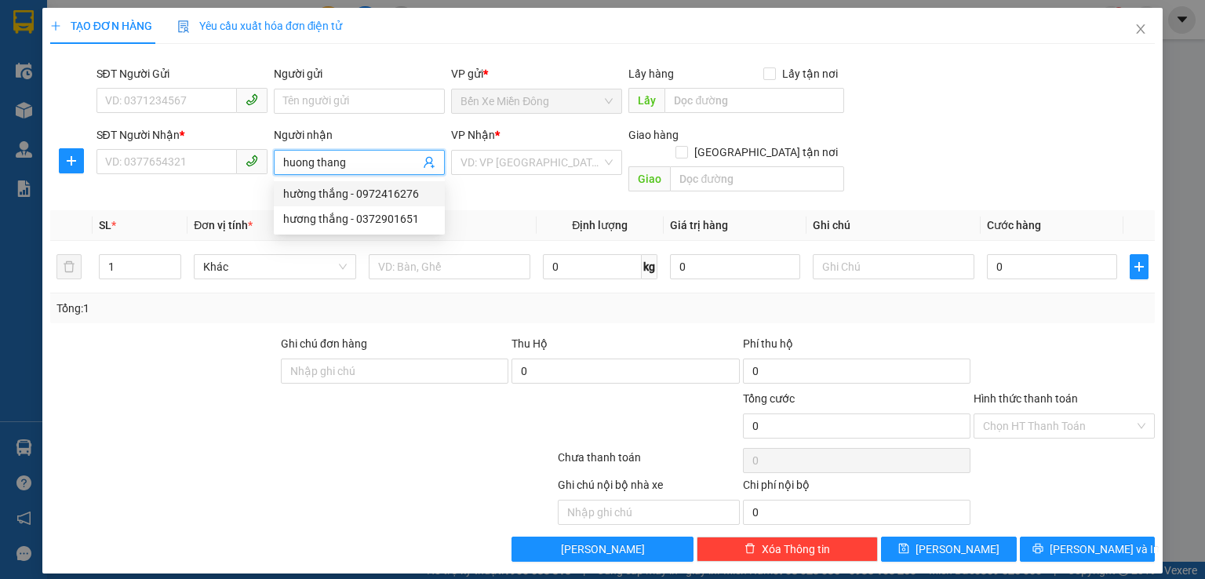
click at [384, 195] on div "hường thắng - 0972416276" at bounding box center [359, 193] width 152 height 17
type input "0972416276"
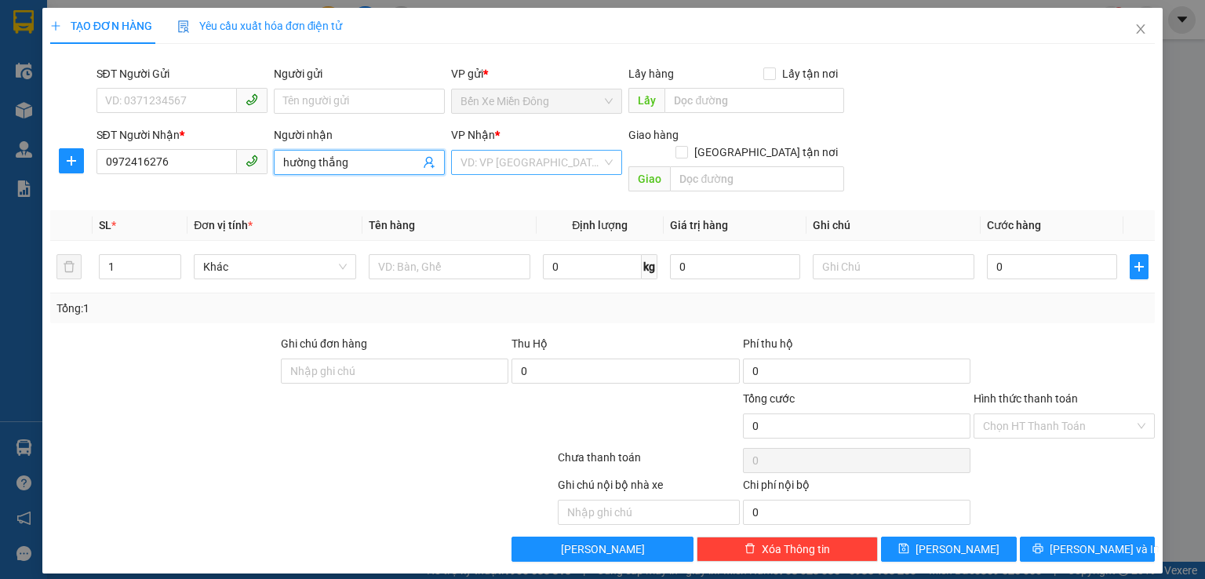
type input "hường thắng"
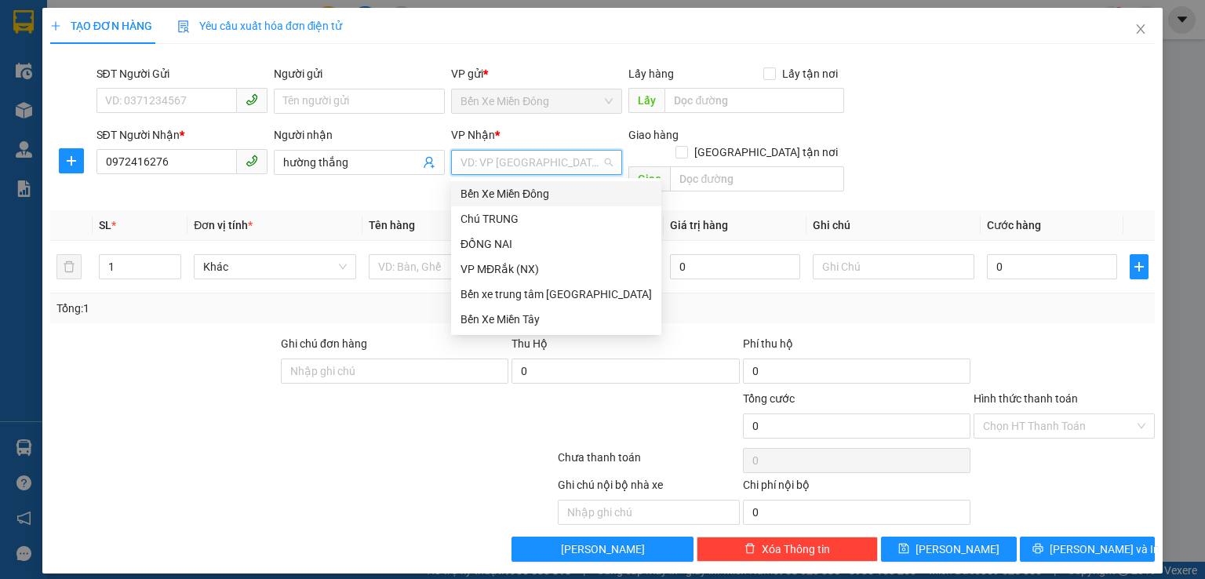
click at [531, 170] on input "search" at bounding box center [531, 163] width 141 height 24
click at [490, 267] on div "VP MĐRắk (NX)" at bounding box center [556, 269] width 191 height 17
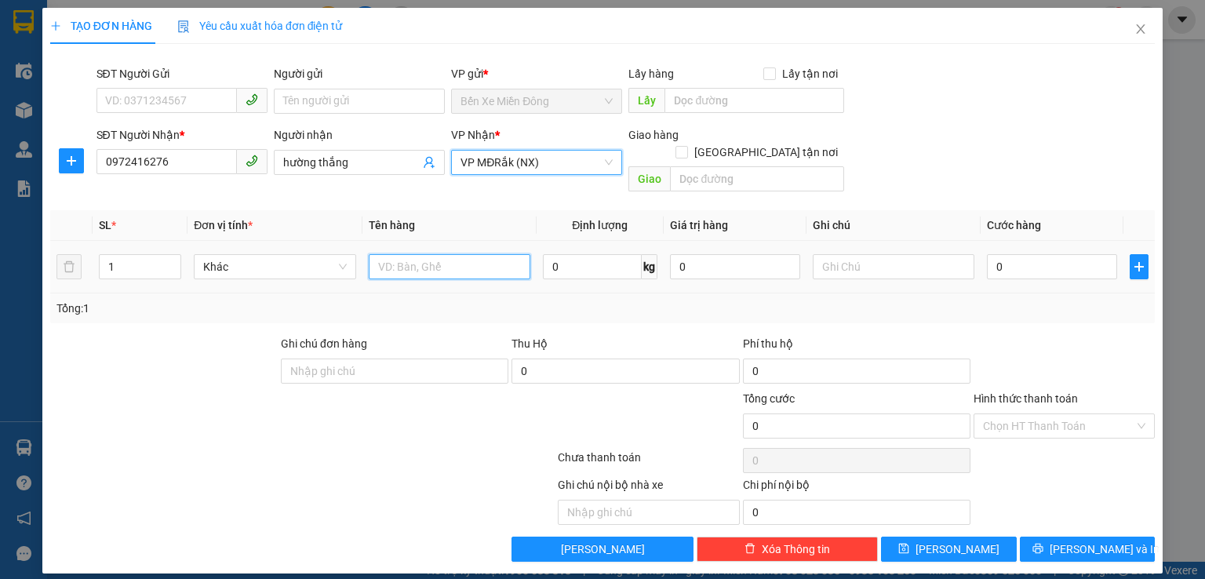
drag, startPoint x: 439, startPoint y: 251, endPoint x: 431, endPoint y: 246, distance: 9.6
click at [433, 254] on input "text" at bounding box center [450, 266] width 162 height 25
type input "bao"
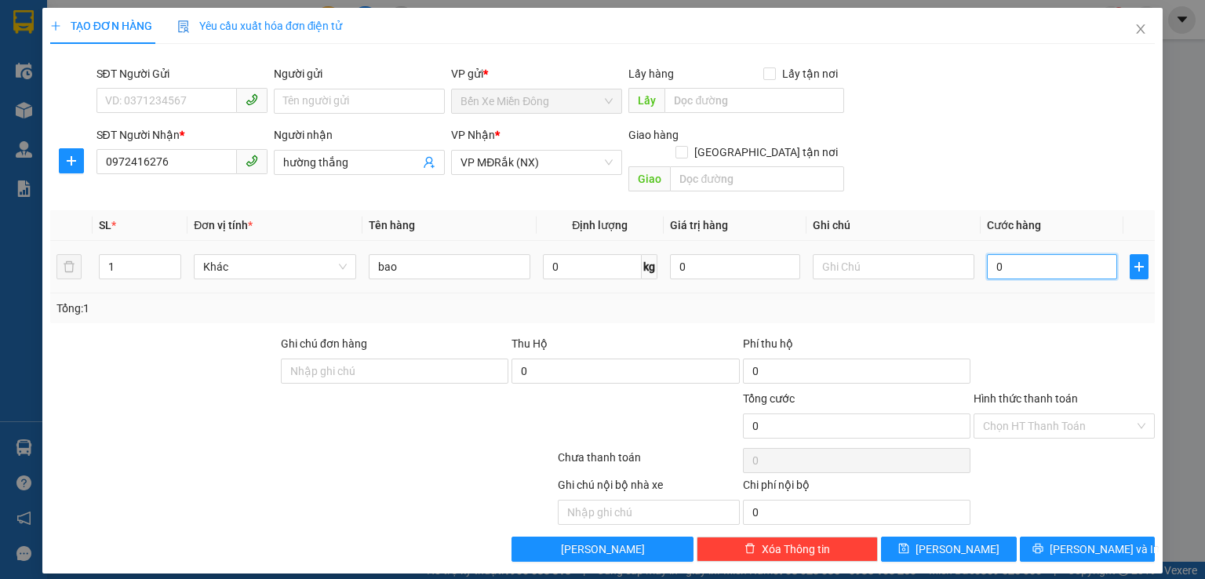
click at [1042, 254] on input "0" at bounding box center [1052, 266] width 130 height 25
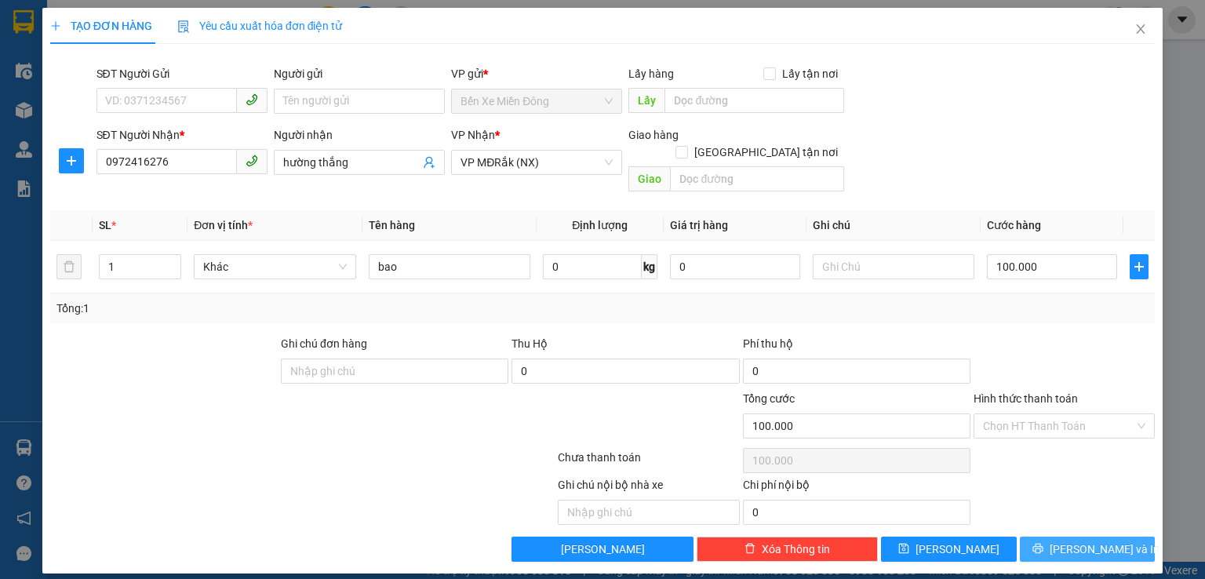
click at [1088, 541] on span "[PERSON_NAME] và In" at bounding box center [1105, 549] width 110 height 17
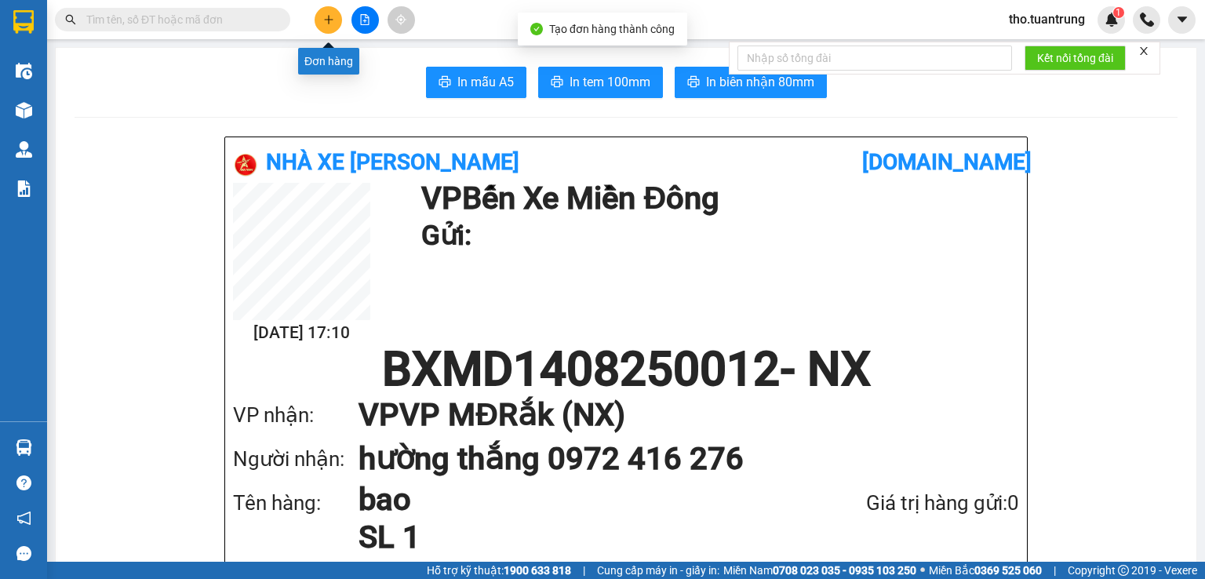
click at [330, 22] on icon "plus" at bounding box center [328, 19] width 11 height 11
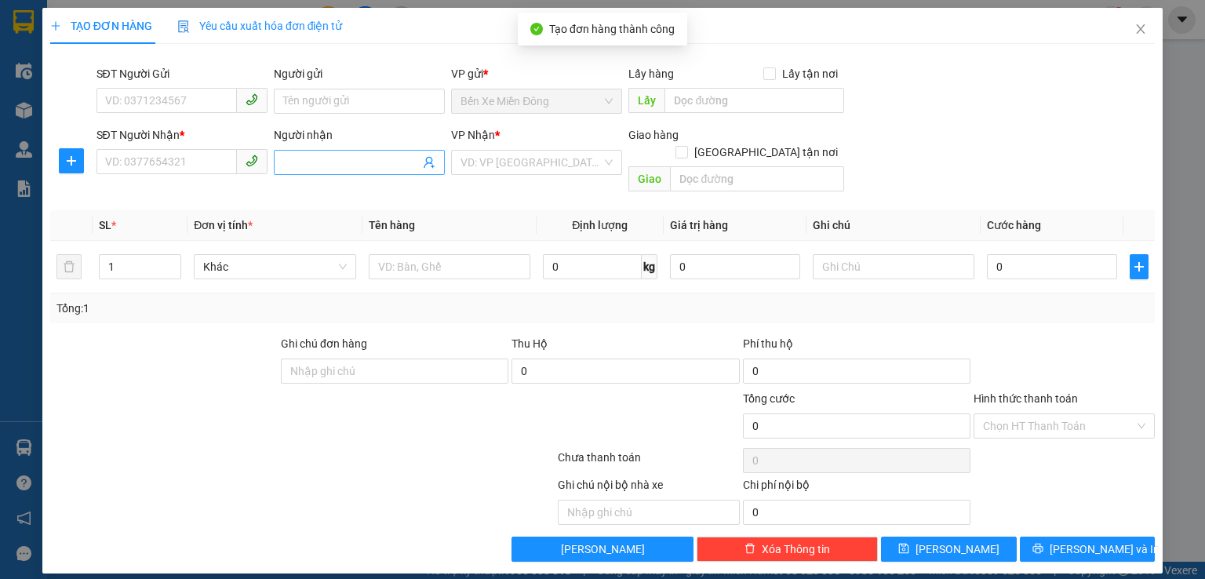
click at [355, 164] on input "Người nhận" at bounding box center [351, 162] width 137 height 17
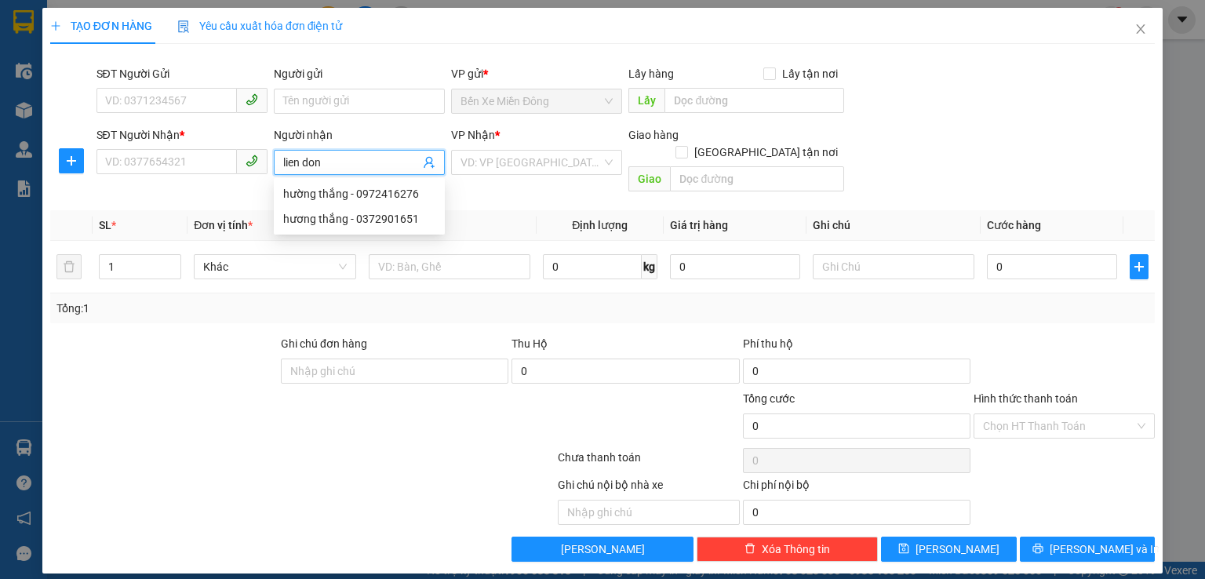
type input "lien dong"
click at [358, 201] on div "liên đông - 0819828238" at bounding box center [359, 193] width 152 height 17
type input "0819828238"
type input "liên đông"
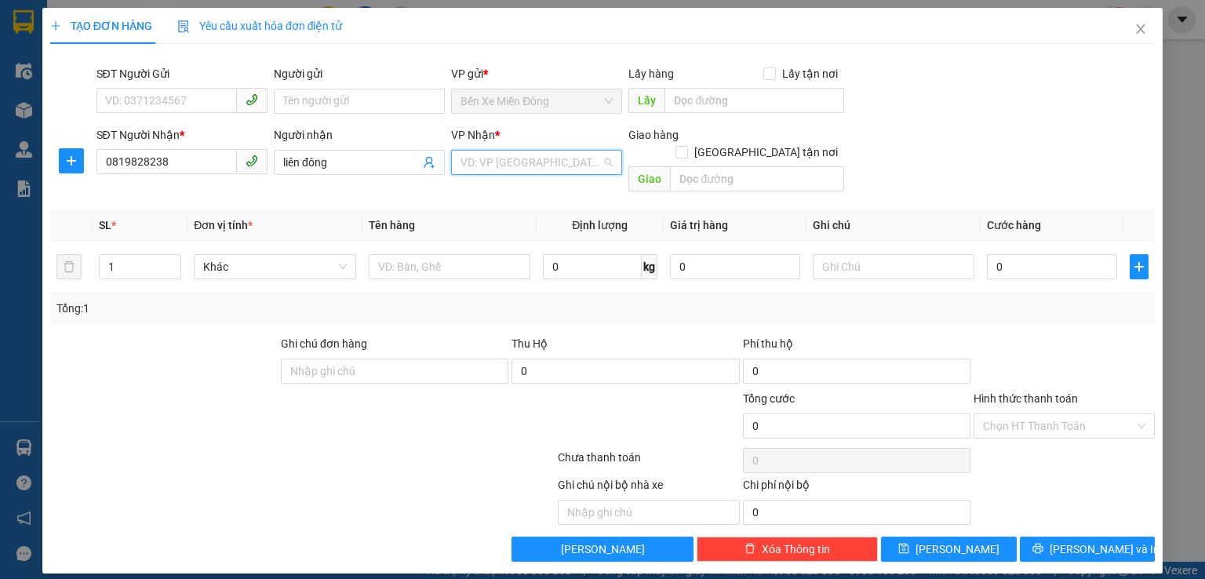
click at [539, 170] on input "search" at bounding box center [531, 163] width 141 height 24
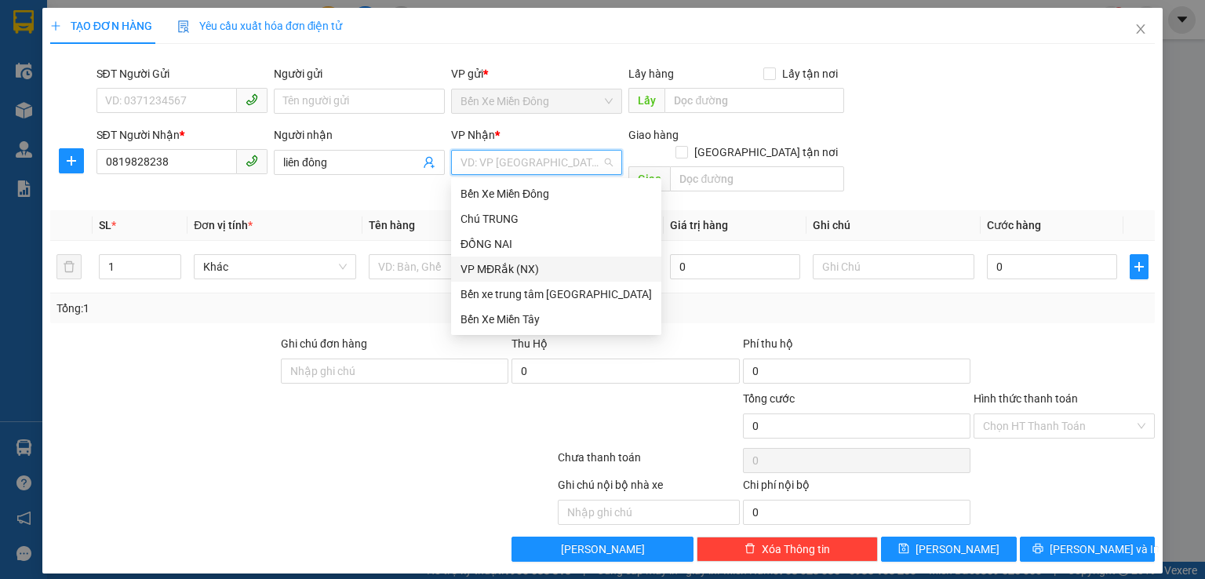
click at [492, 269] on div "VP MĐRắk (NX)" at bounding box center [556, 269] width 191 height 17
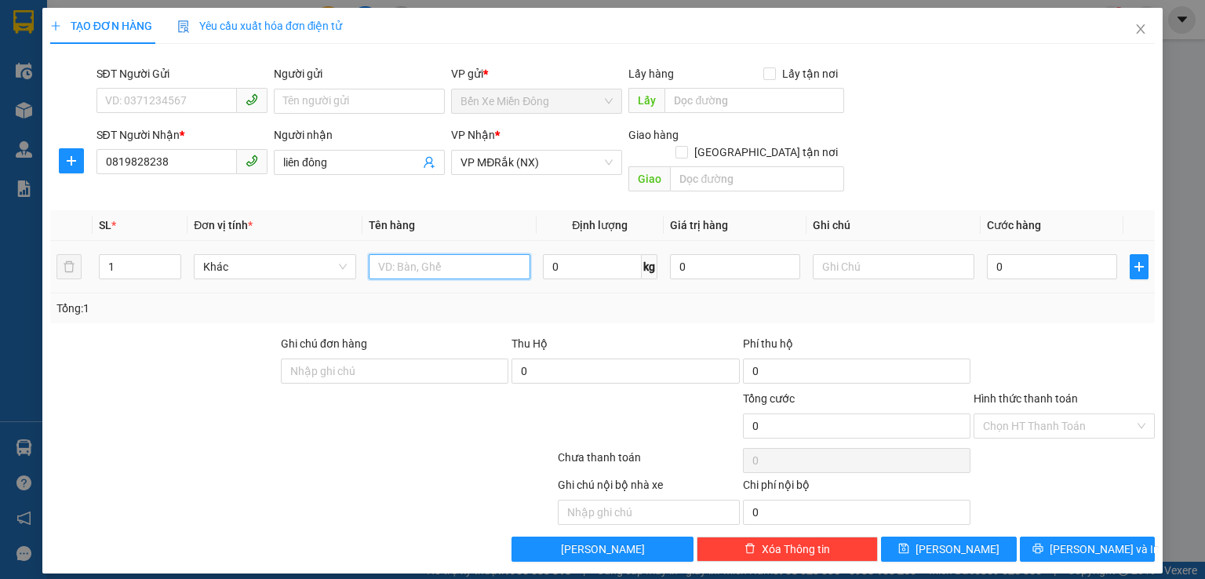
click at [396, 254] on input "text" at bounding box center [450, 266] width 162 height 25
type input "cuc"
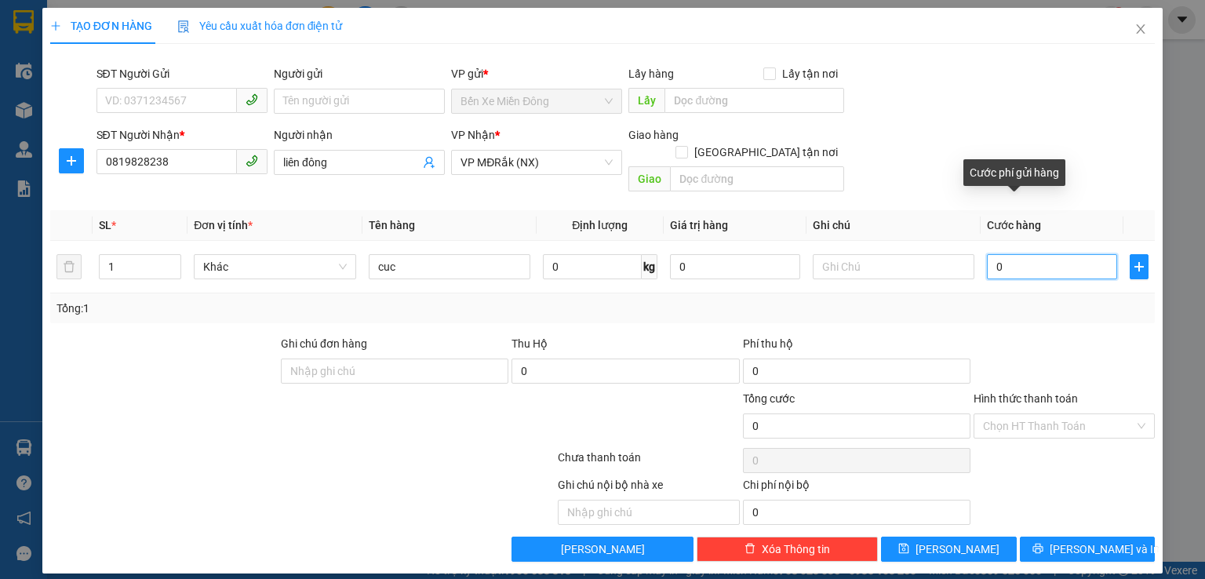
type input "6"
type input "60"
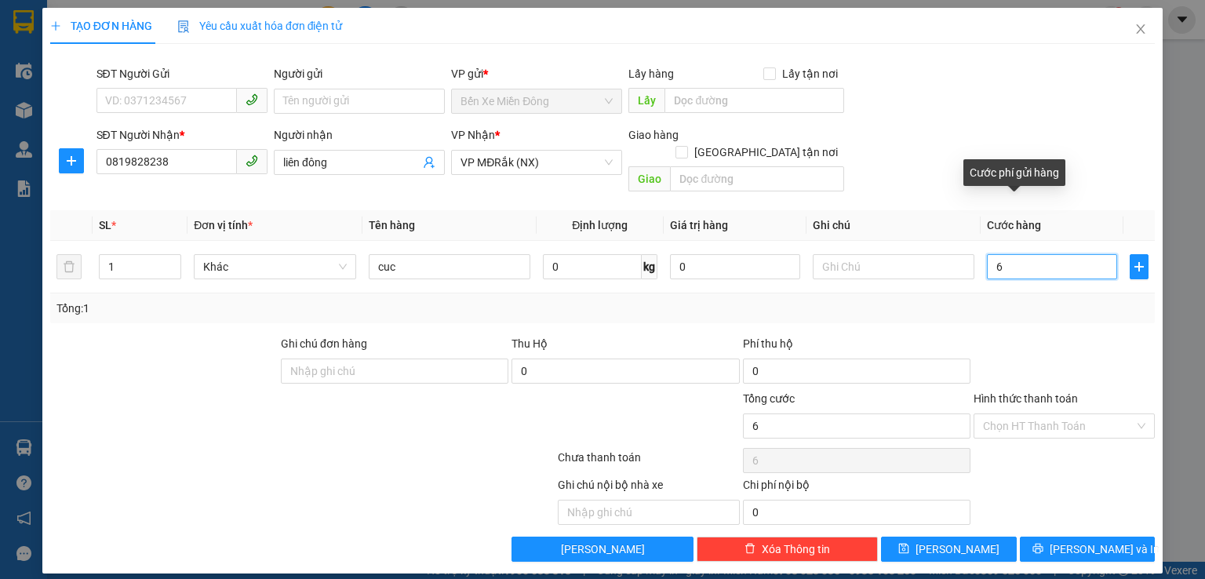
type input "60"
type input "600"
type input "6.000"
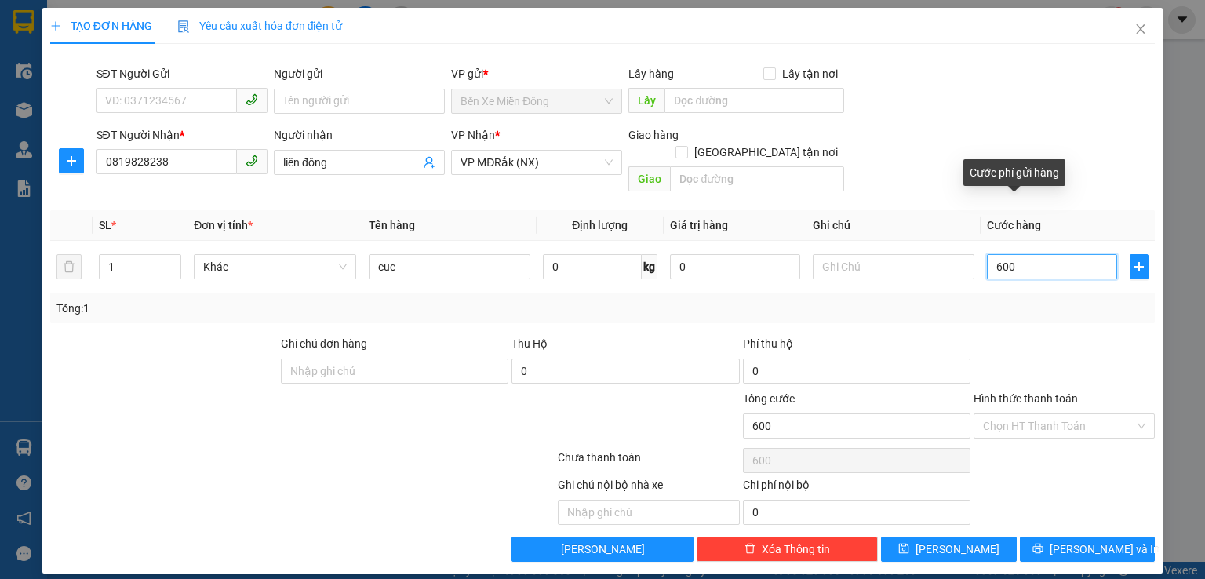
type input "6.000"
type input "60.000"
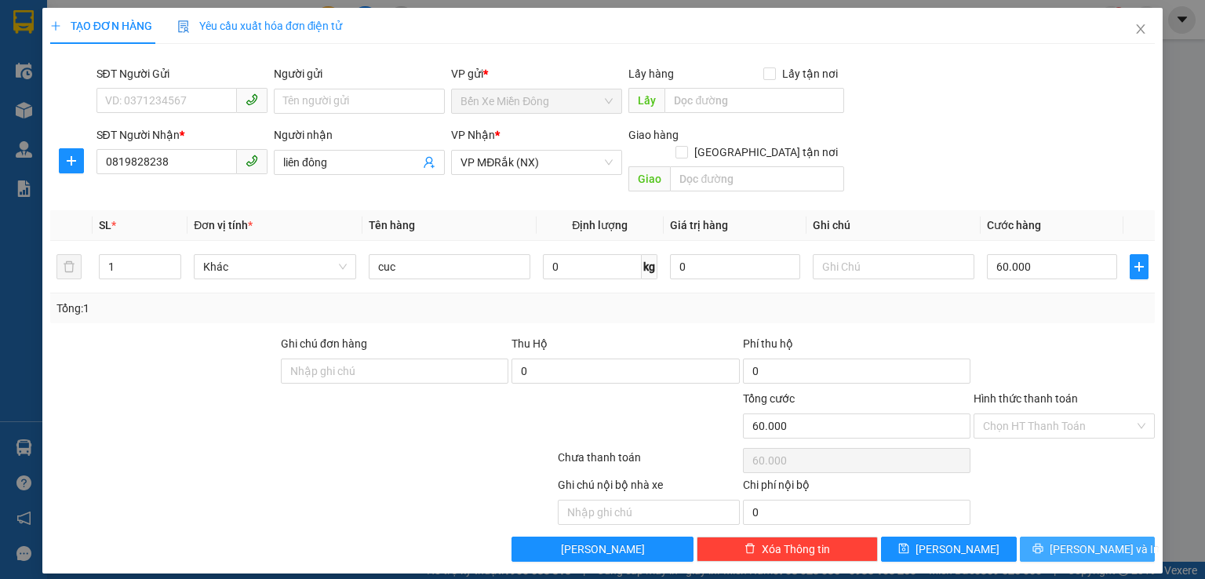
click at [1092, 541] on span "[PERSON_NAME] và In" at bounding box center [1105, 549] width 110 height 17
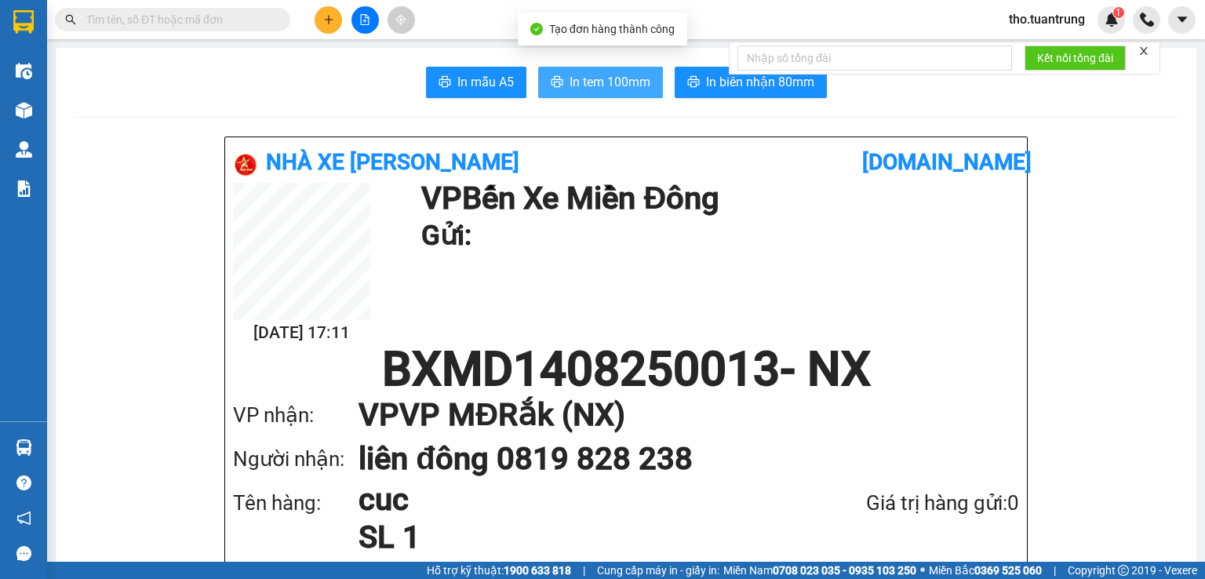
click at [623, 92] on button "In tem 100mm" at bounding box center [600, 82] width 125 height 31
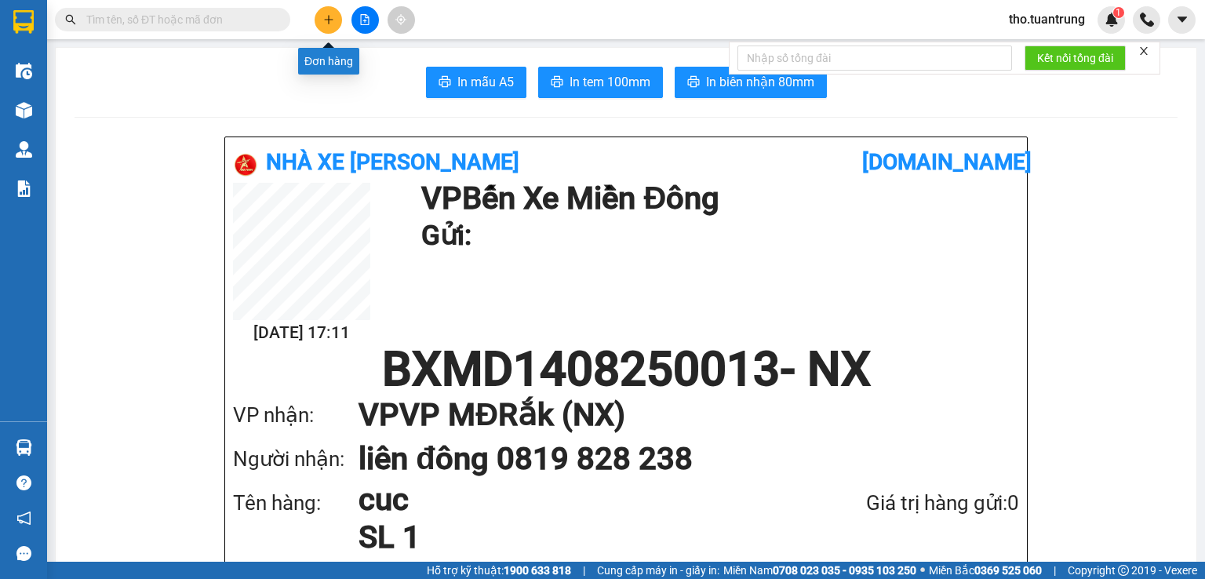
click at [336, 10] on button at bounding box center [328, 19] width 27 height 27
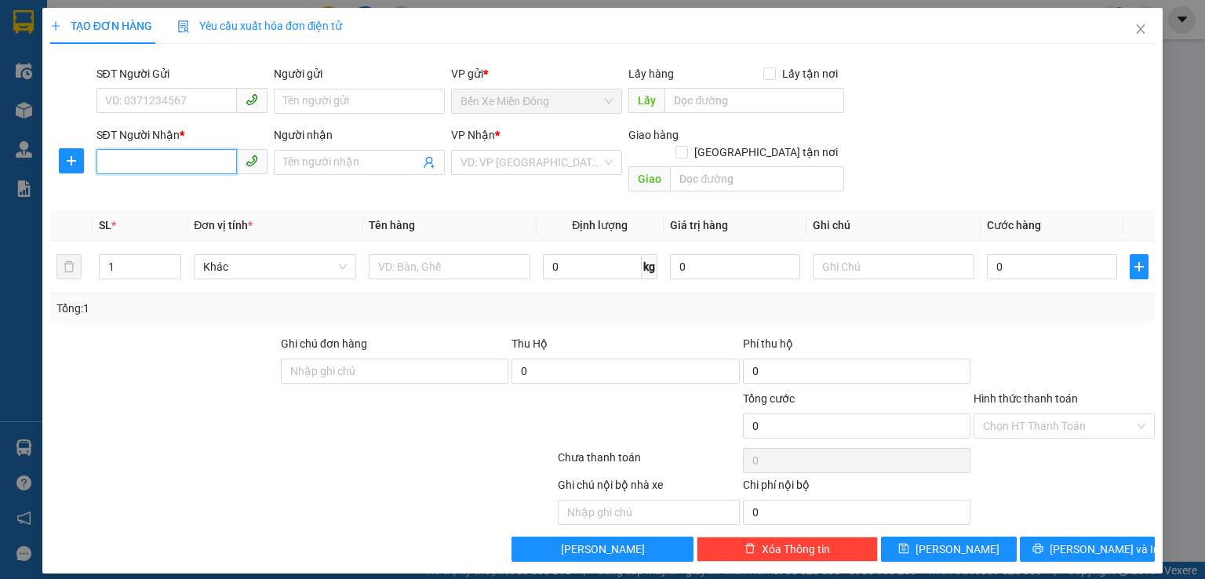
click at [152, 152] on input "SĐT Người Nhận *" at bounding box center [167, 161] width 140 height 25
click at [170, 191] on div "0383777758" at bounding box center [182, 193] width 152 height 17
type input "0383777758"
type input "km51"
type input "50.000"
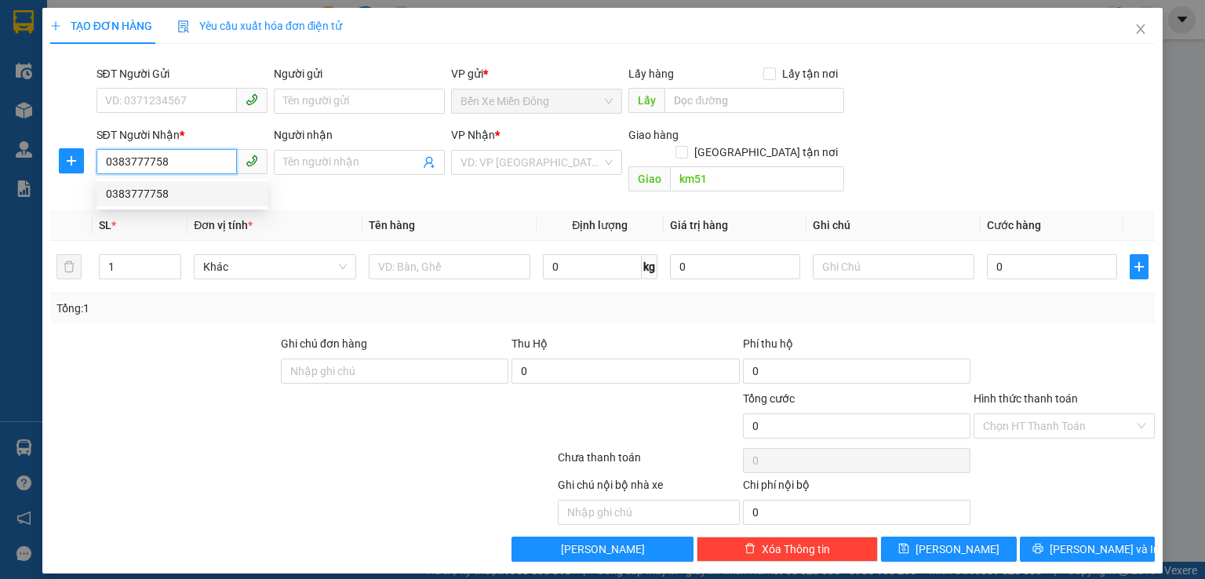
type input "50.000"
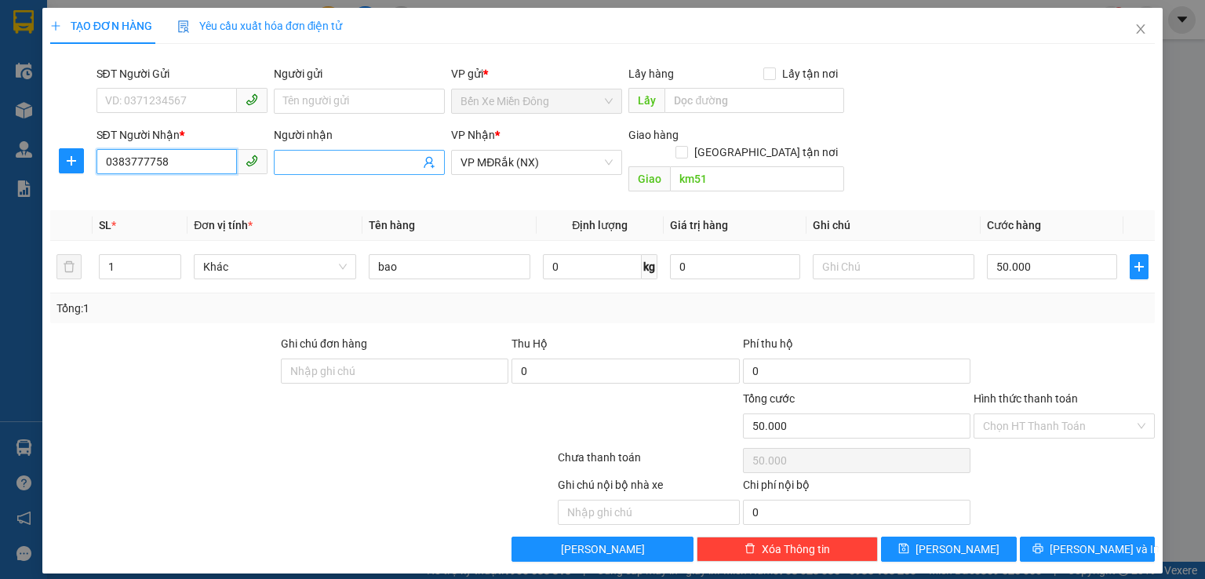
type input "0383777758"
click at [412, 167] on input "Người nhận" at bounding box center [351, 162] width 137 height 17
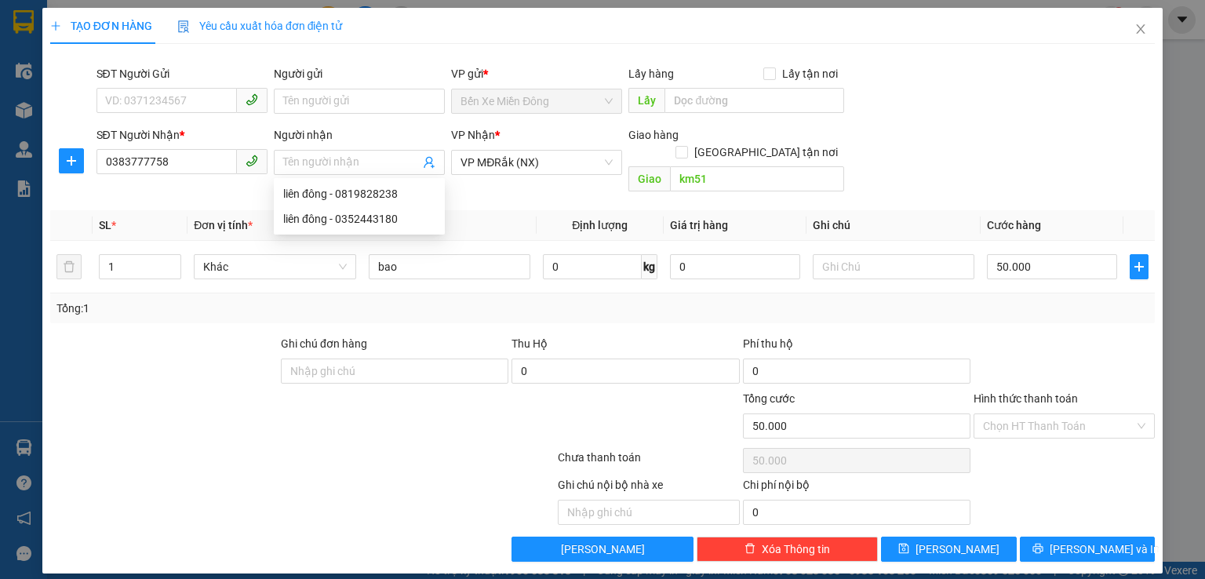
drag, startPoint x: 283, startPoint y: 544, endPoint x: 491, endPoint y: 192, distance: 408.9
click at [286, 528] on div "TẠO ĐƠN HÀNG Yêu cầu xuất hóa đơn điện tử Transit Pickup Surcharge Ids Transit …" at bounding box center [602, 291] width 1121 height 566
click at [1054, 255] on input "50.000" at bounding box center [1052, 266] width 130 height 25
click at [1061, 254] on input "50.000" at bounding box center [1052, 266] width 130 height 25
type input "5.000"
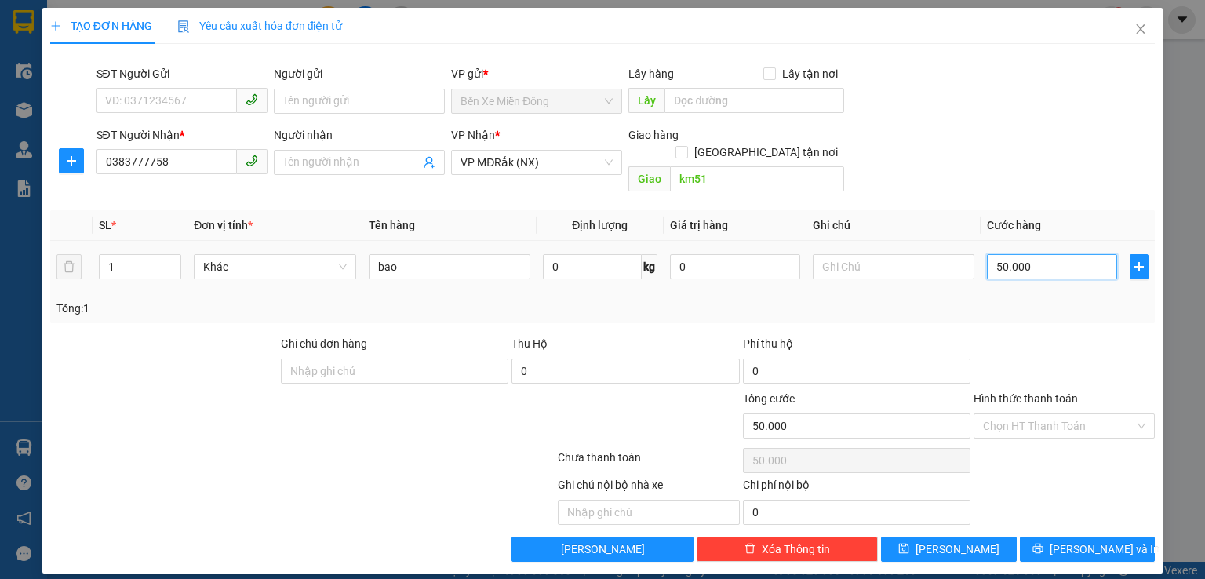
type input "5.000"
type input "500"
type input "0"
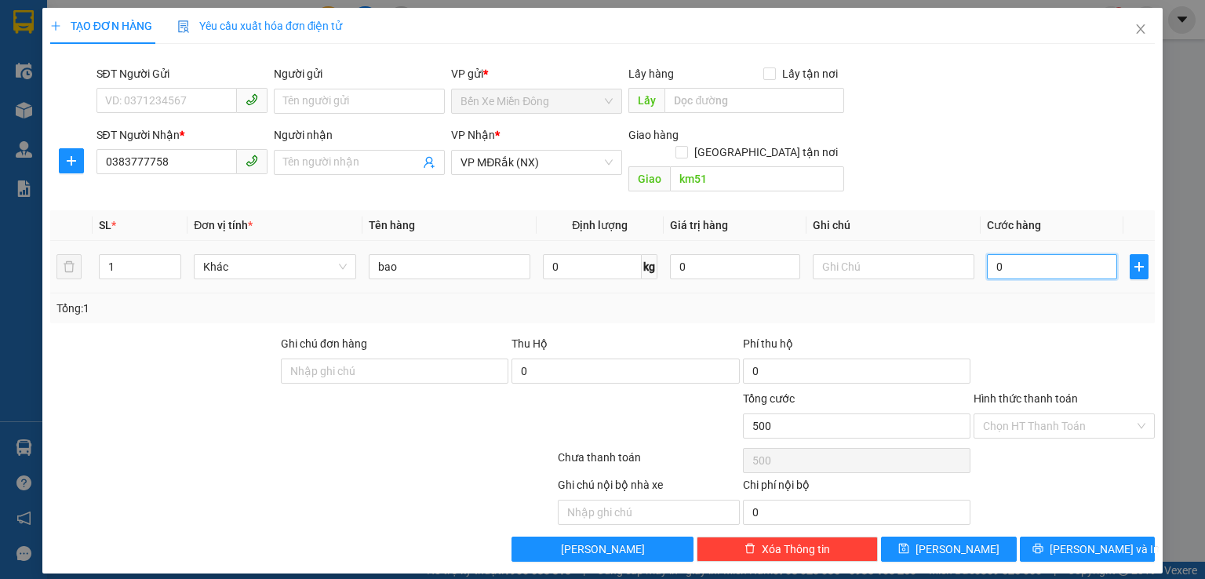
type input "0"
type input "6"
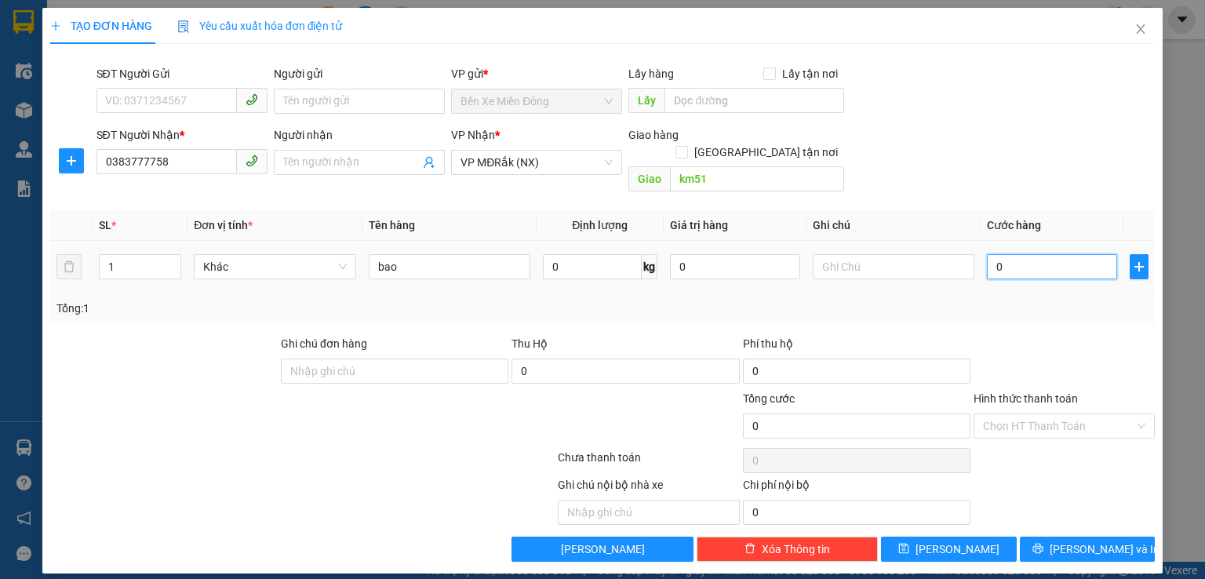
type input "06"
type input "60"
type input "060"
type input "600"
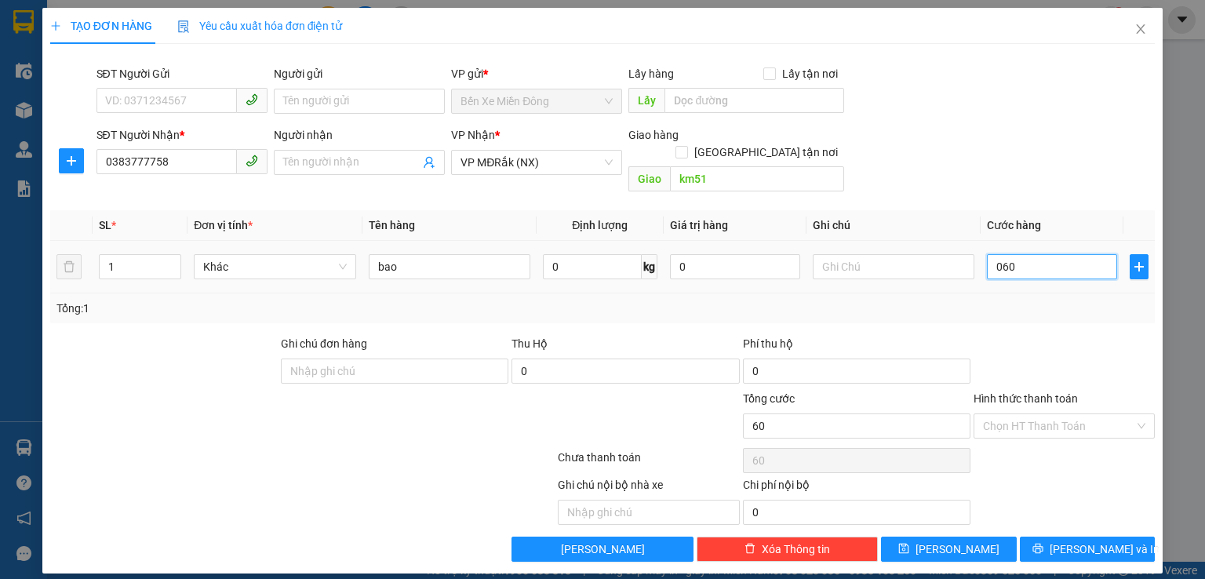
type input "600"
type input "0.600"
type input "6.000"
type input "06.000"
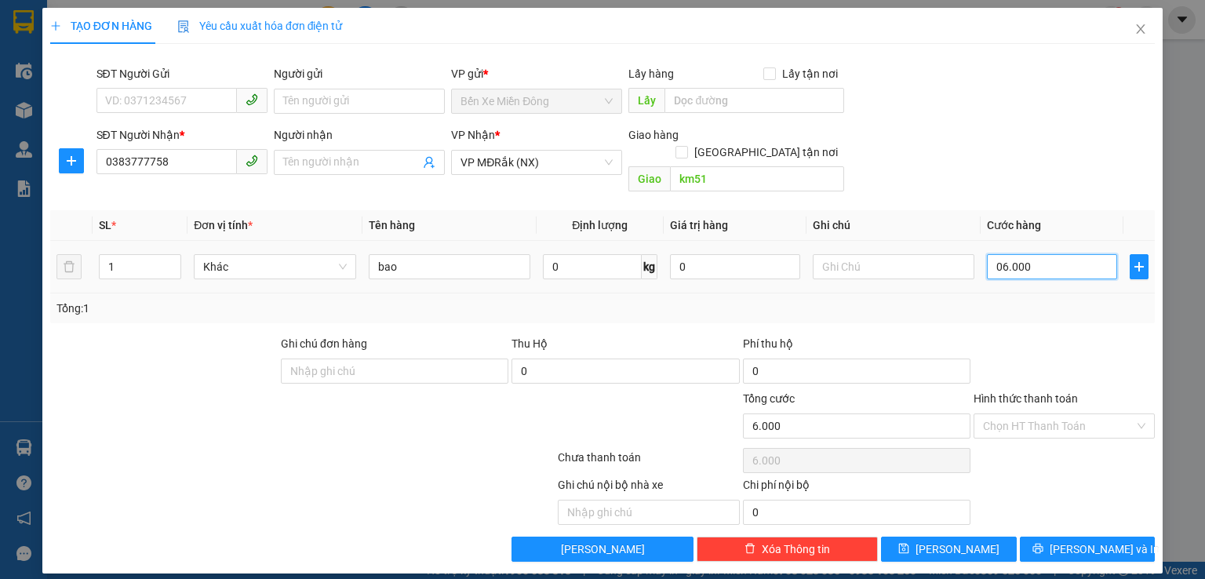
type input "60.000"
click at [1082, 414] on input "Hình thức thanh toán" at bounding box center [1058, 426] width 151 height 24
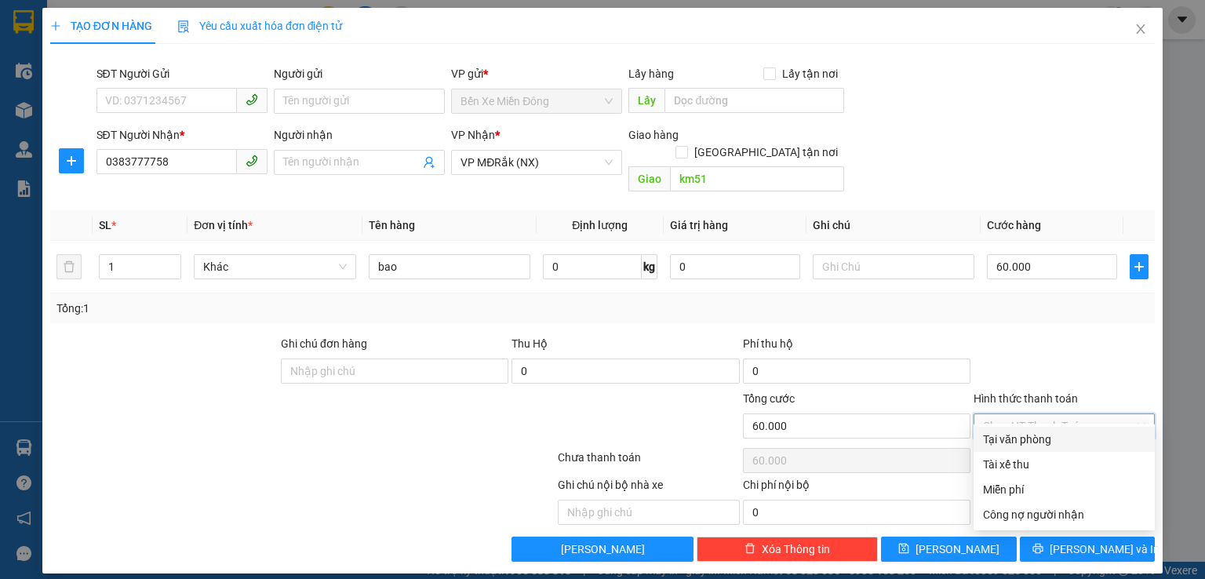
click at [1066, 446] on div "Tại văn phòng" at bounding box center [1064, 439] width 162 height 17
type input "0"
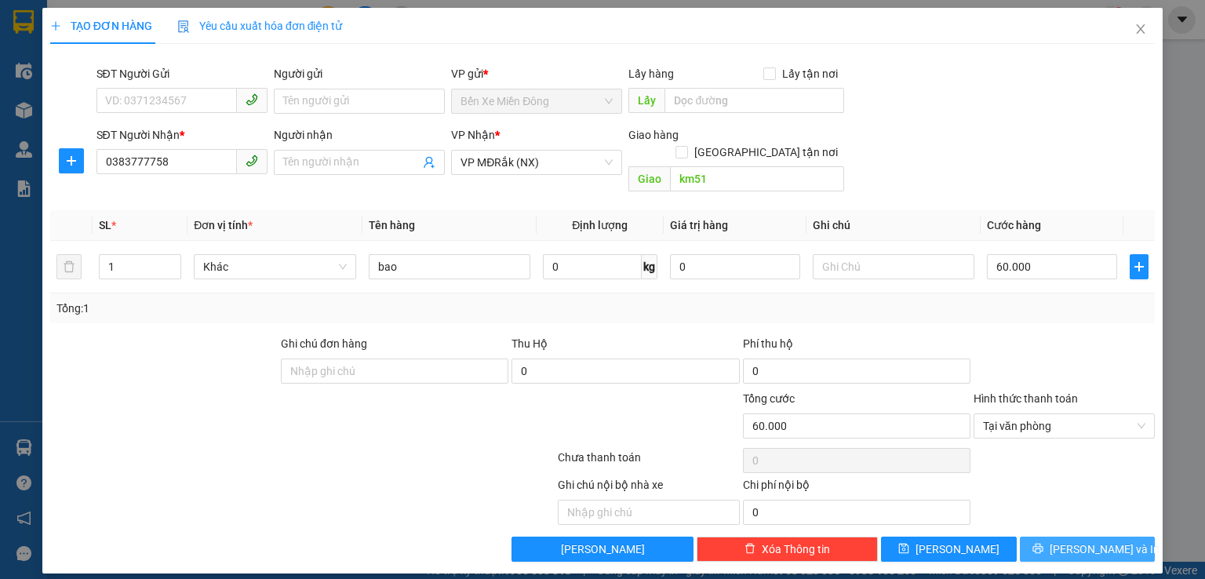
click at [1097, 541] on span "[PERSON_NAME] và In" at bounding box center [1105, 549] width 110 height 17
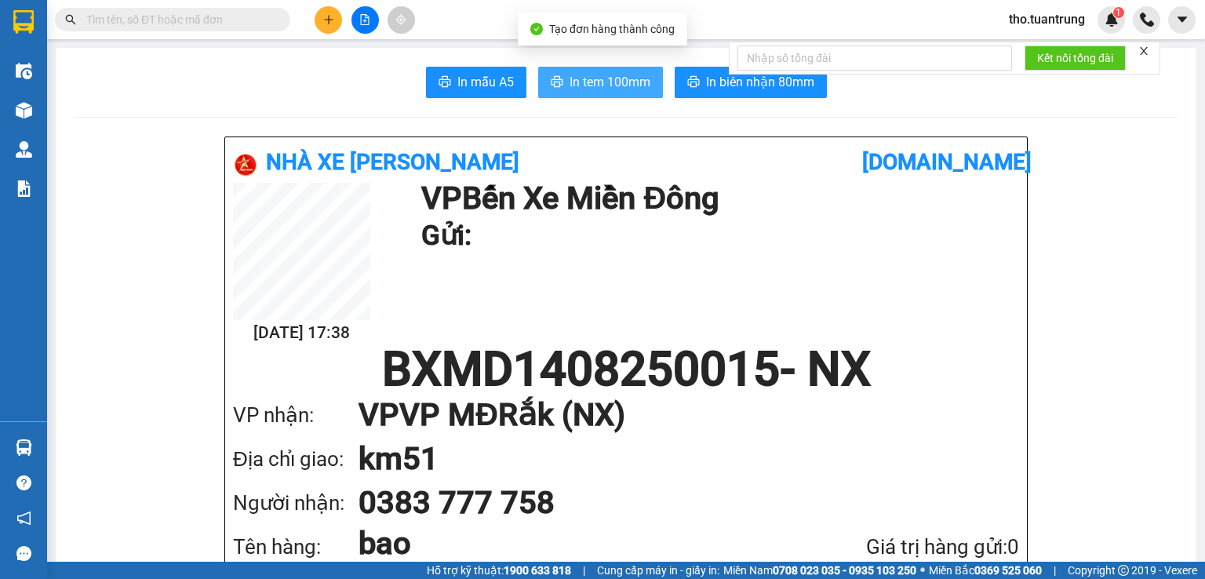
click at [619, 79] on span "In tem 100mm" at bounding box center [610, 82] width 81 height 20
drag, startPoint x: 545, startPoint y: 53, endPoint x: 1112, endPoint y: -68, distance: 579.5
click at [1112, 0] on html "Kết quả tìm kiếm ( 0 ) Bộ lọc No Data tho.tuantrung 1 Điều hành xe Kho hàng mới…" at bounding box center [602, 289] width 1205 height 579
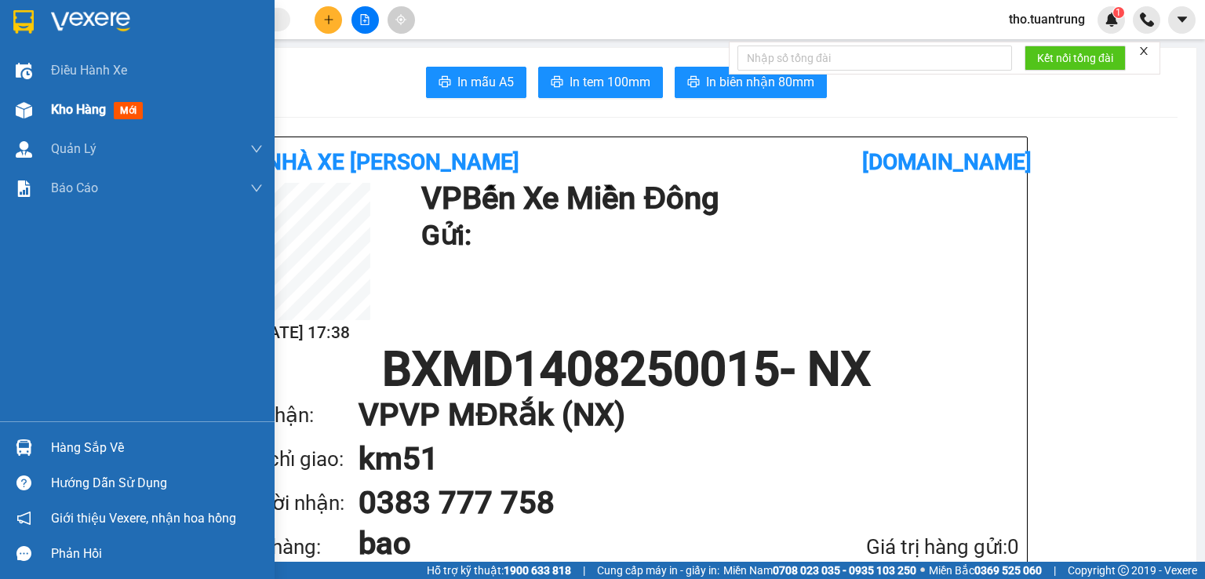
click at [73, 113] on span "Kho hàng" at bounding box center [78, 109] width 55 height 15
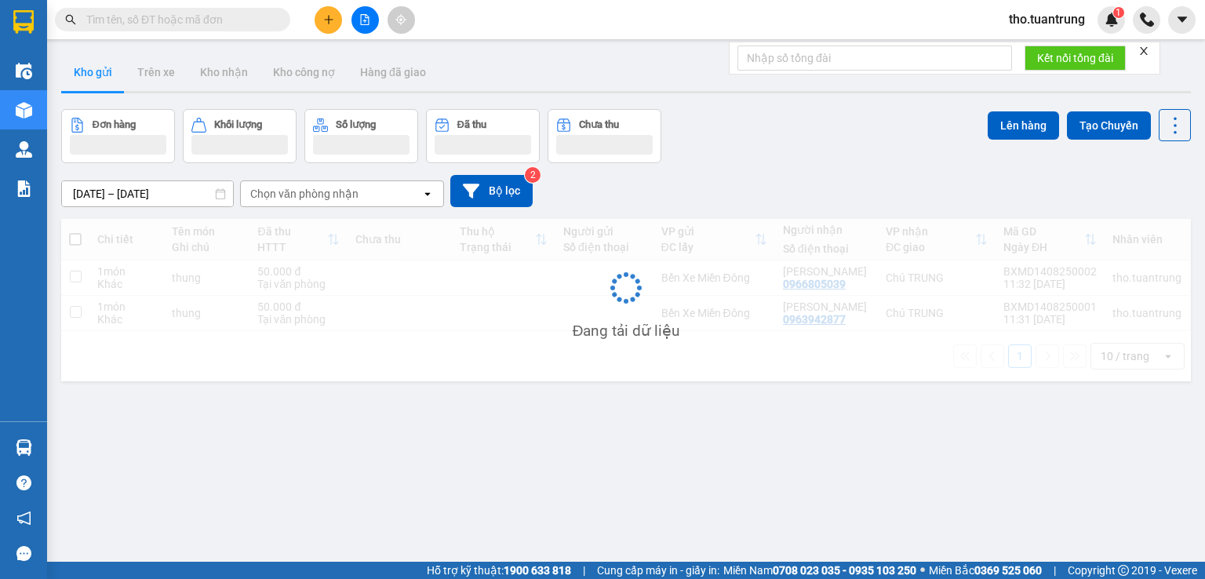
drag, startPoint x: 873, startPoint y: 124, endPoint x: 804, endPoint y: 183, distance: 90.7
click at [902, 146] on div "Đơn hàng Khối lượng Số lượng Đã thu Chưa thu Lên hàng Tạo Chuyến" at bounding box center [626, 136] width 1130 height 54
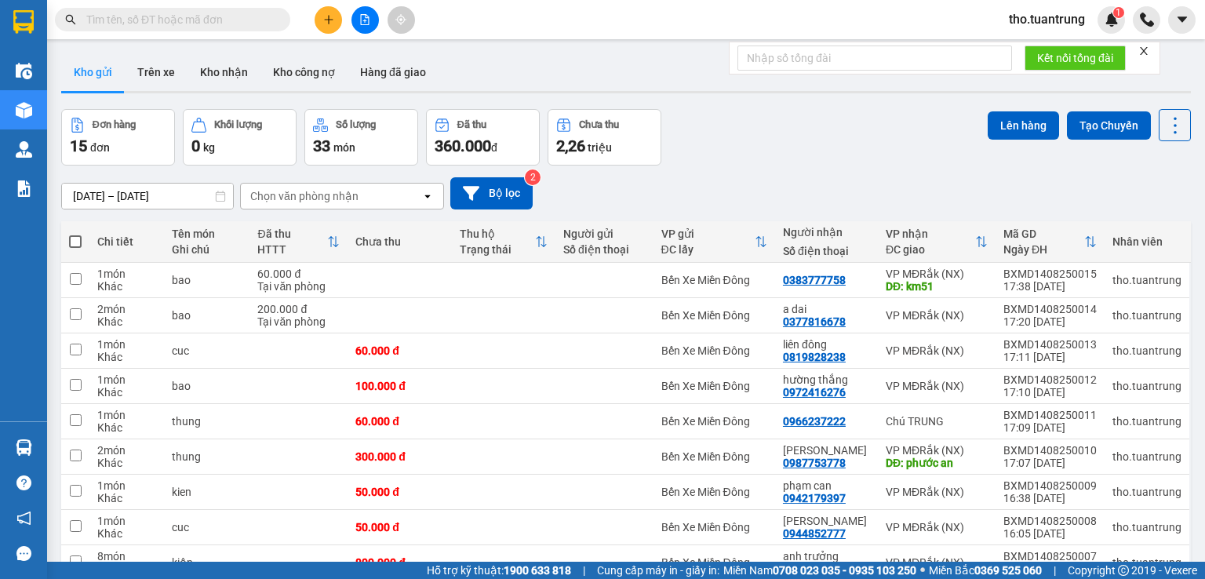
click at [729, 140] on div "Đơn hàng 15 đơn Khối lượng 0 kg Số lượng 33 món Đã thu 360.000 đ Chưa thu 2,26 …" at bounding box center [626, 137] width 1130 height 57
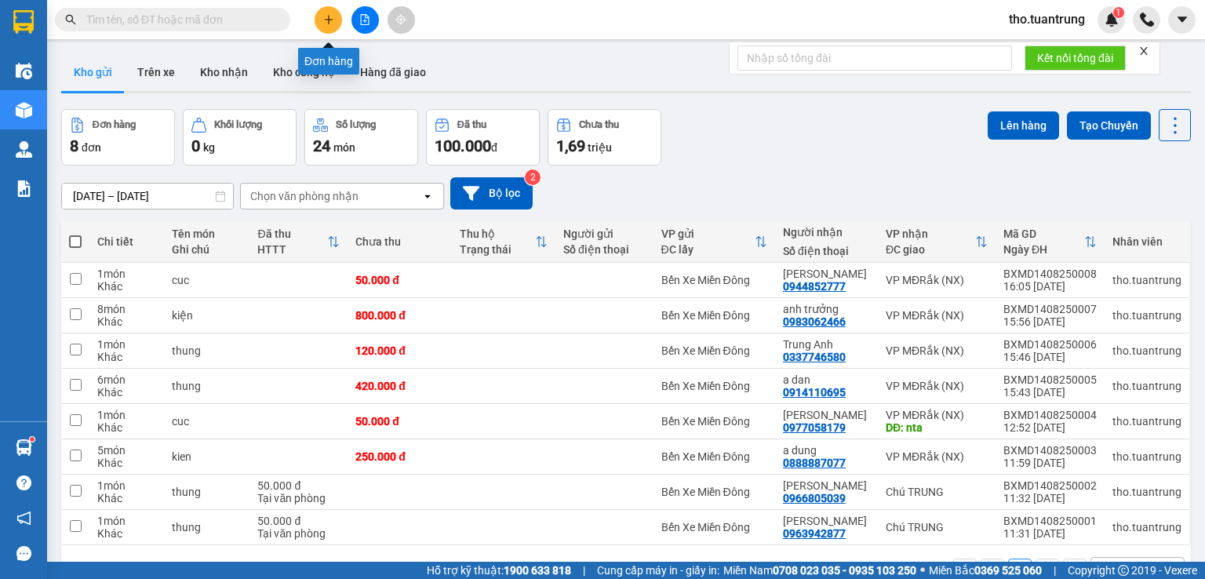
click at [327, 20] on icon "plus" at bounding box center [328, 19] width 9 height 1
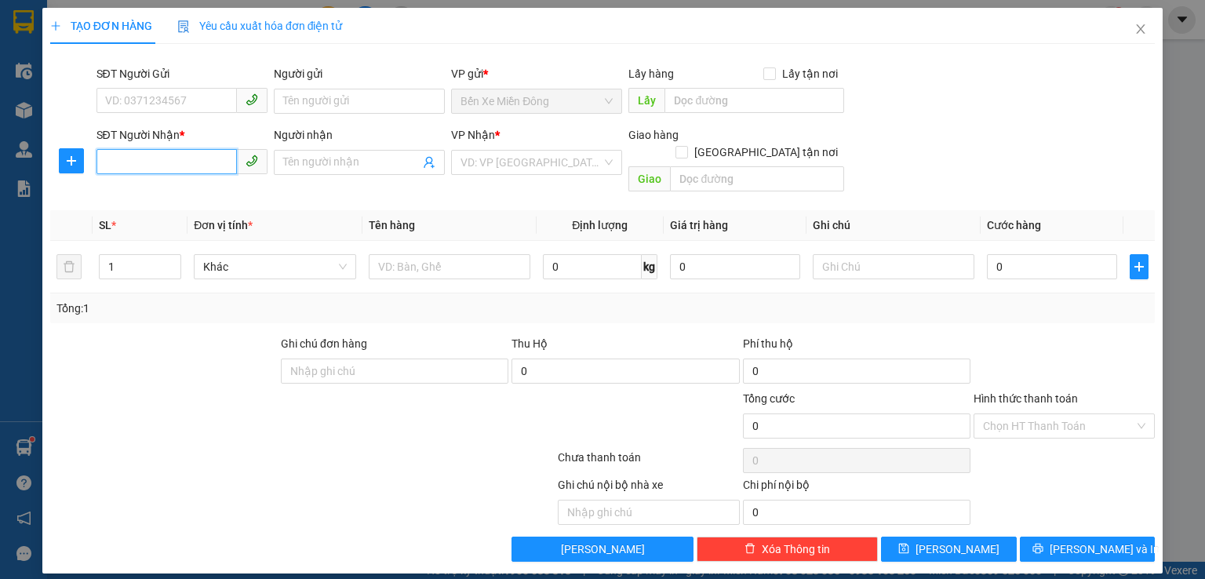
click at [170, 164] on input "SĐT Người Nhận *" at bounding box center [167, 161] width 140 height 25
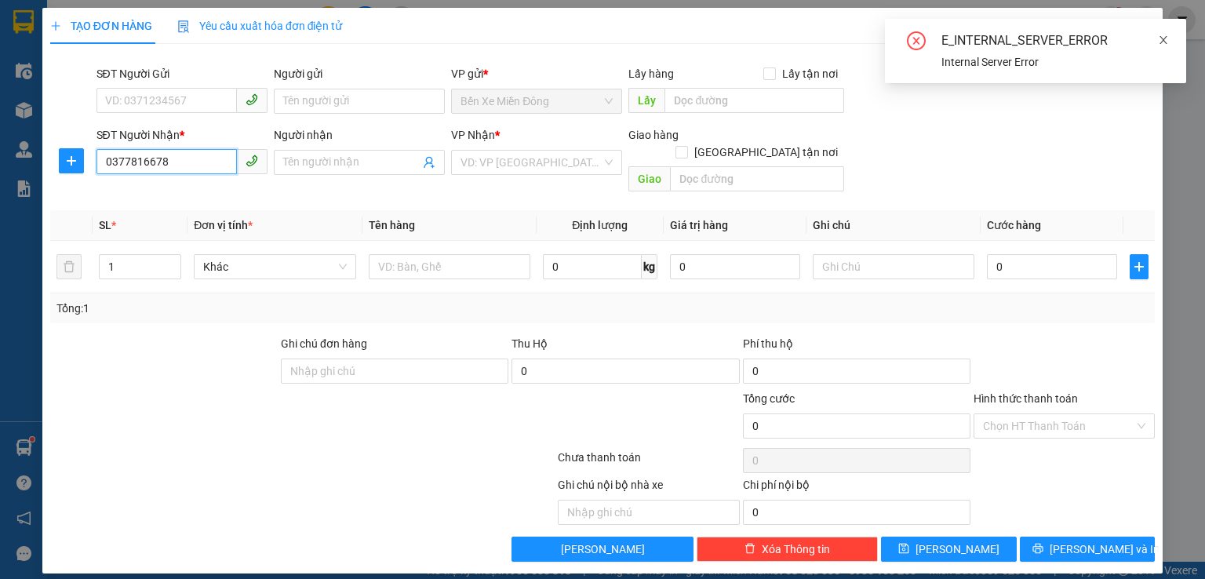
type input "0377816678"
click at [1163, 36] on icon "close" at bounding box center [1163, 40] width 11 height 11
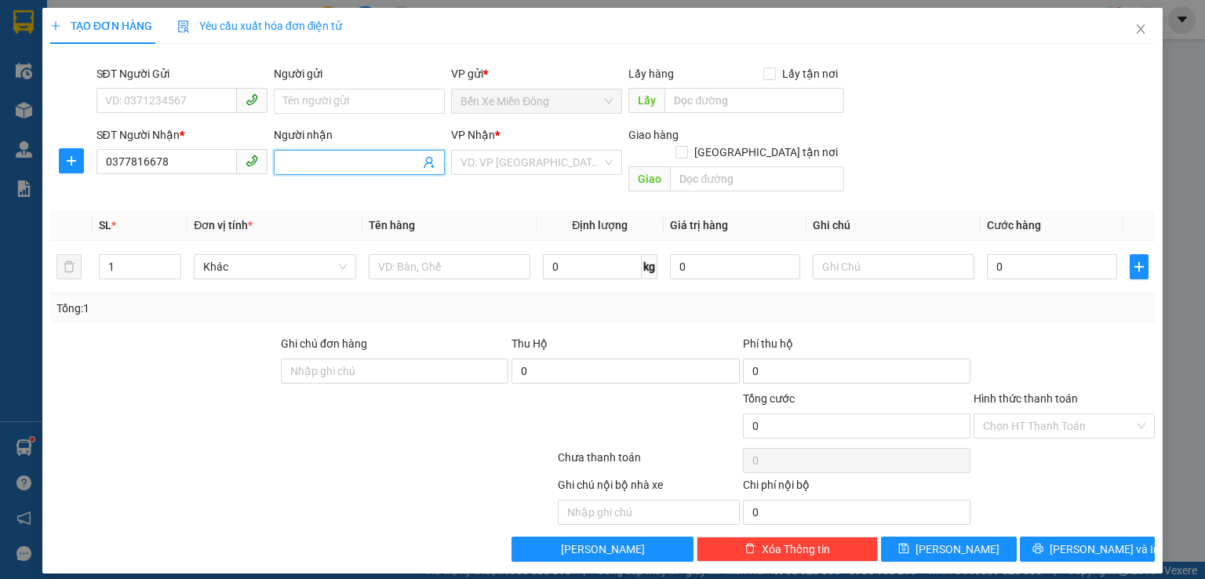
click at [354, 156] on input "Người nhận" at bounding box center [351, 162] width 137 height 17
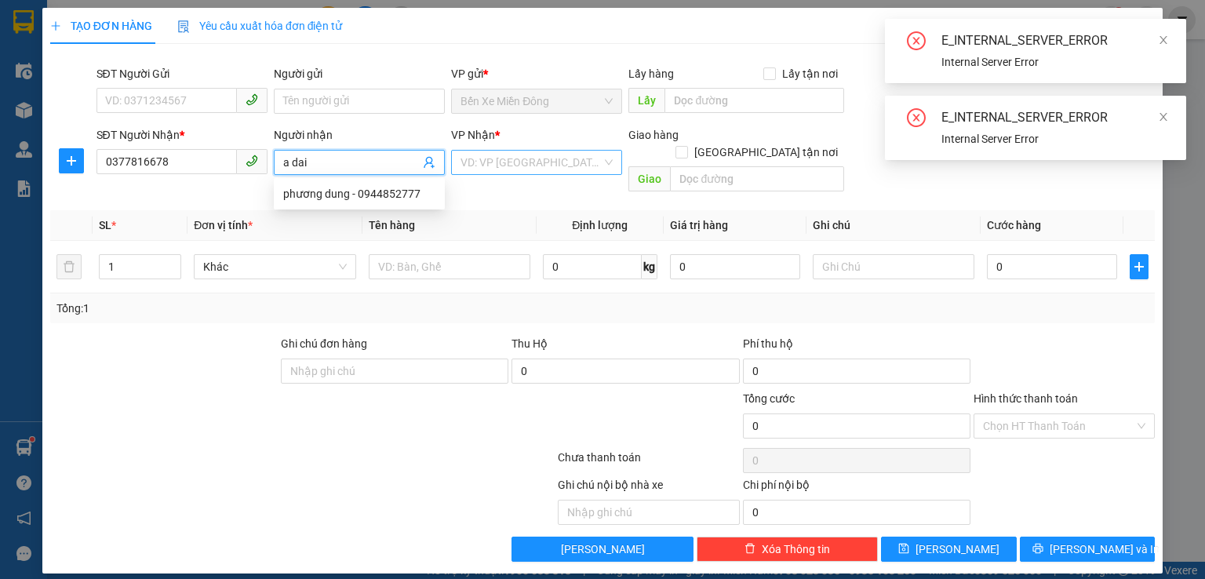
type input "a dai"
click at [549, 157] on input "search" at bounding box center [531, 163] width 141 height 24
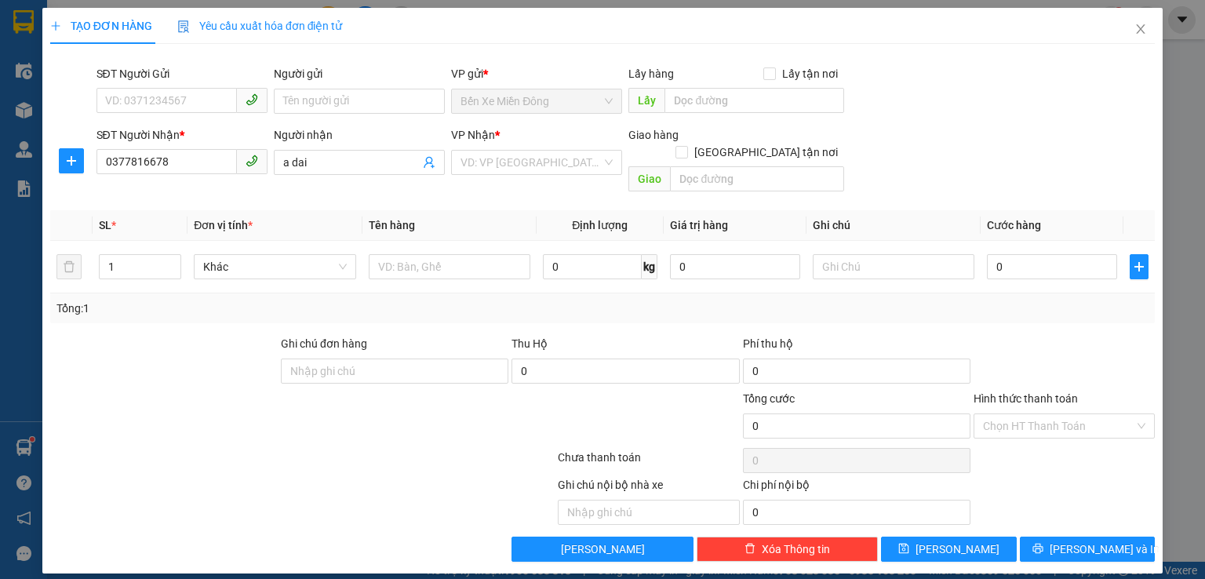
click at [1185, 93] on div "TẠO ĐƠN HÀNG Yêu cầu xuất hóa đơn điện tử Transit Pickup Surcharge Ids Transit …" at bounding box center [602, 289] width 1205 height 579
click at [513, 163] on input "search" at bounding box center [531, 163] width 141 height 24
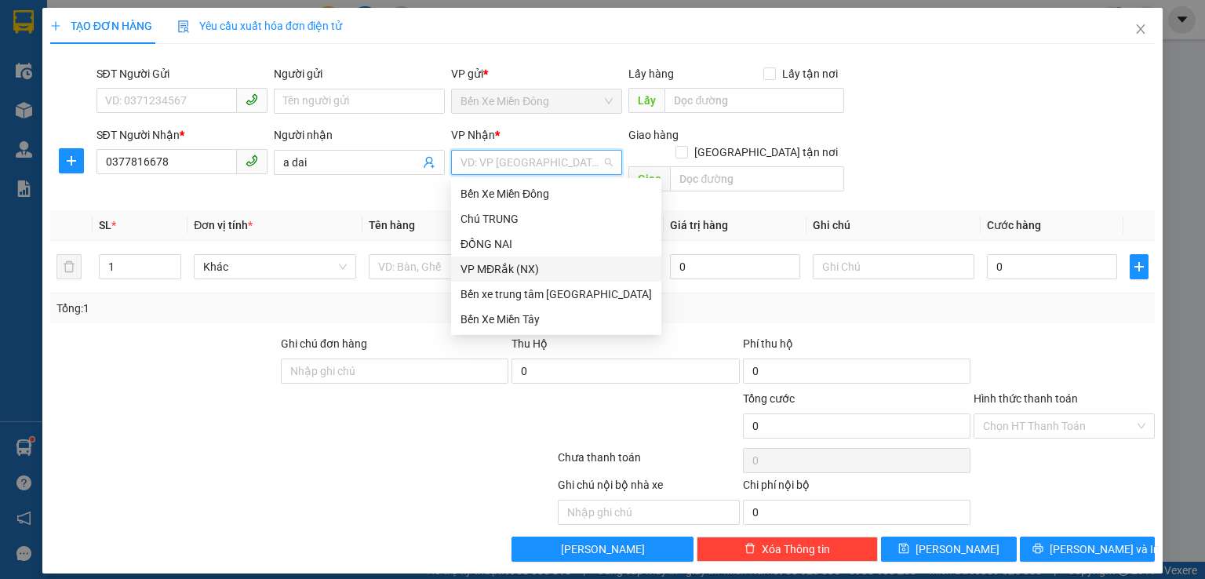
click at [547, 261] on div "VP MĐRắk (NX)" at bounding box center [556, 269] width 191 height 17
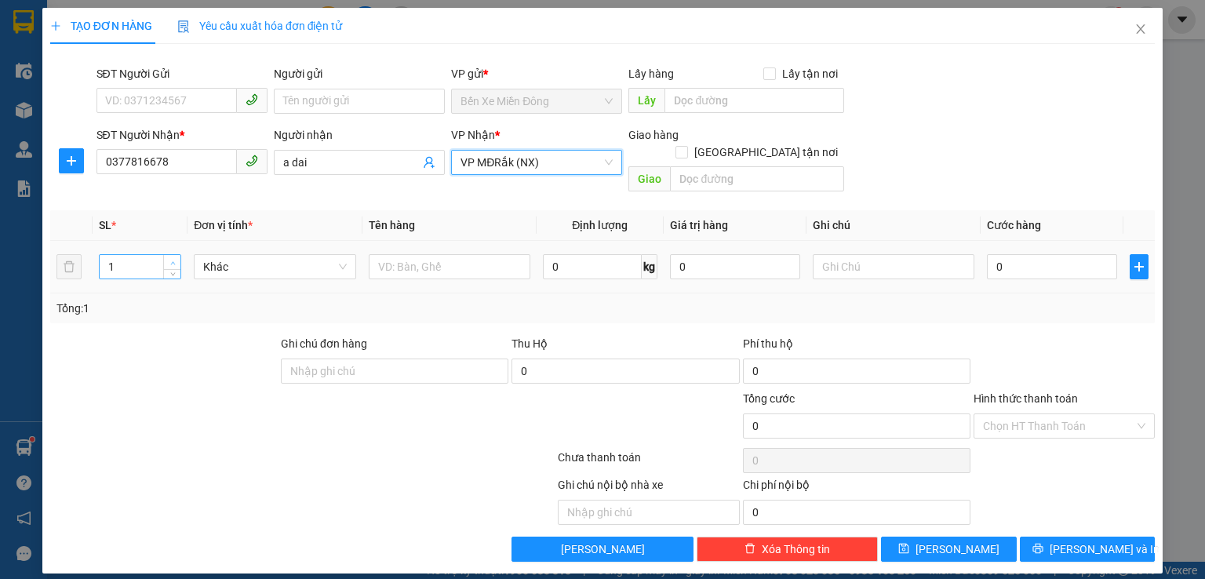
type input "2"
click at [177, 258] on span "up" at bounding box center [172, 262] width 9 height 9
click at [442, 254] on input "text" at bounding box center [450, 266] width 162 height 25
type input "bao"
click at [1032, 258] on input "0" at bounding box center [1052, 266] width 130 height 25
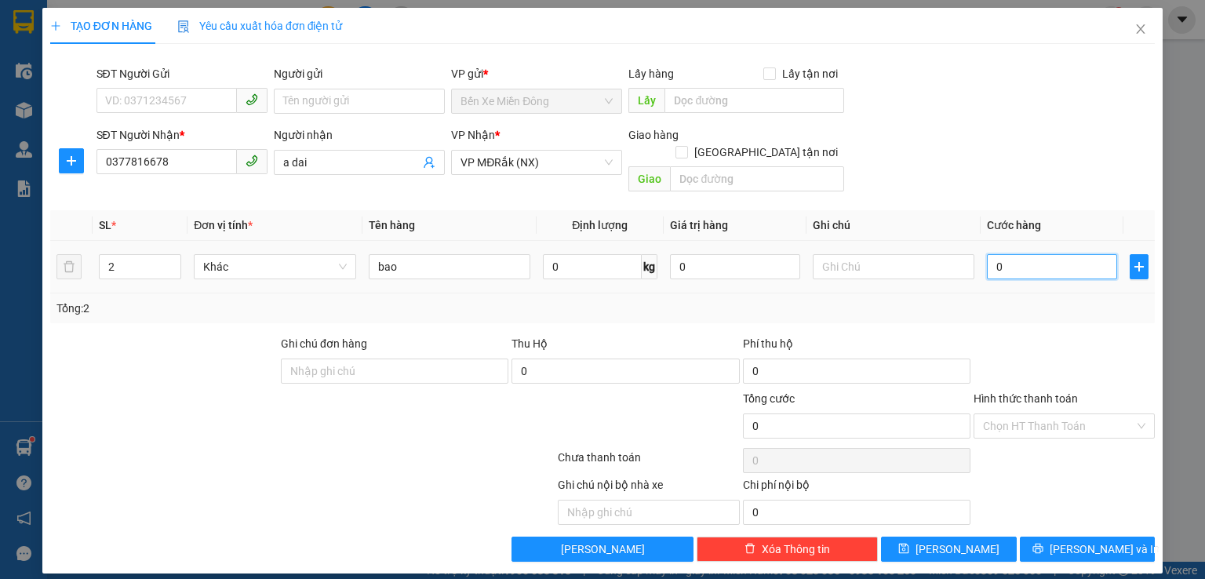
type input "2"
type input "20"
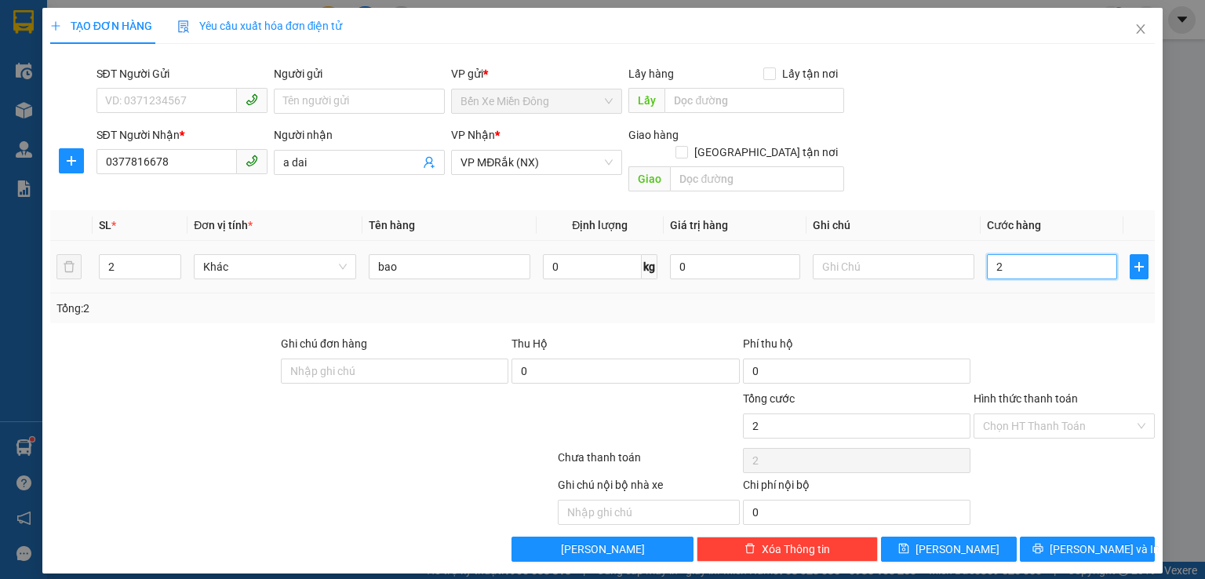
type input "20"
type input "200"
type input "2.000"
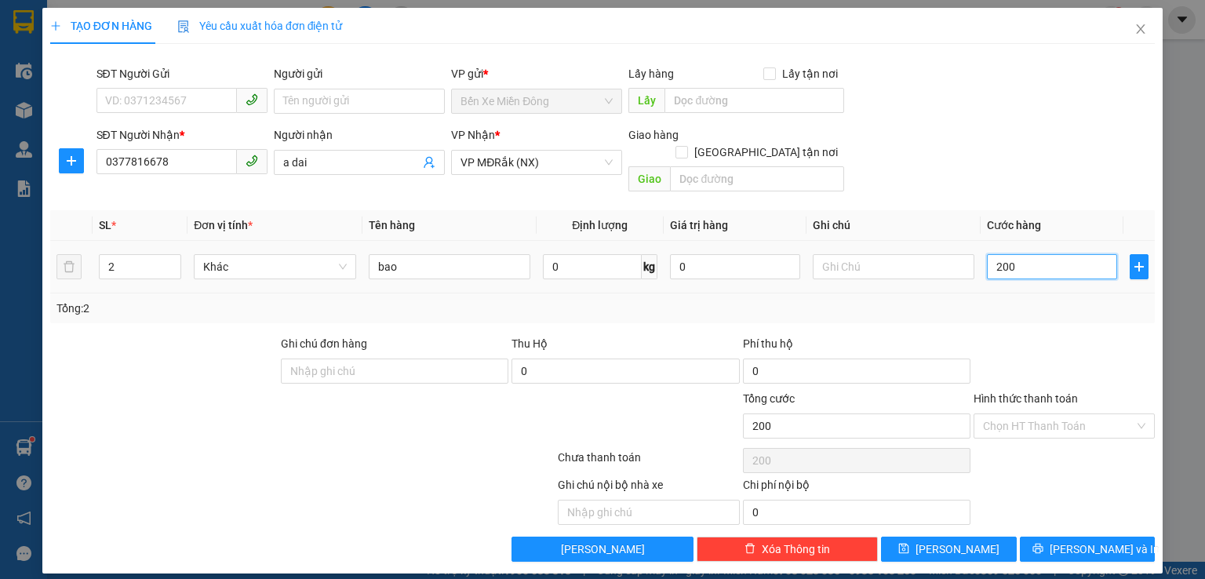
type input "2.000"
type input "20.000"
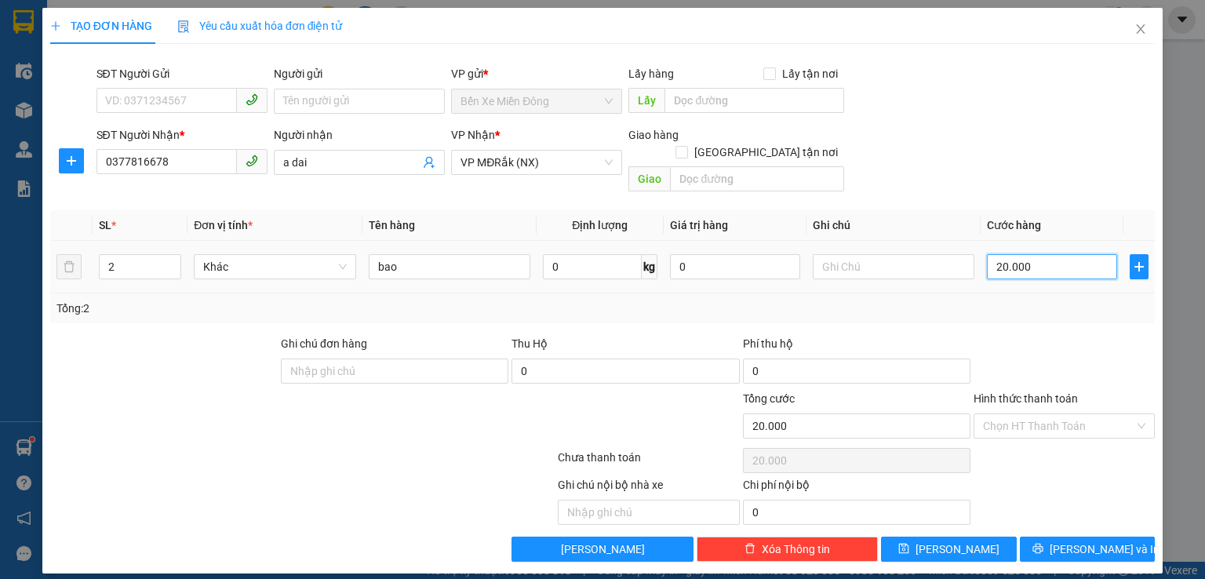
type input "200.000"
click at [1042, 414] on input "Hình thức thanh toán" at bounding box center [1058, 426] width 151 height 24
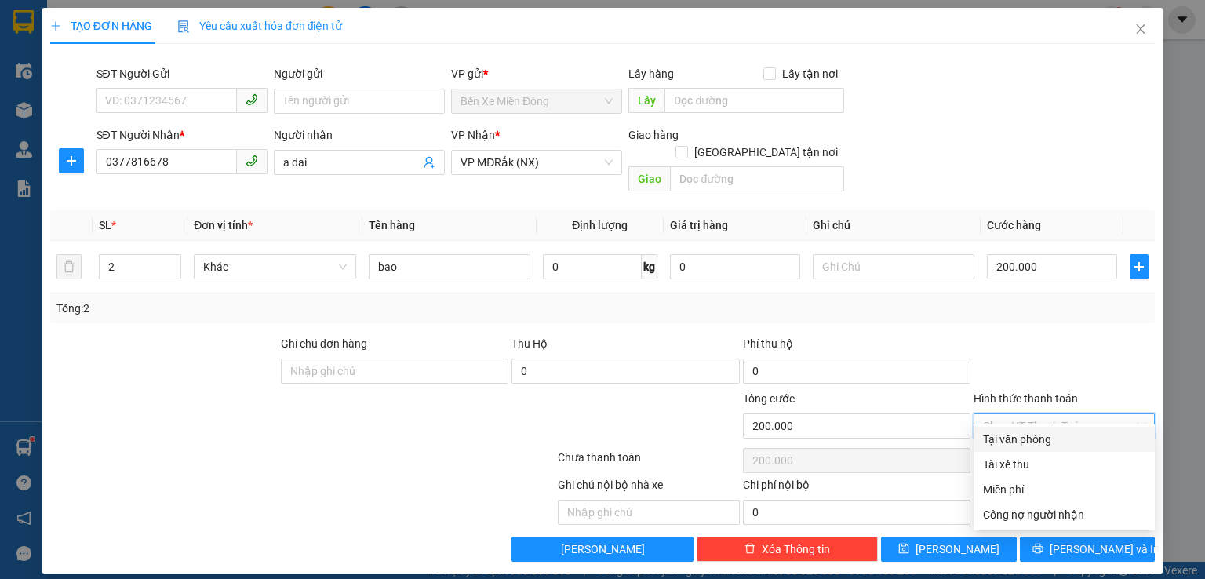
drag, startPoint x: 1053, startPoint y: 443, endPoint x: 1096, endPoint y: 563, distance: 127.6
click at [1055, 443] on div "Tại văn phòng" at bounding box center [1064, 439] width 162 height 17
type input "0"
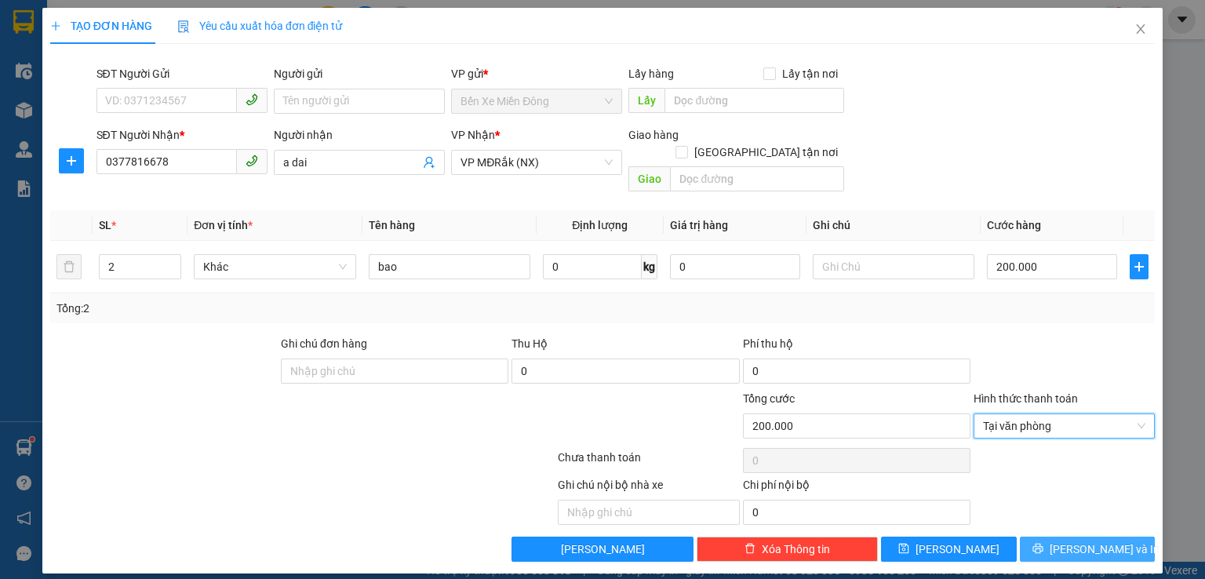
click at [1132, 537] on button "[PERSON_NAME] và In" at bounding box center [1088, 549] width 136 height 25
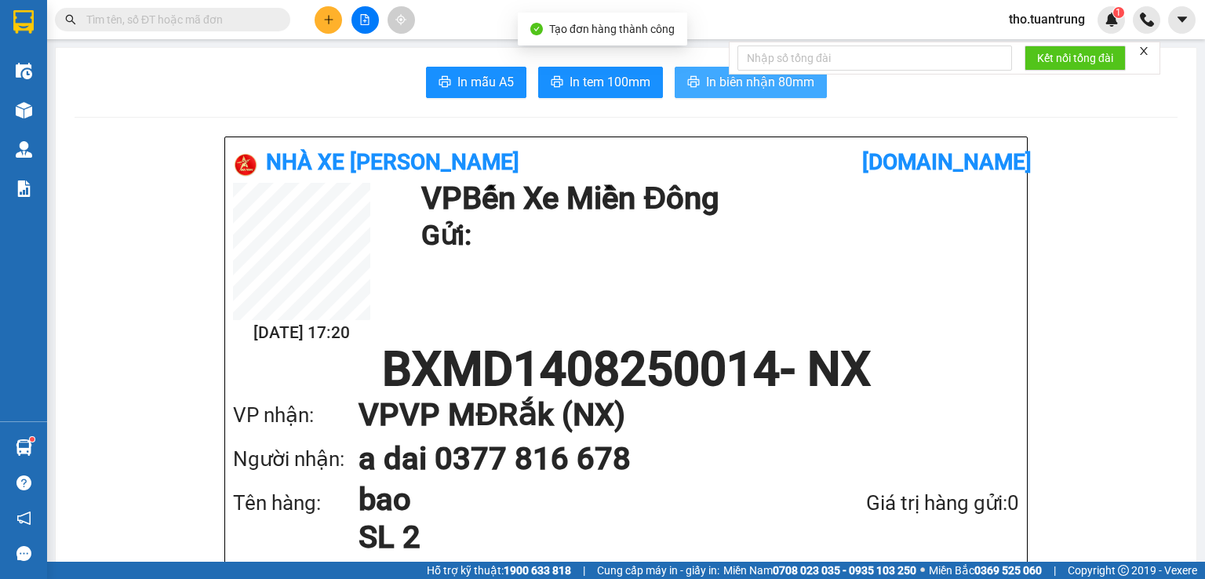
click at [745, 80] on span "In biên nhận 80mm" at bounding box center [760, 82] width 108 height 20
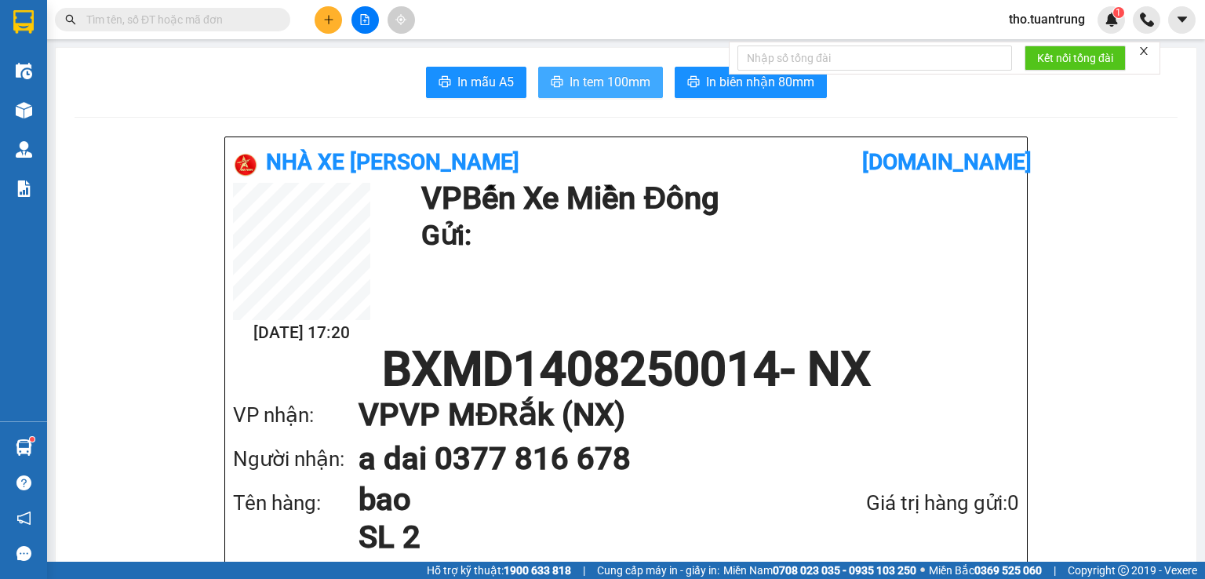
click at [584, 85] on span "In tem 100mm" at bounding box center [610, 82] width 81 height 20
